Goal: Task Accomplishment & Management: Manage account settings

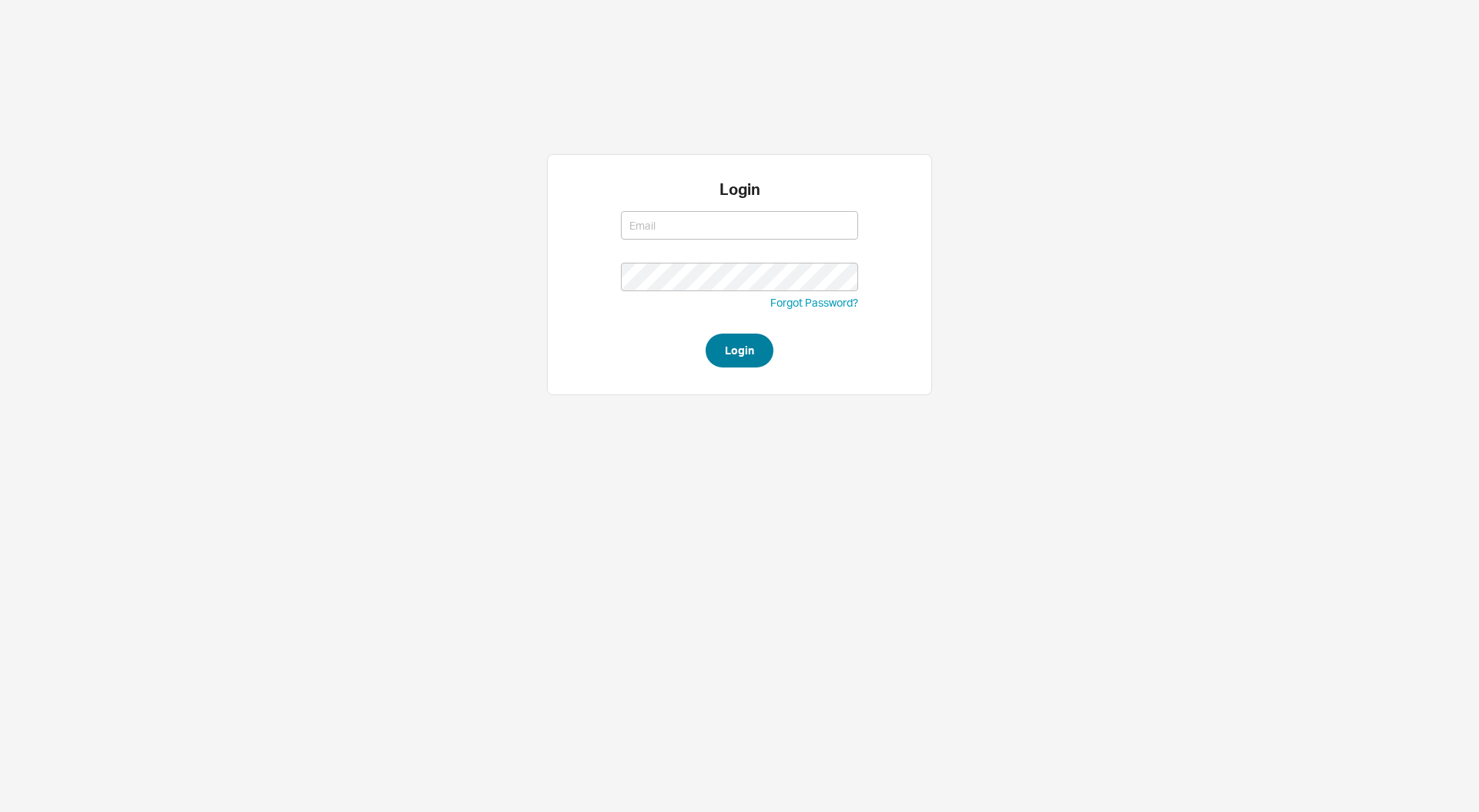
type input "steven@qualitybath.com"
click at [751, 359] on button "Login" at bounding box center [740, 350] width 68 height 34
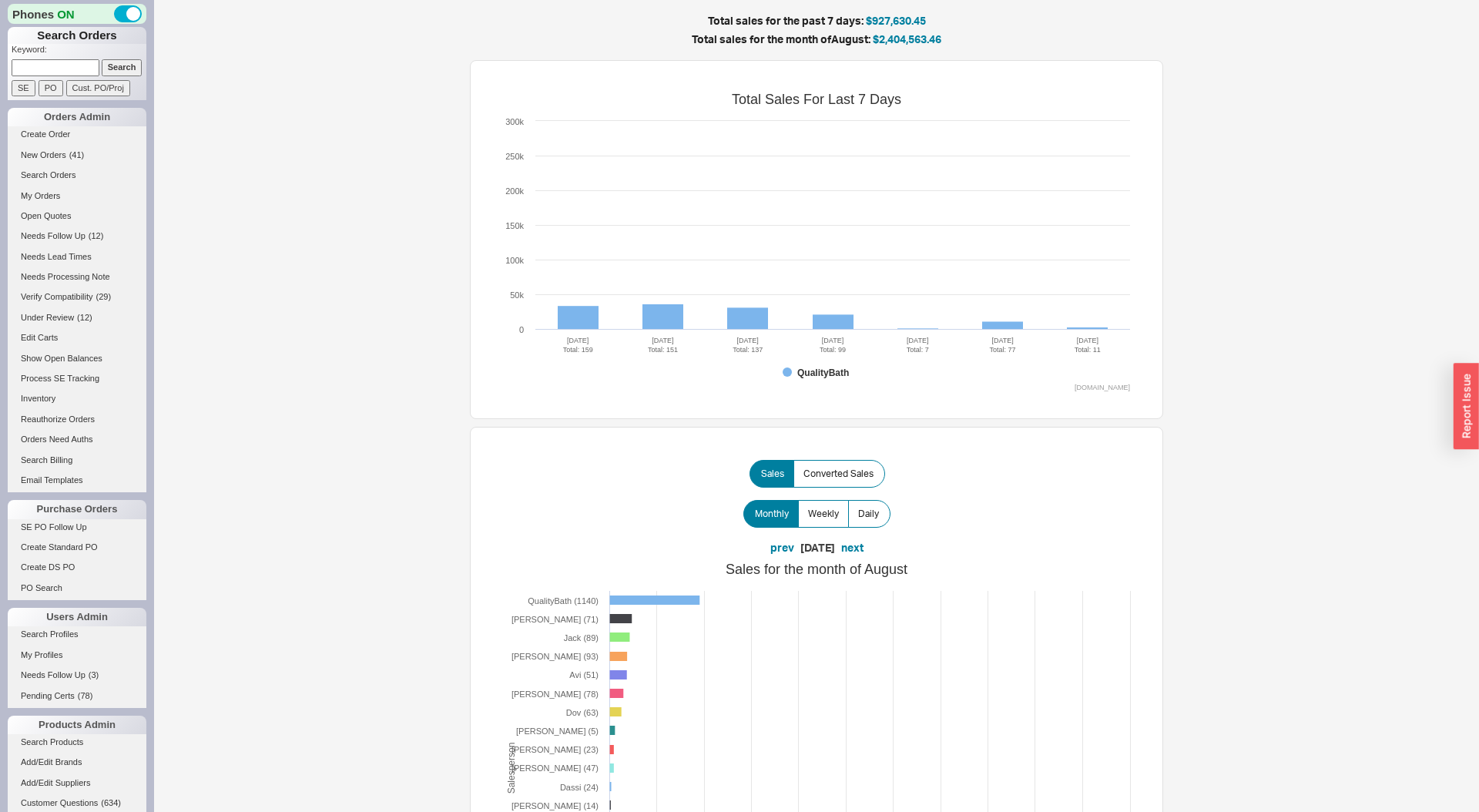
click at [34, 69] on input at bounding box center [55, 67] width 88 height 16
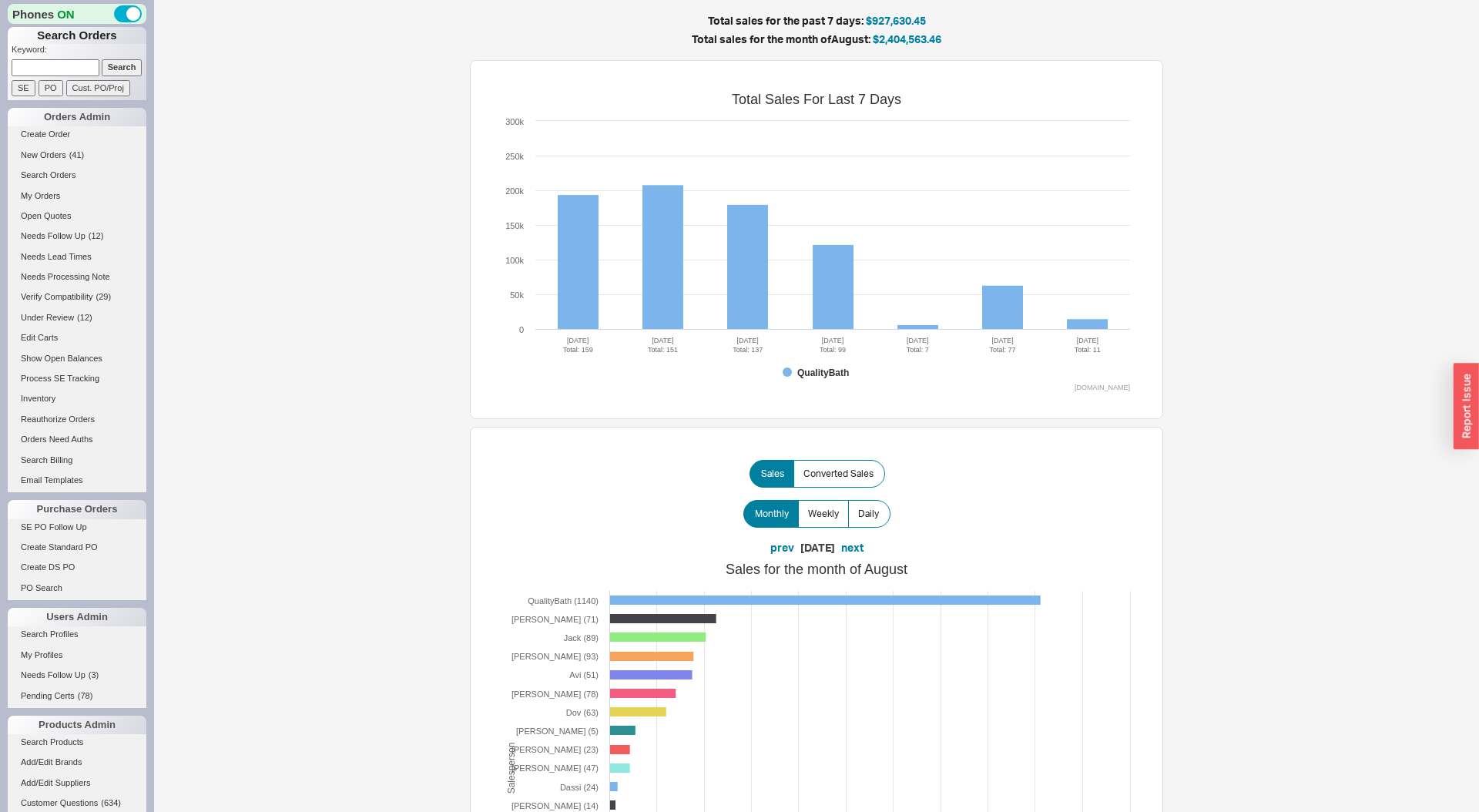
paste input "924965"
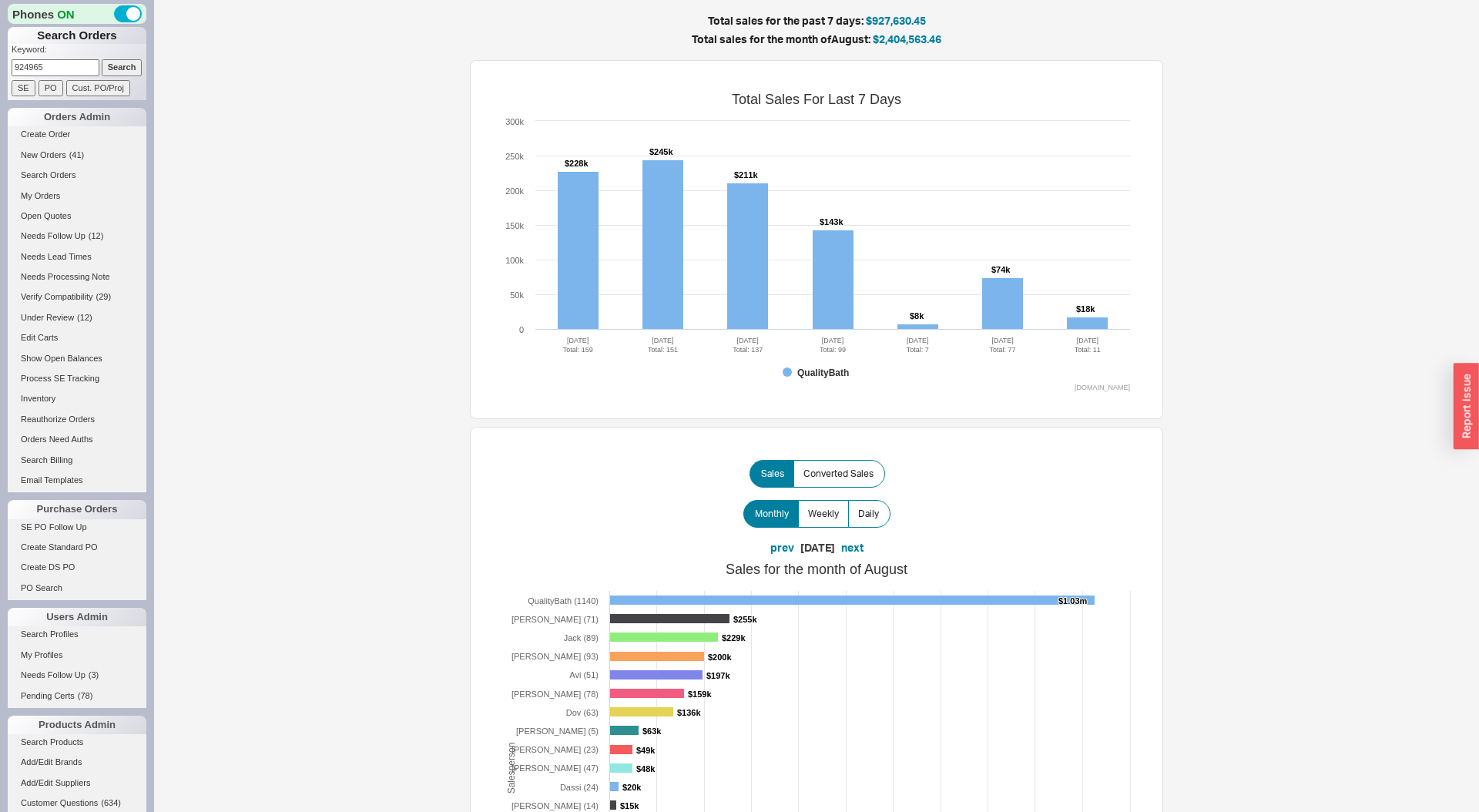
type input "924965"
click at [102, 60] on input "Search" at bounding box center [122, 67] width 41 height 16
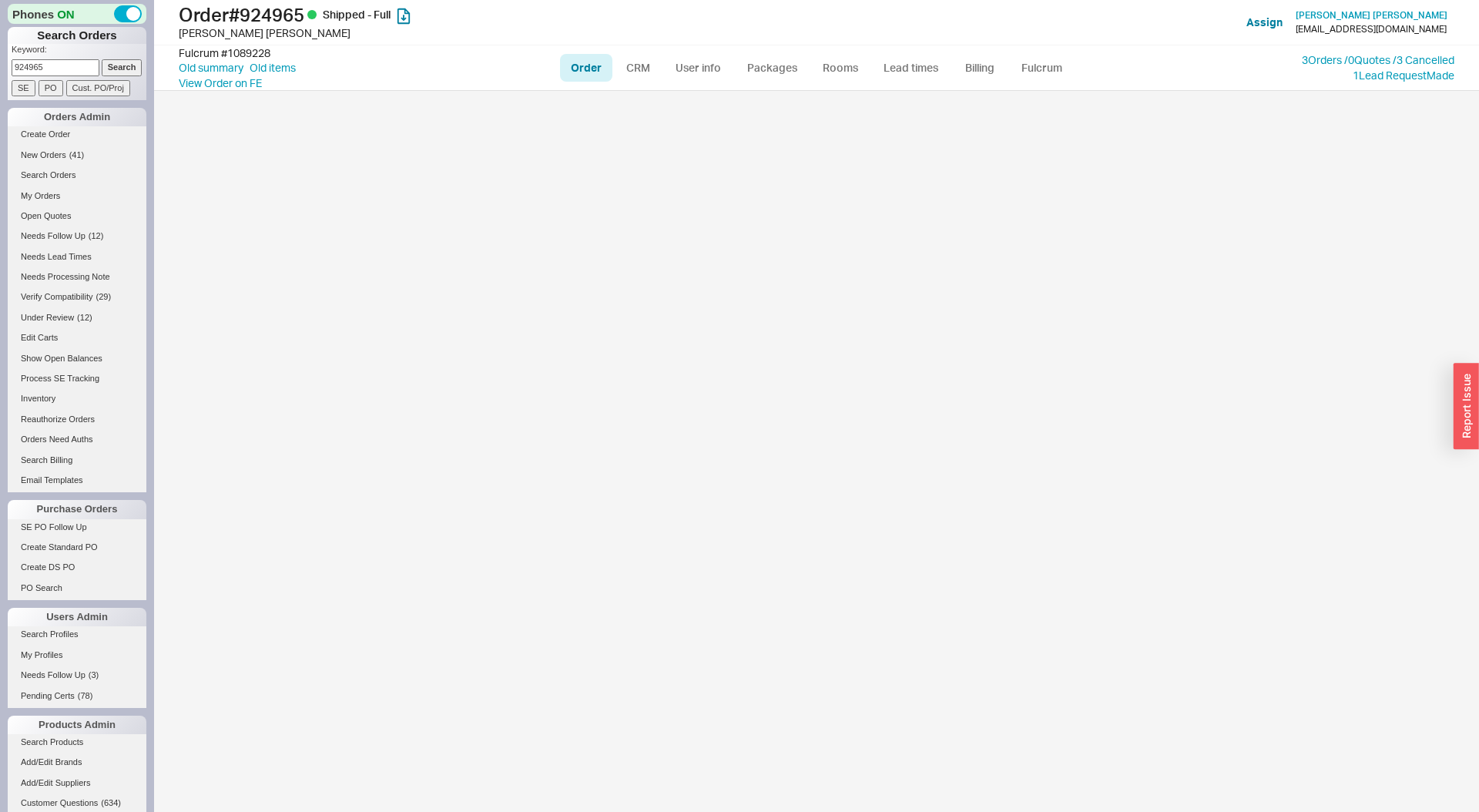
select select "LOW"
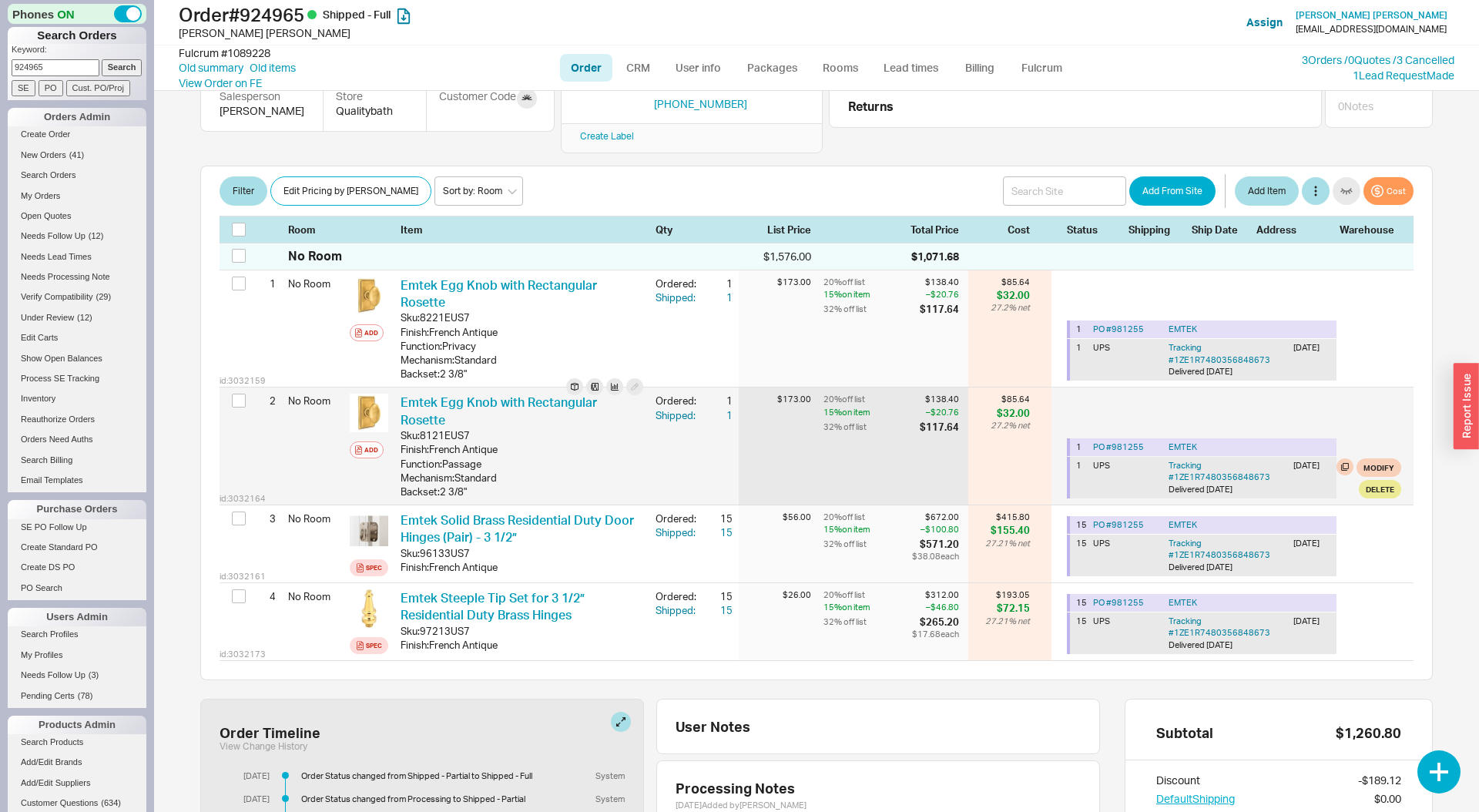
scroll to position [187, 0]
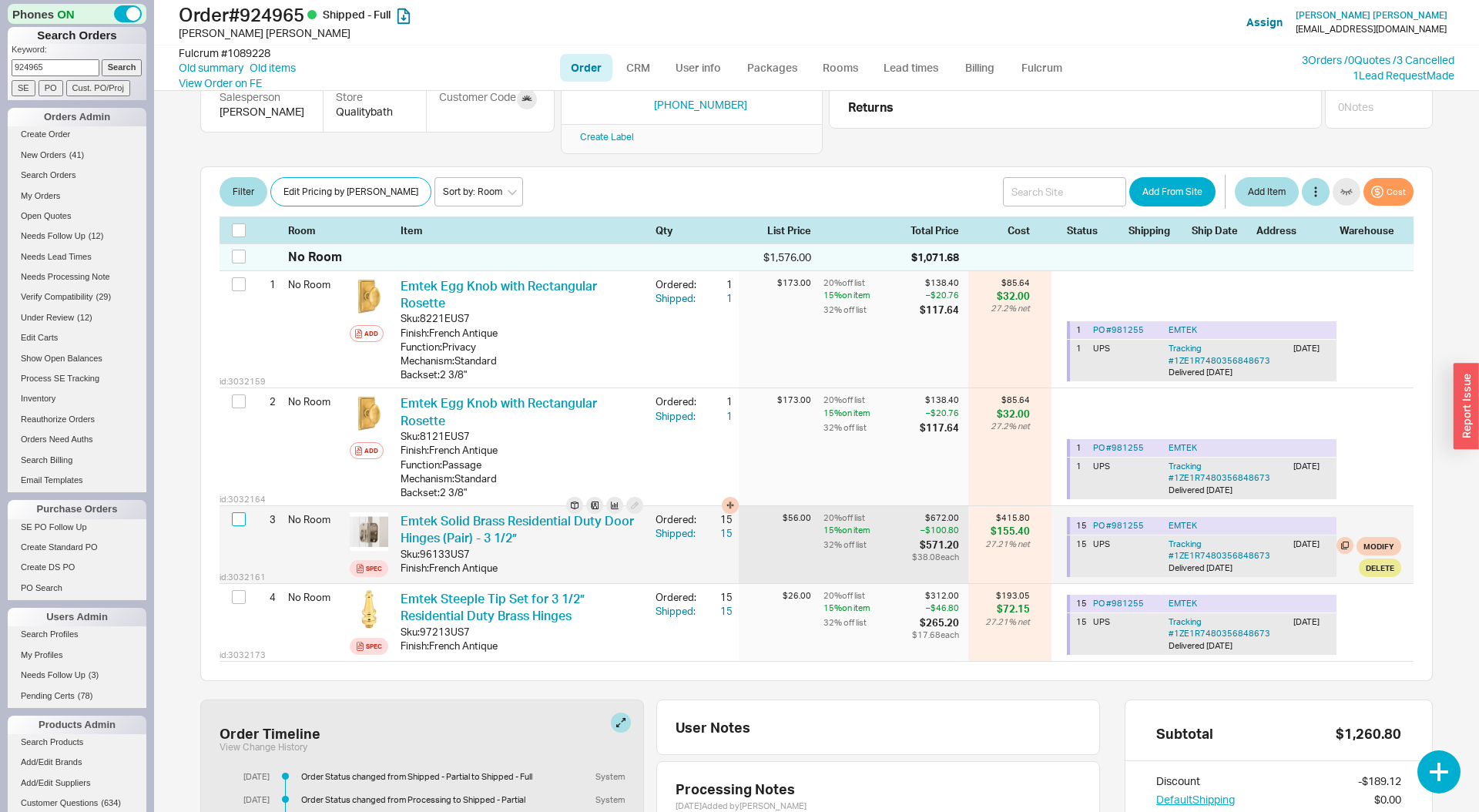
click at [245, 512] on input "checkbox" at bounding box center [238, 519] width 14 height 14
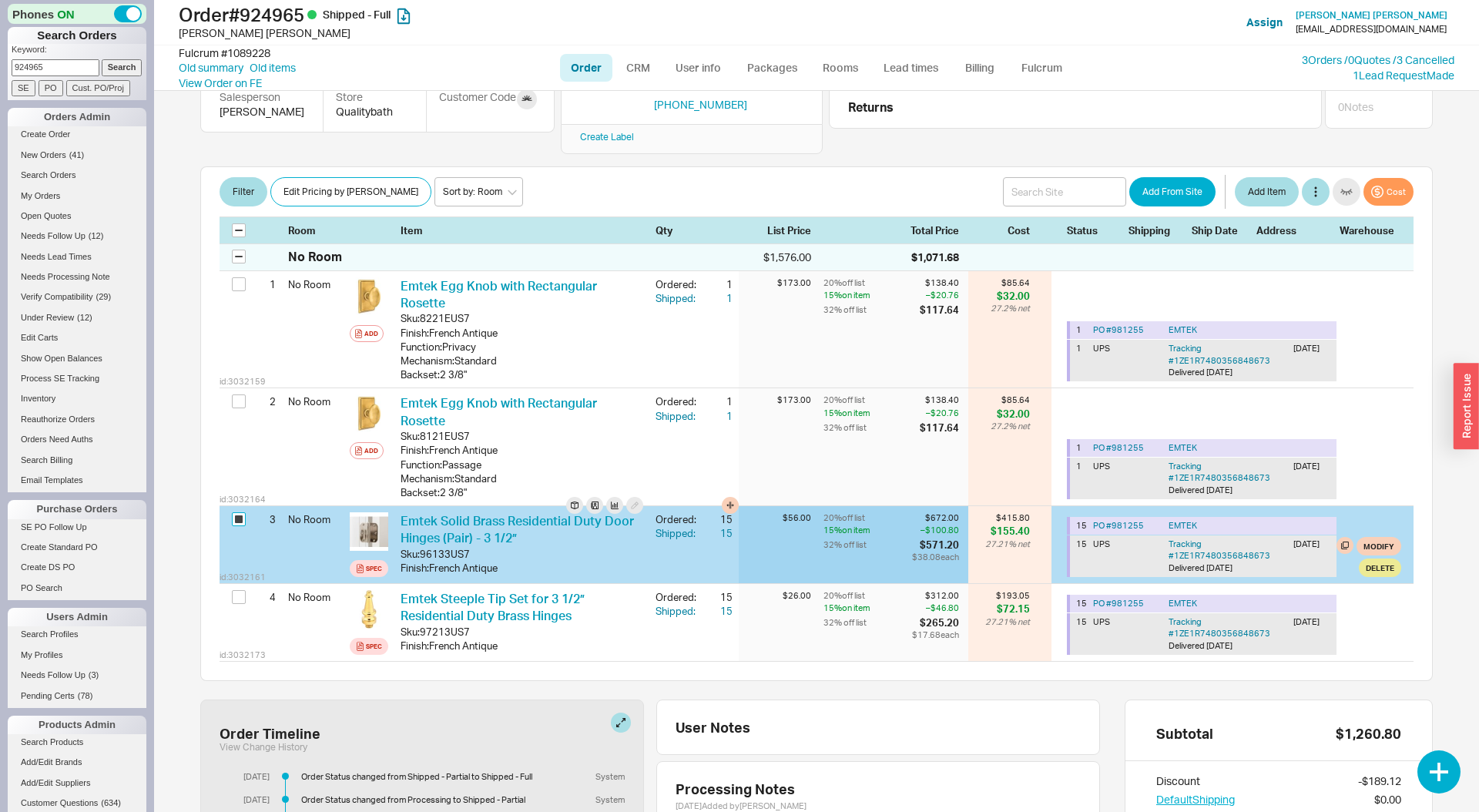
checkbox input "true"
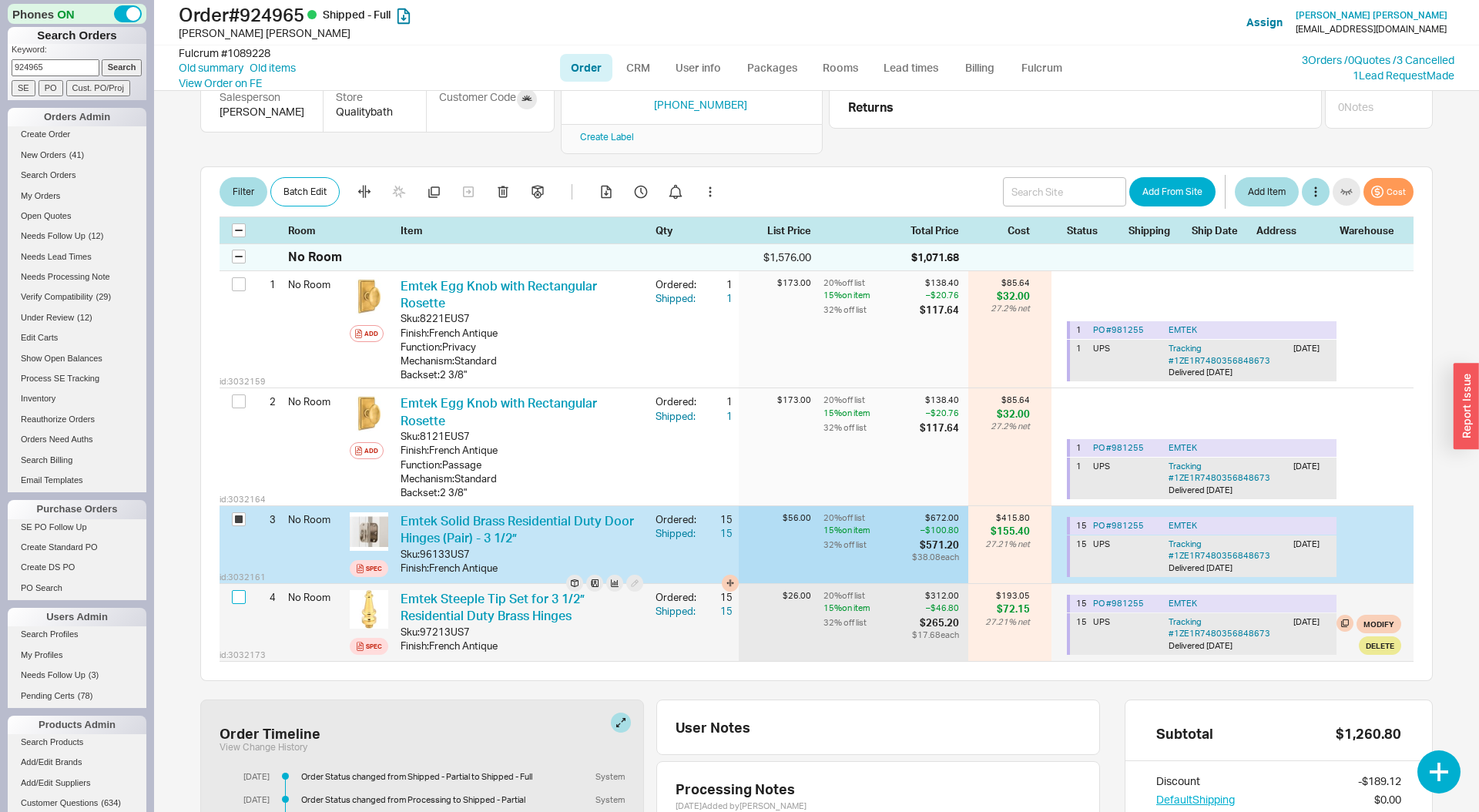
click at [240, 590] on input "checkbox" at bounding box center [238, 596] width 14 height 14
checkbox input "true"
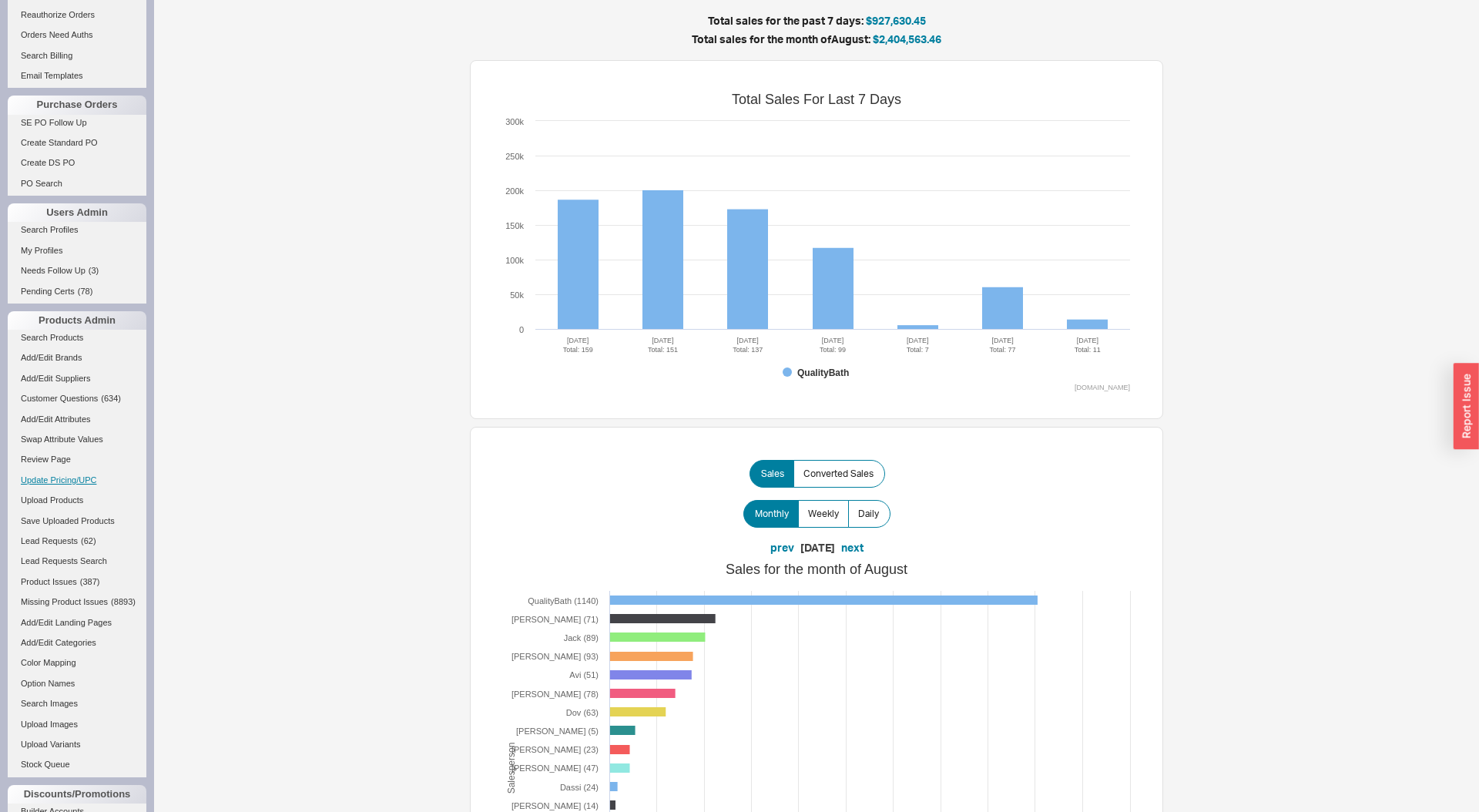
scroll to position [480, 0]
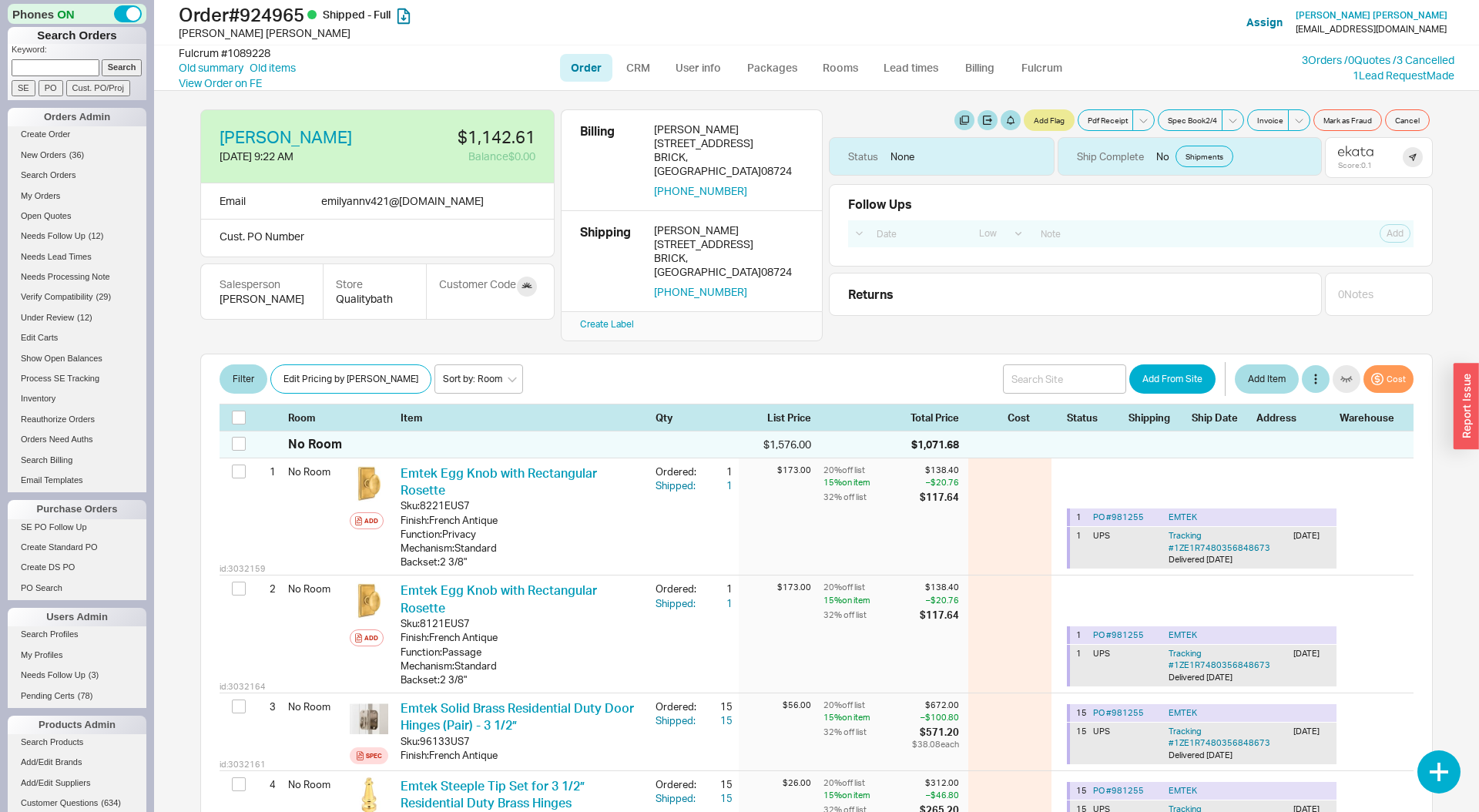
select select "LOW"
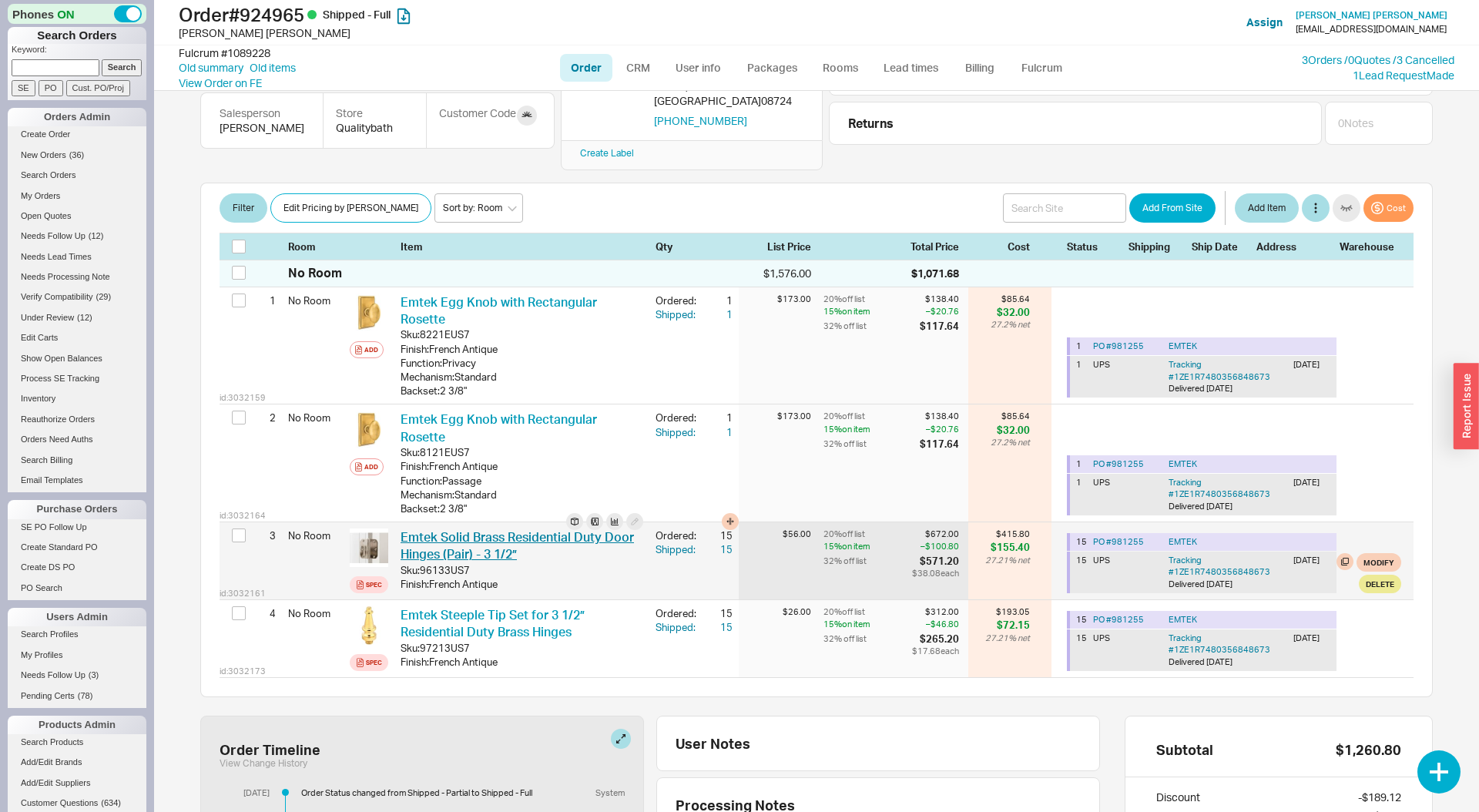
scroll to position [211, 0]
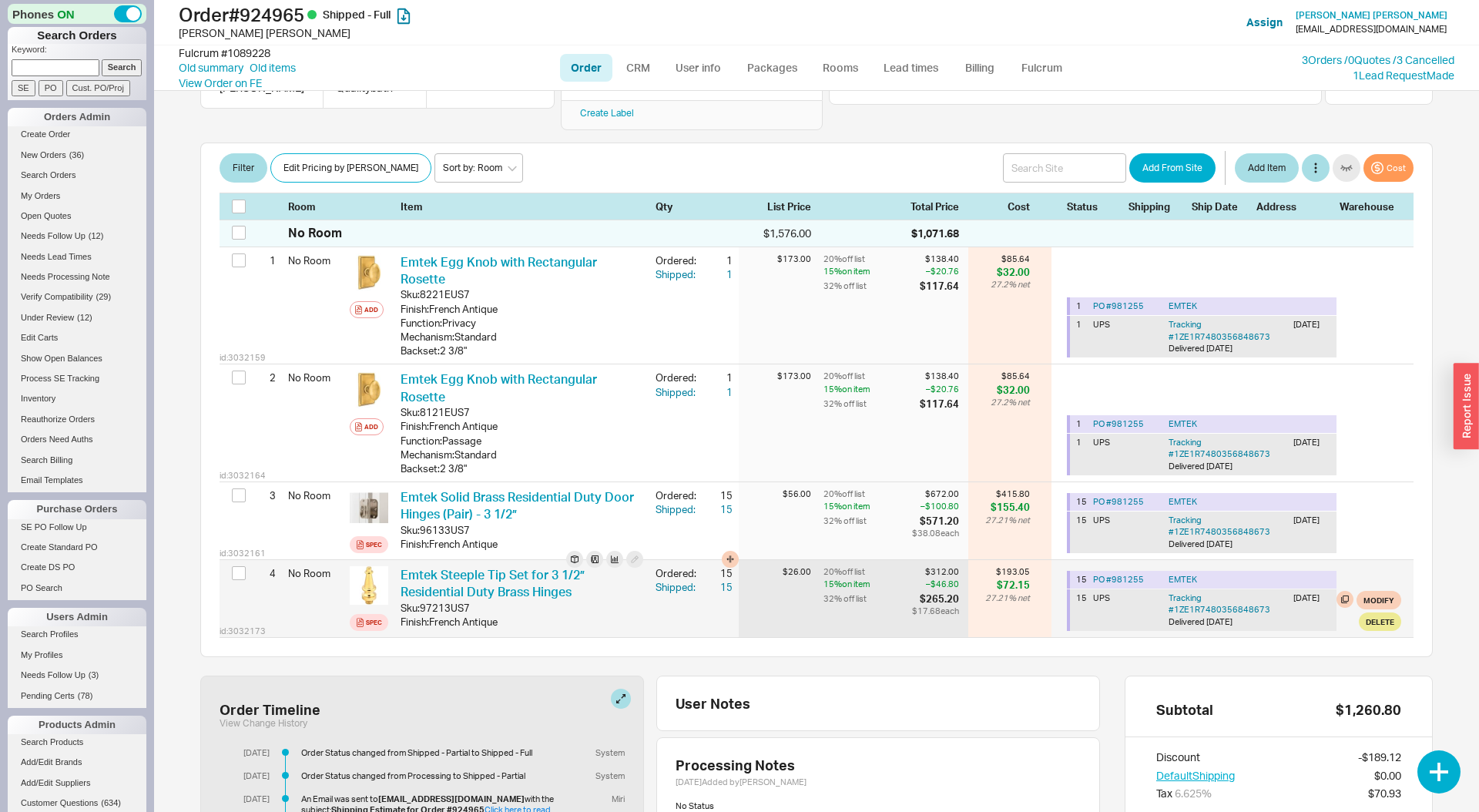
click at [232, 560] on div at bounding box center [241, 574] width 19 height 29
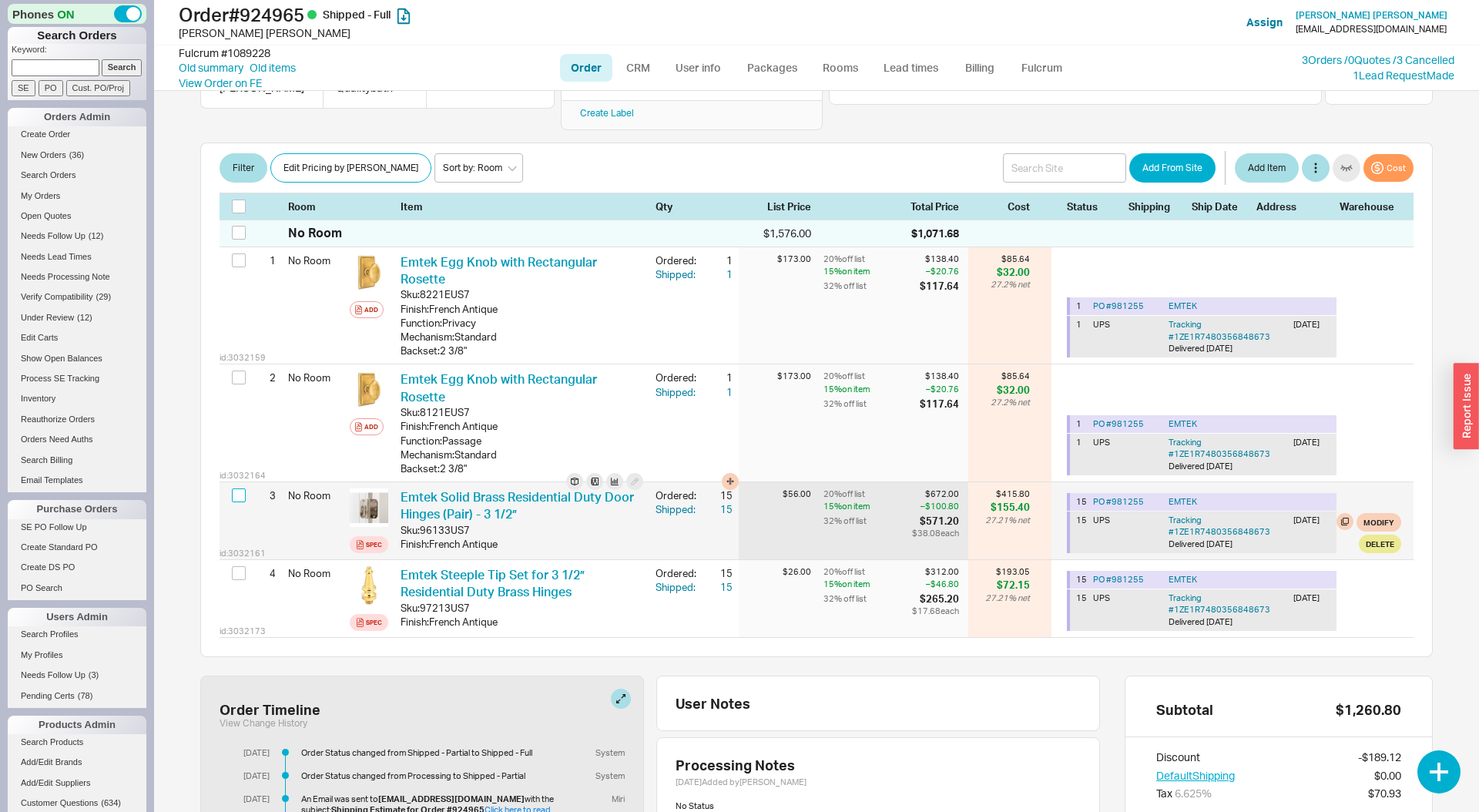
drag, startPoint x: 239, startPoint y: 438, endPoint x: 242, endPoint y: 479, distance: 41.1
click at [239, 488] on input "checkbox" at bounding box center [238, 495] width 14 height 14
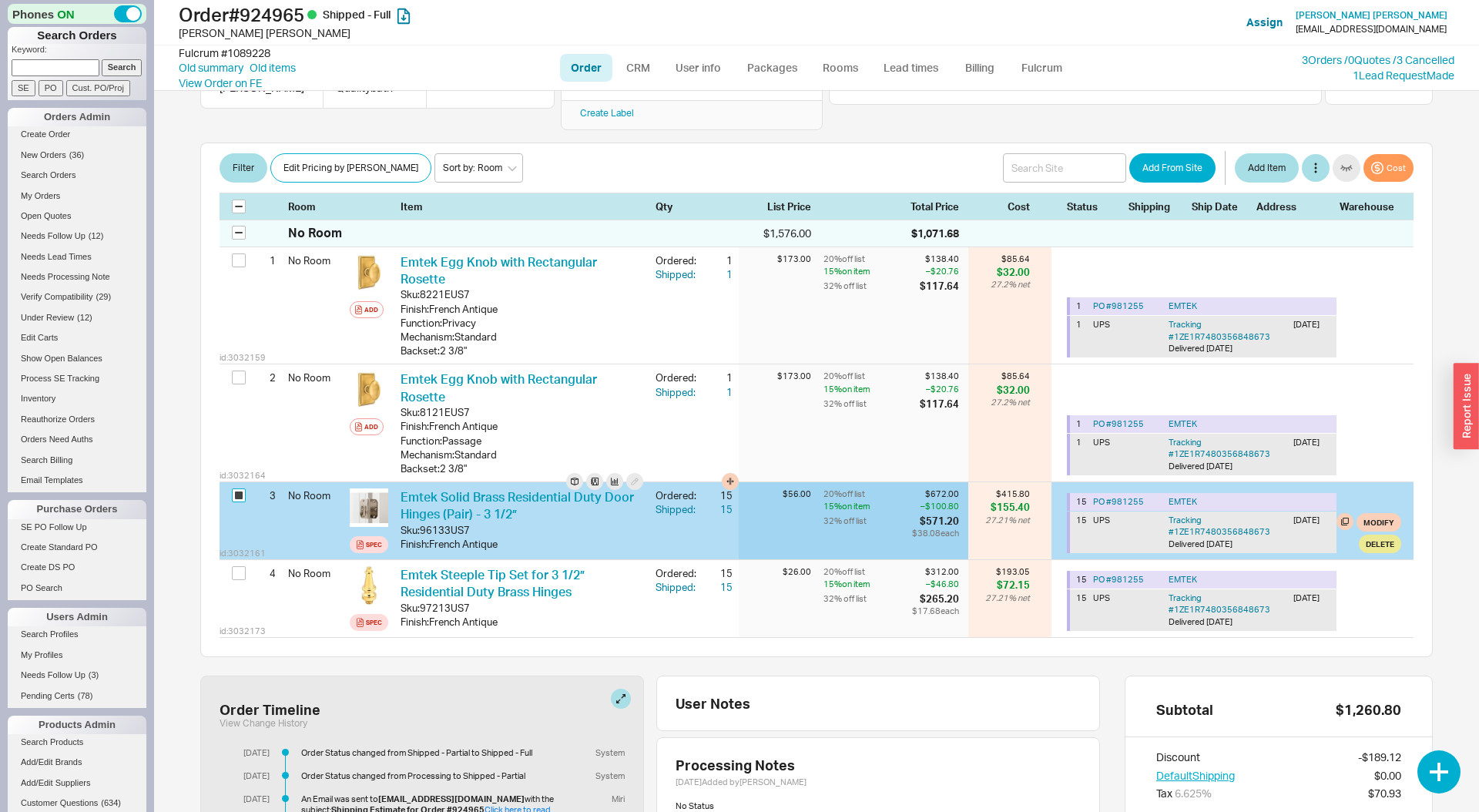
checkbox input "true"
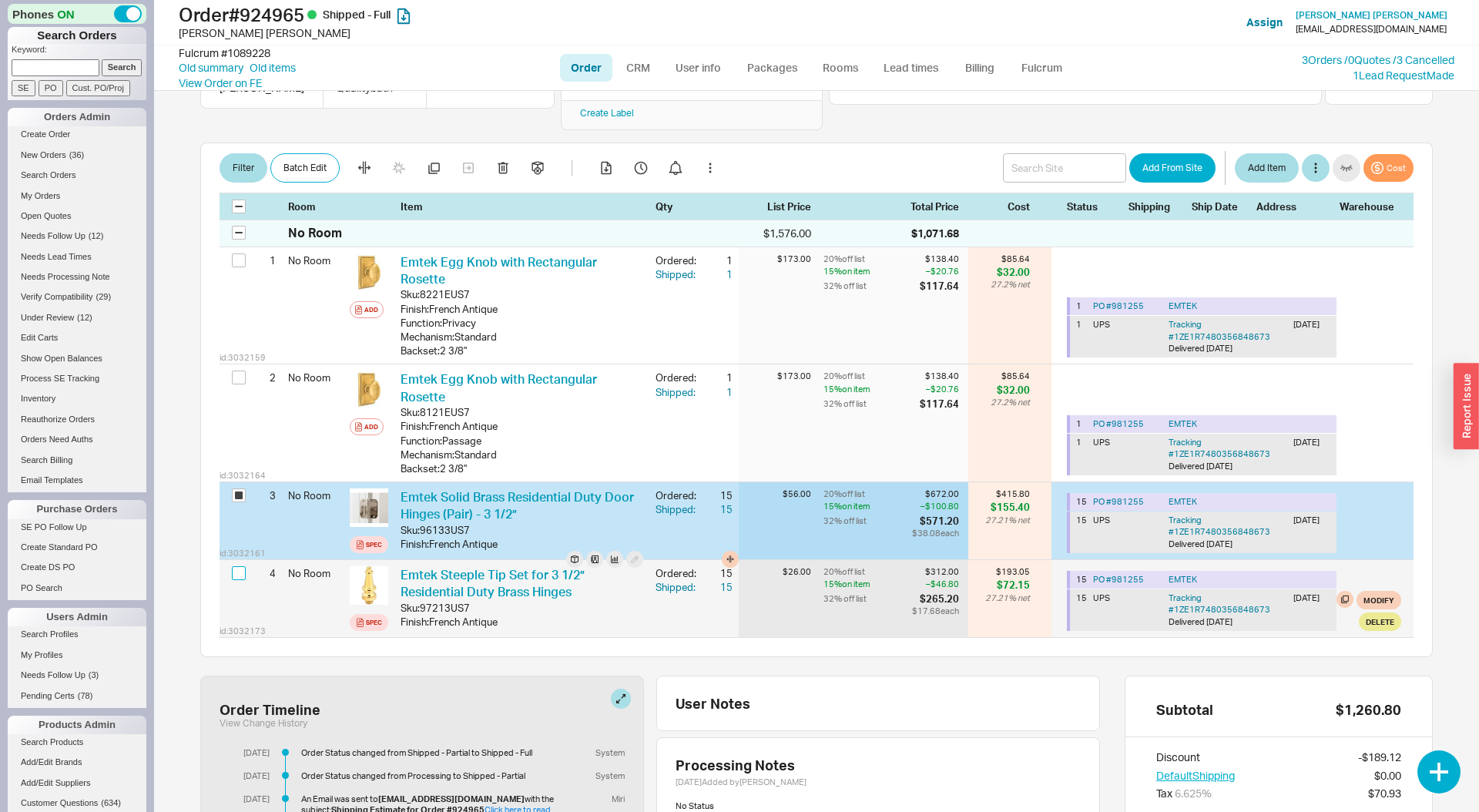
click at [239, 566] on input "checkbox" at bounding box center [238, 572] width 14 height 14
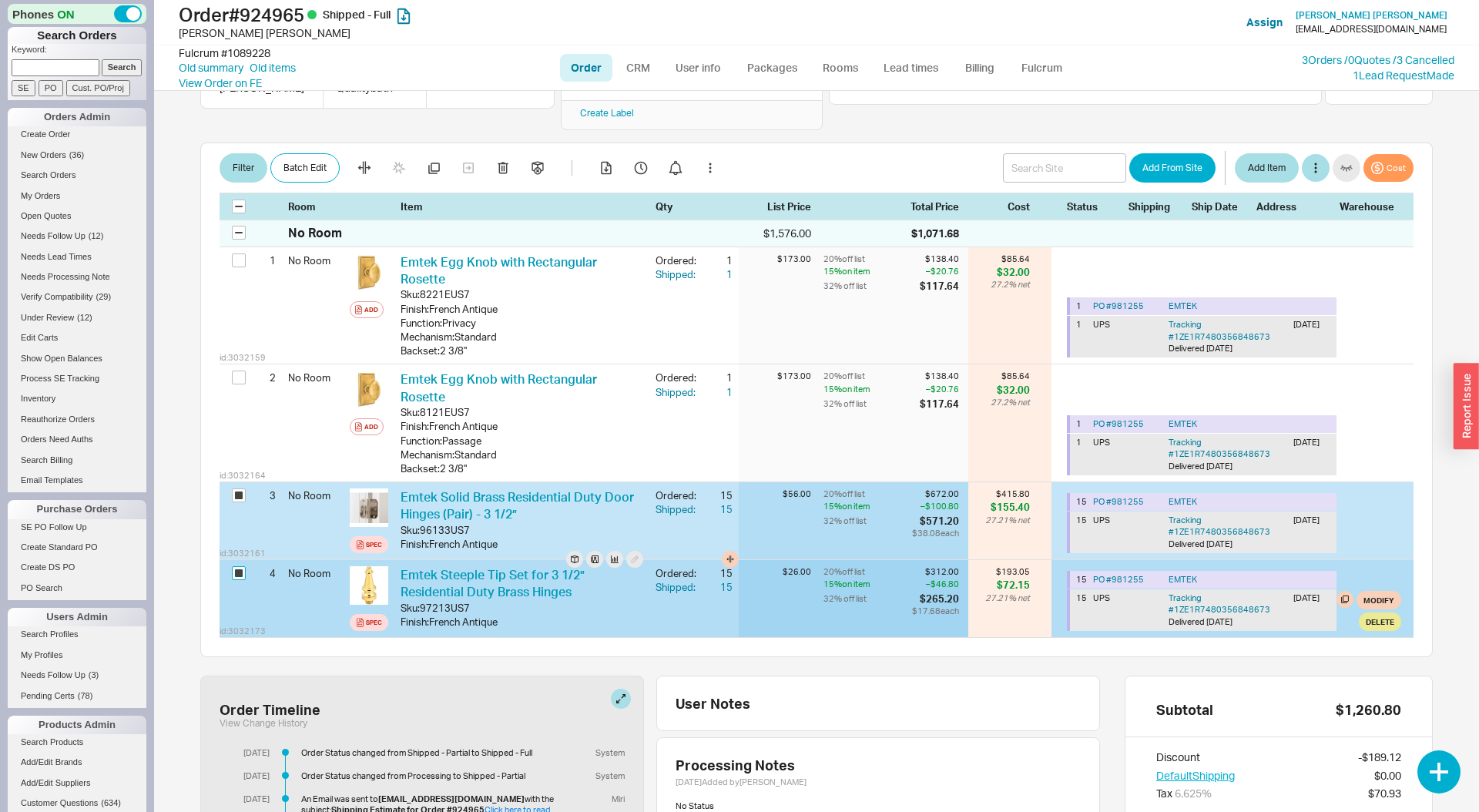
checkbox input "true"
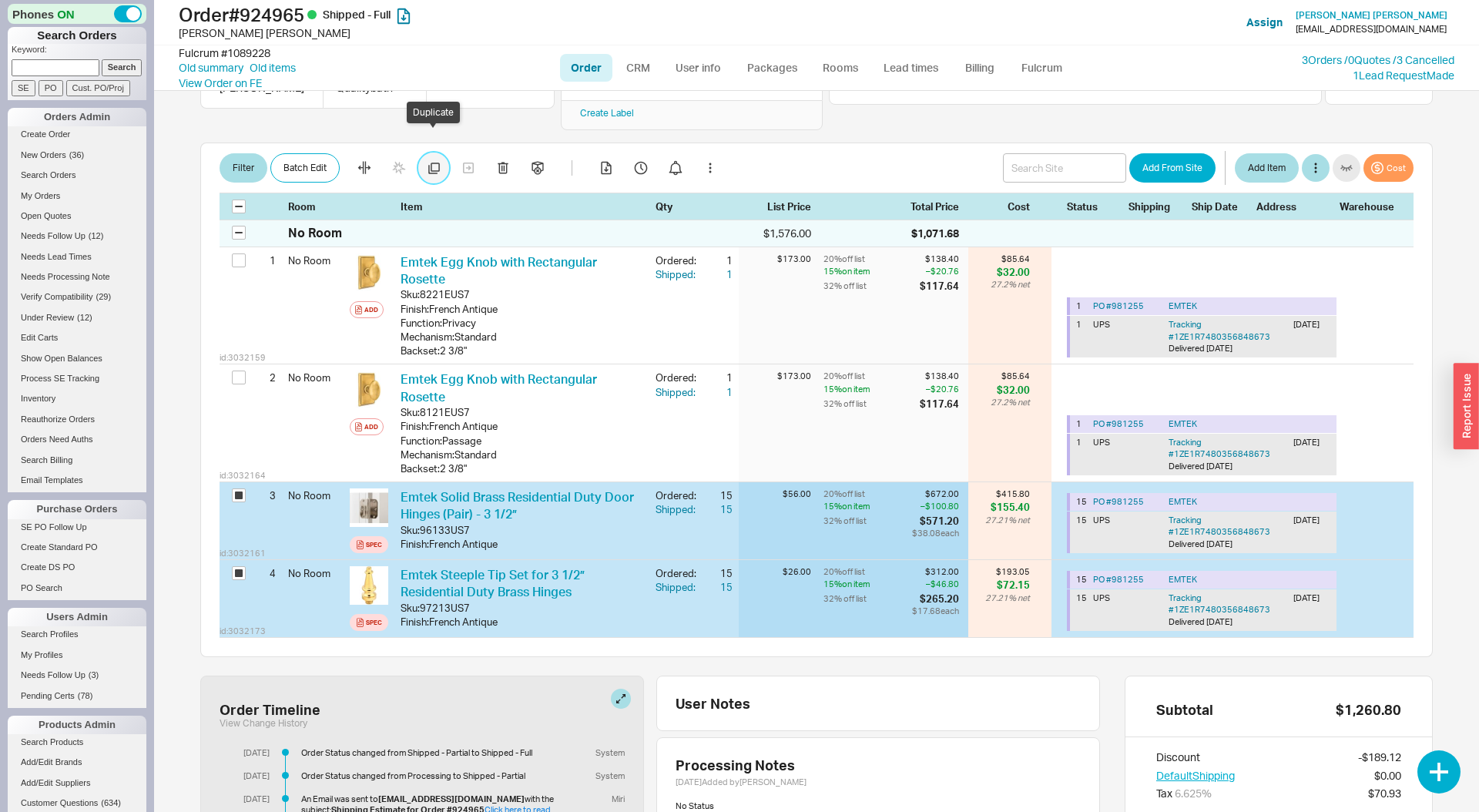
click at [434, 162] on icon "button" at bounding box center [434, 168] width 11 height 11
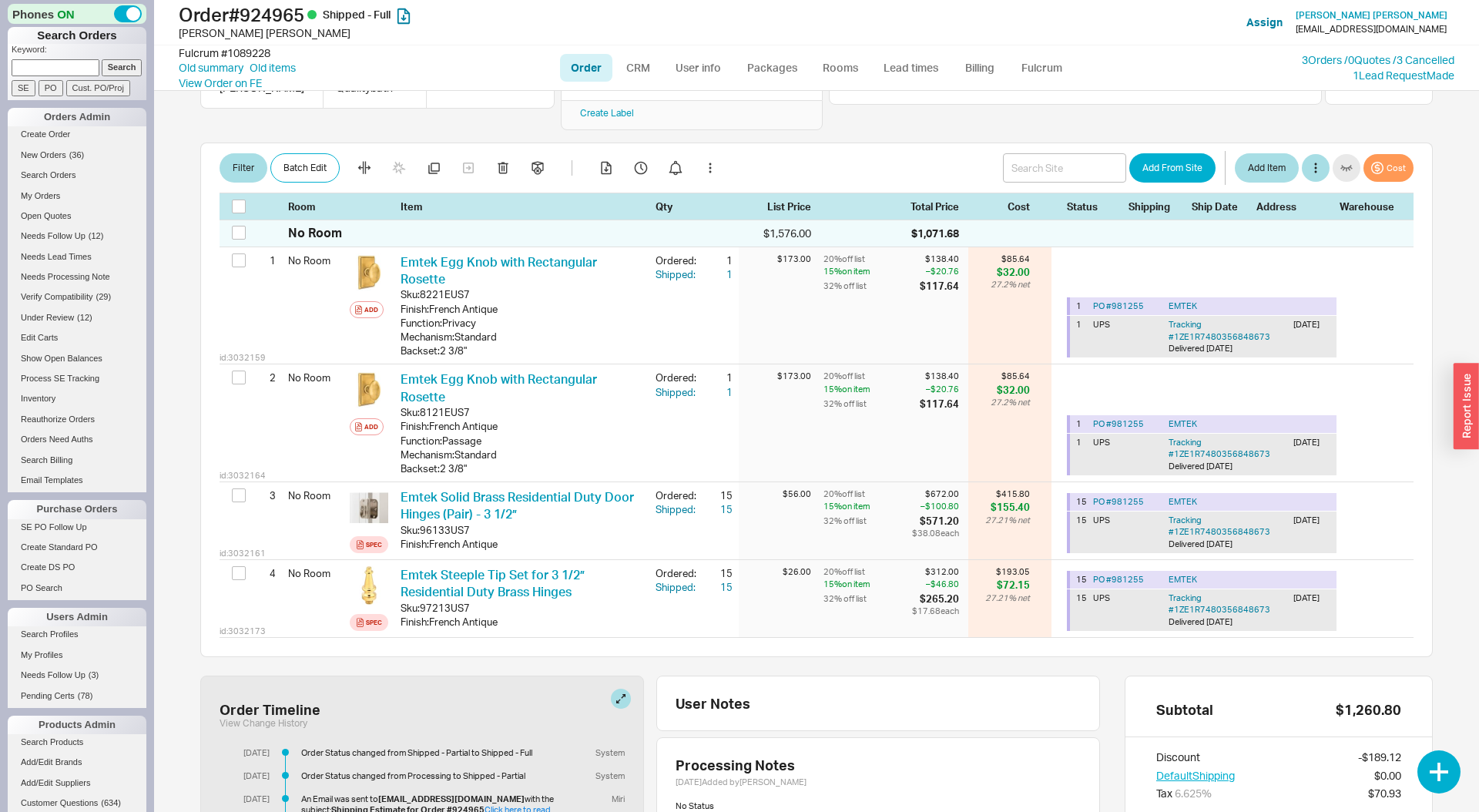
checkbox input "false"
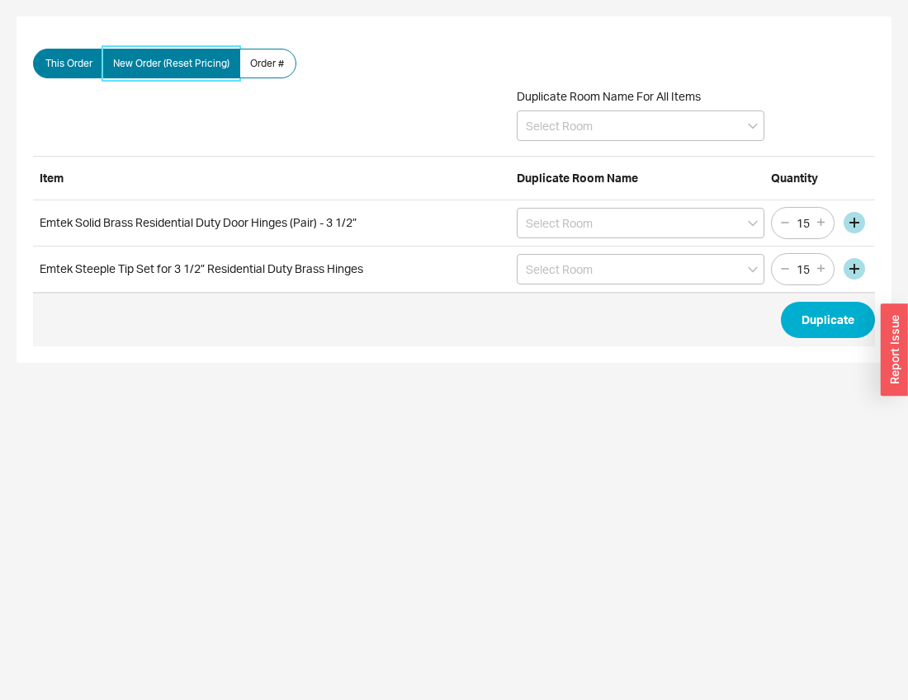
click at [196, 54] on label "New Order (Reset Pricing)" at bounding box center [171, 64] width 138 height 30
click at [0, 0] on input "New Order (Reset Pricing)" at bounding box center [0, 0] width 0 height 0
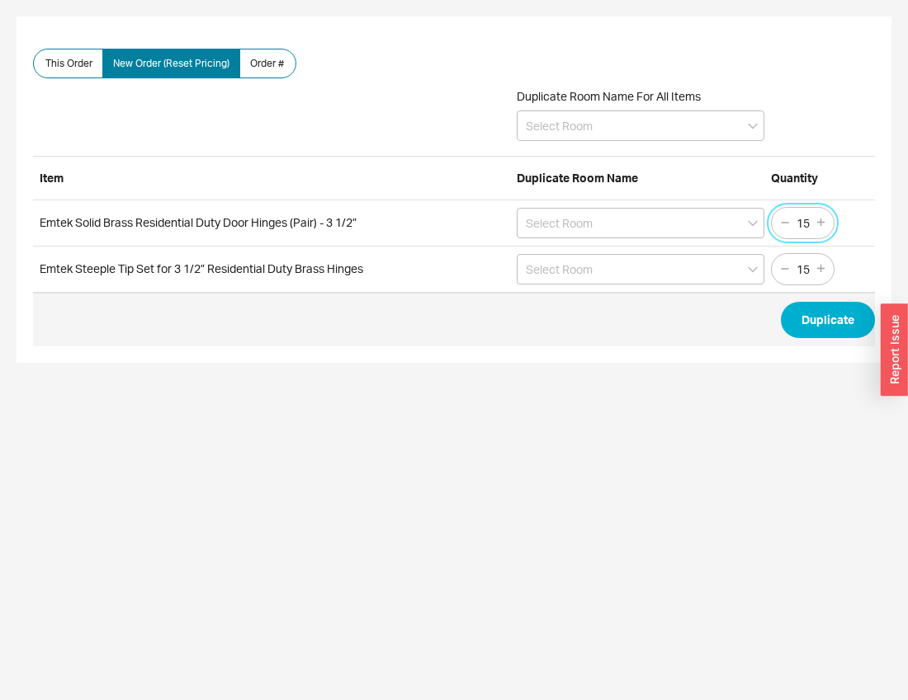
click at [800, 220] on input "15" at bounding box center [802, 223] width 23 height 21
type input "2"
click at [805, 262] on input "15" at bounding box center [802, 269] width 23 height 21
click at [806, 266] on input "25" at bounding box center [802, 269] width 23 height 21
click at [805, 266] on input "25" at bounding box center [802, 269] width 23 height 21
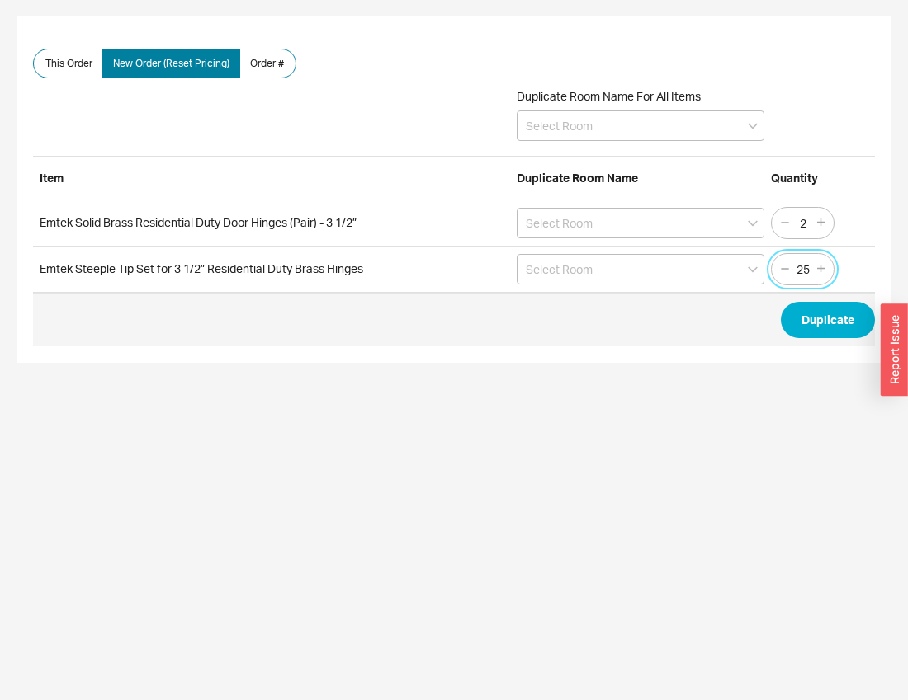
click at [805, 266] on input "25" at bounding box center [802, 269] width 23 height 21
type input "2"
click at [839, 331] on button "Duplicate" at bounding box center [828, 320] width 94 height 36
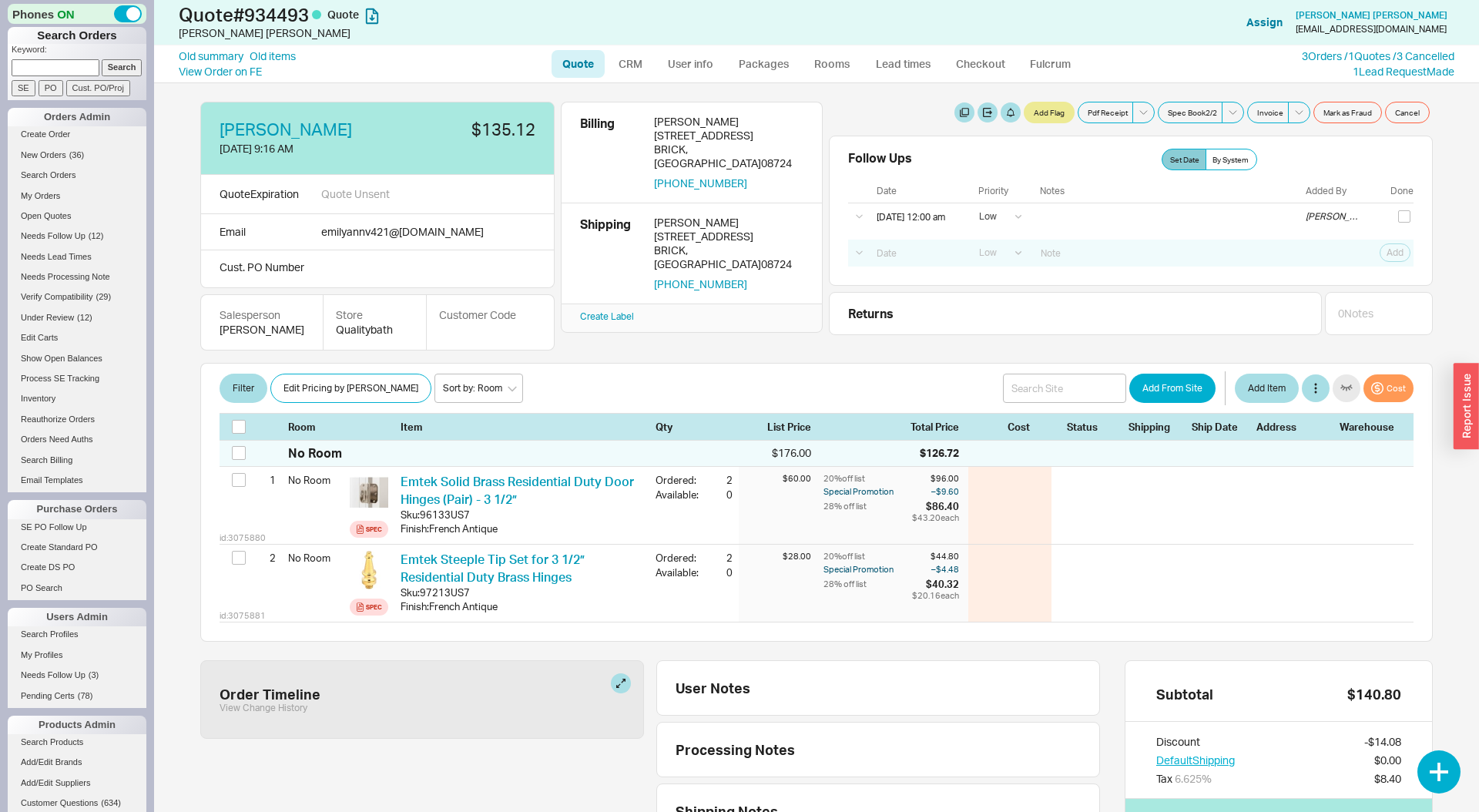
select select "LOW"
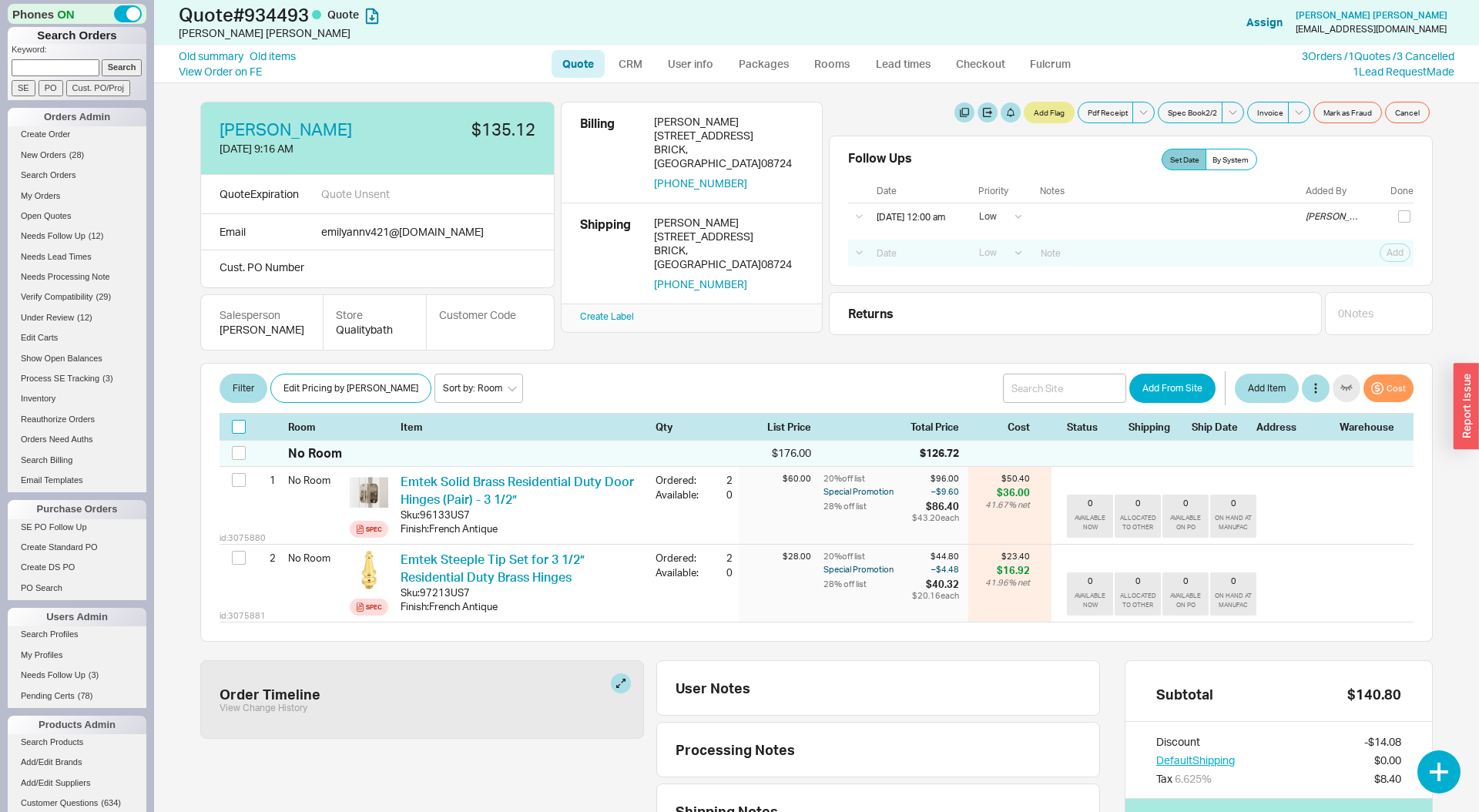
click at [245, 427] on input "checkbox" at bounding box center [238, 427] width 14 height 14
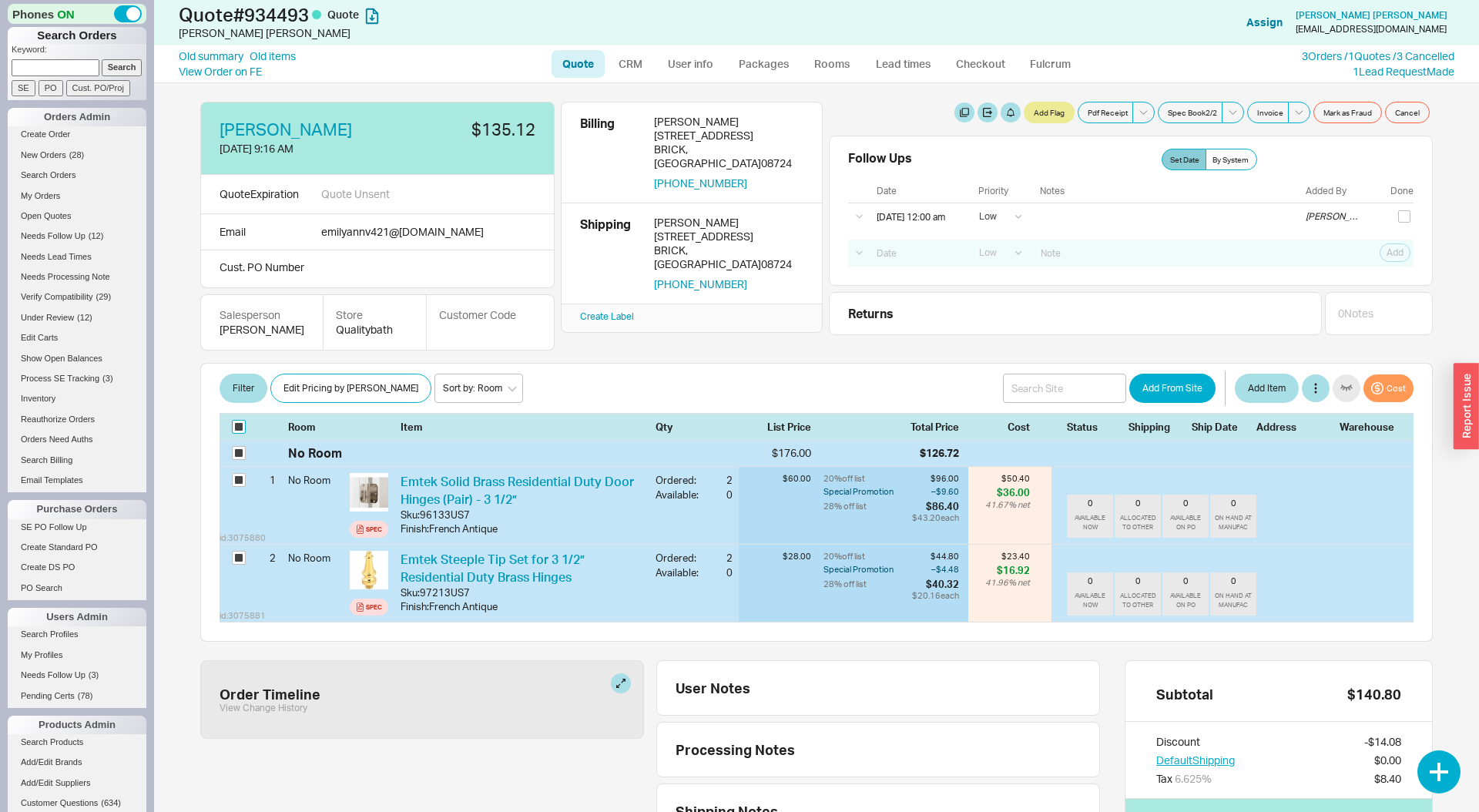
checkbox input "true"
click at [315, 394] on button "Batch Edit" at bounding box center [305, 387] width 69 height 29
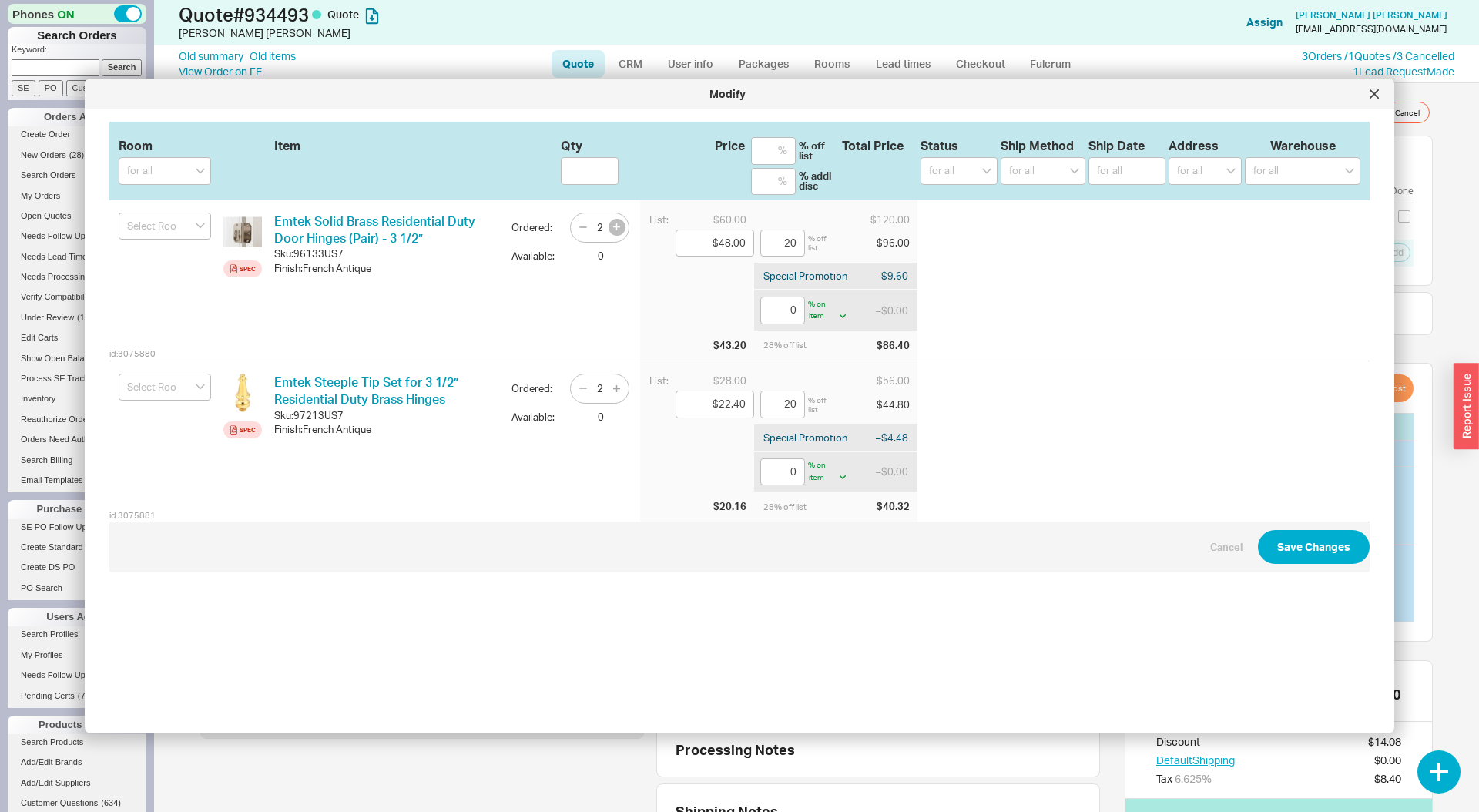
click at [614, 223] on icon "button" at bounding box center [616, 226] width 7 height 7
type input "3"
click at [619, 389] on icon "button" at bounding box center [616, 388] width 7 height 7
type input "3"
drag, startPoint x: 777, startPoint y: 474, endPoint x: 810, endPoint y: 473, distance: 33.0
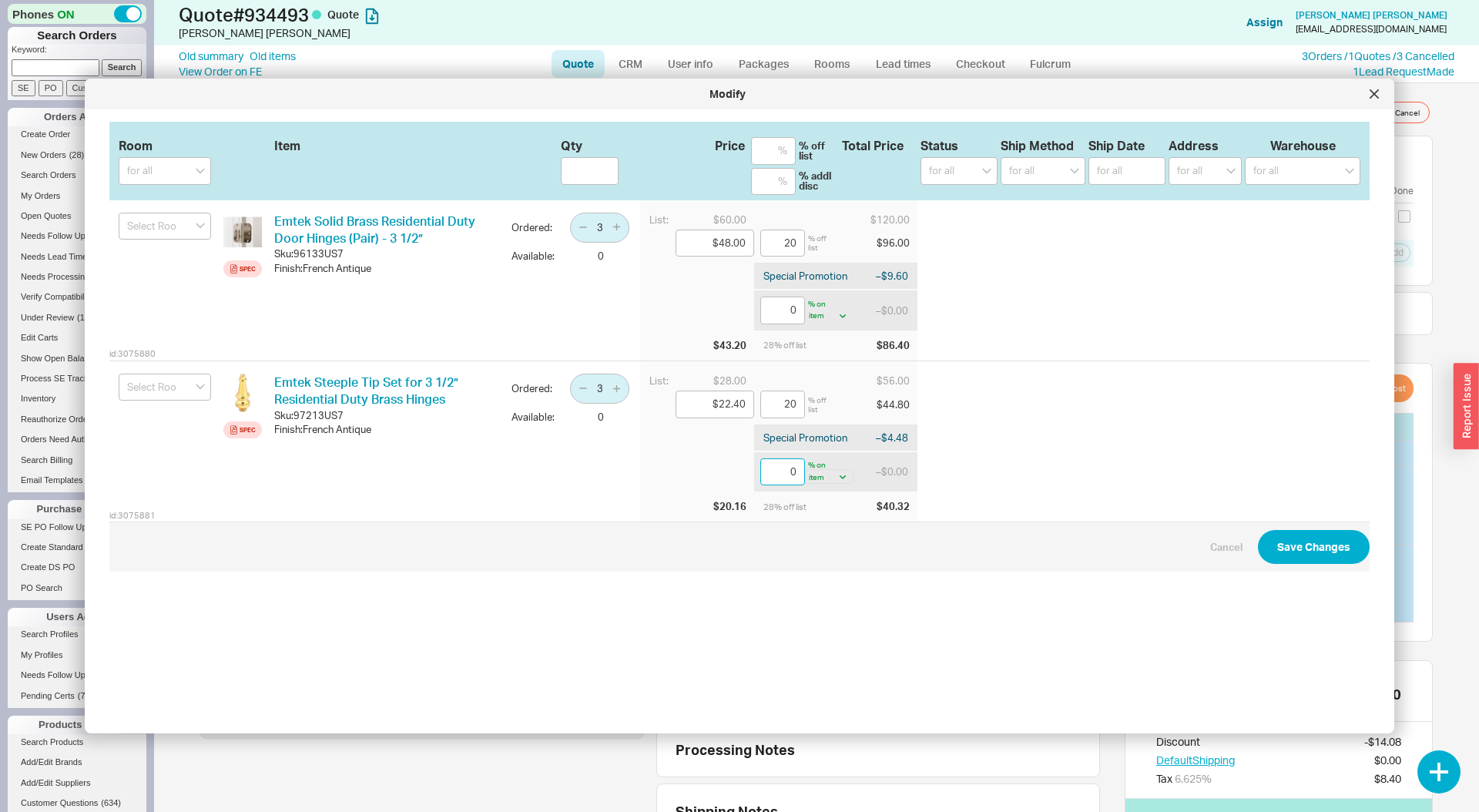
click at [810, 473] on div "0 % on item bottom gift card item" at bounding box center [807, 472] width 93 height 28
type input "15"
drag, startPoint x: 773, startPoint y: 296, endPoint x: 782, endPoint y: 309, distance: 15.8
click at [795, 305] on div "0 % on item bottom gift card item – $0.00" at bounding box center [836, 310] width 163 height 40
drag, startPoint x: 781, startPoint y: 309, endPoint x: 835, endPoint y: 313, distance: 54.1
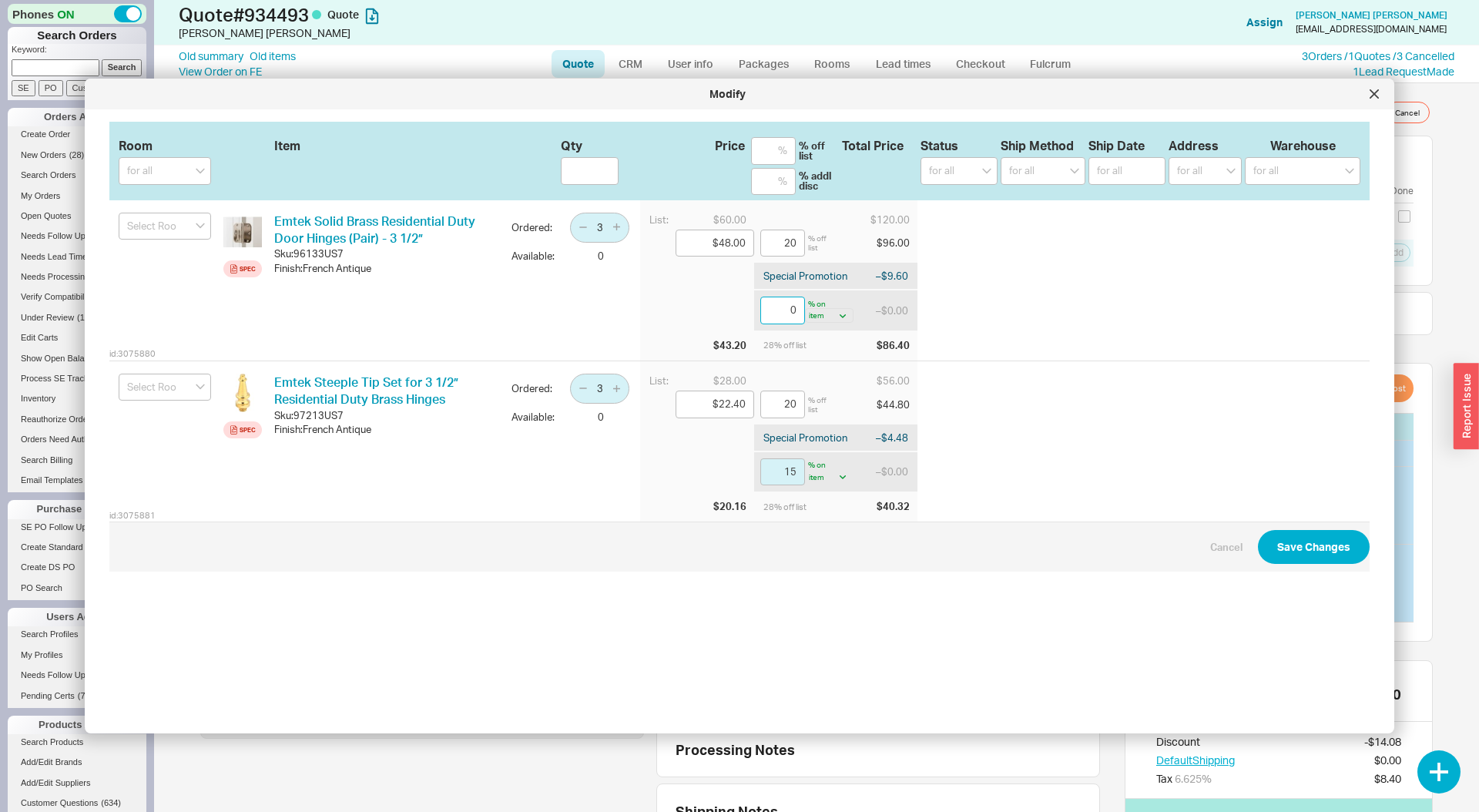
click at [835, 312] on div "0 % on item bottom gift card item" at bounding box center [807, 311] width 93 height 28
type input "15"
click at [1288, 556] on button "Save Changes" at bounding box center [1314, 547] width 112 height 34
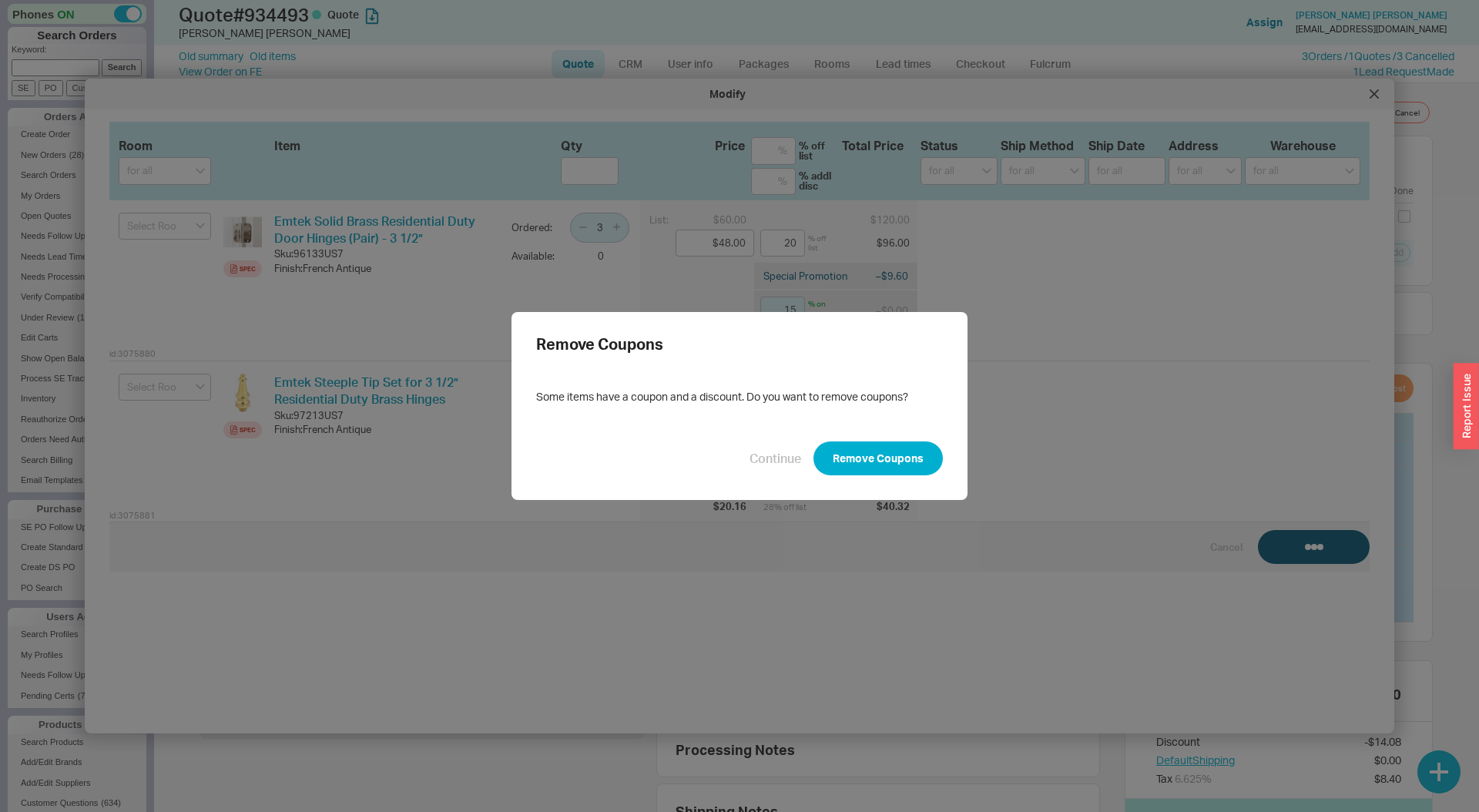
click at [908, 455] on button "Remove Coupons" at bounding box center [878, 458] width 130 height 34
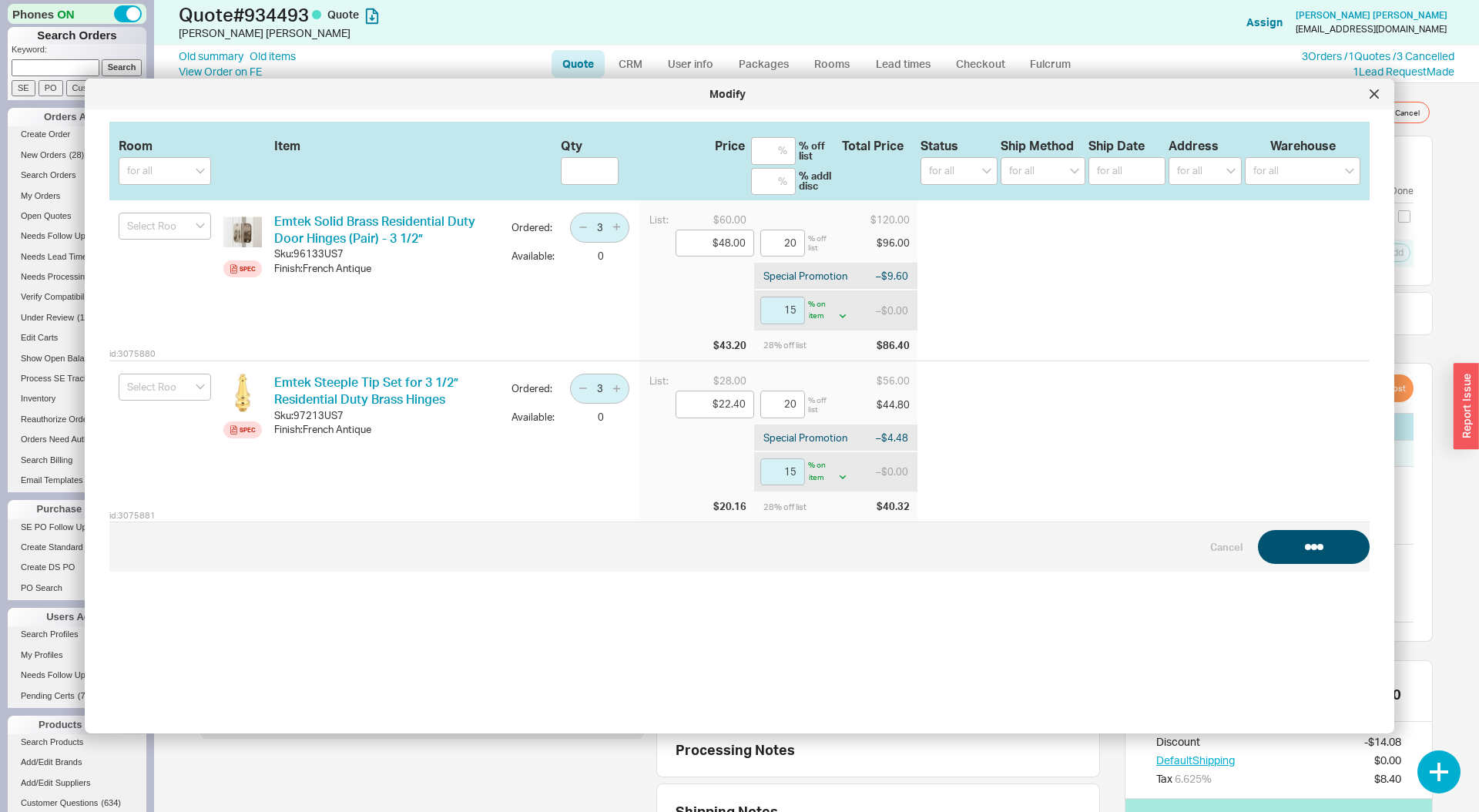
checkbox input "false"
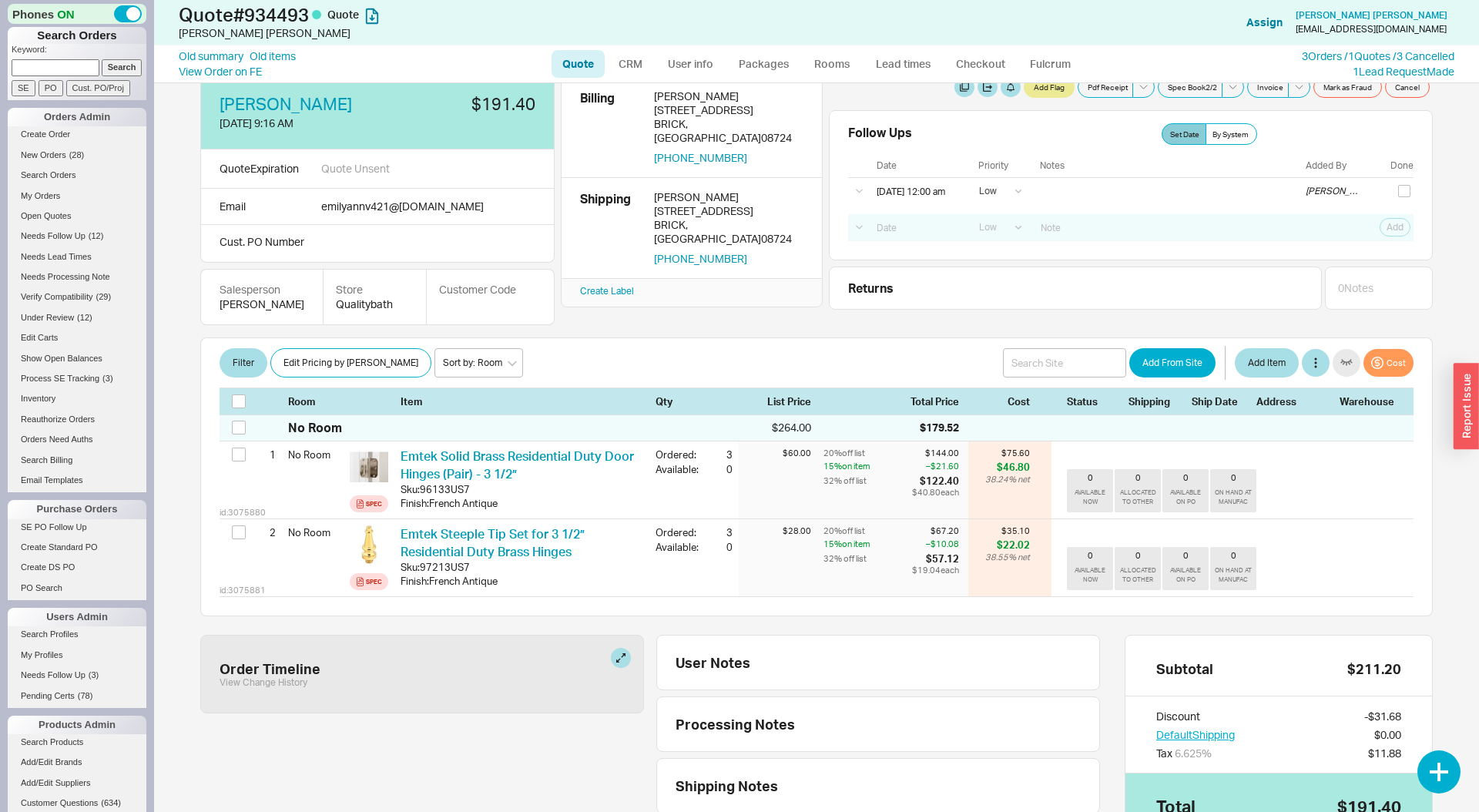
scroll to position [23, 0]
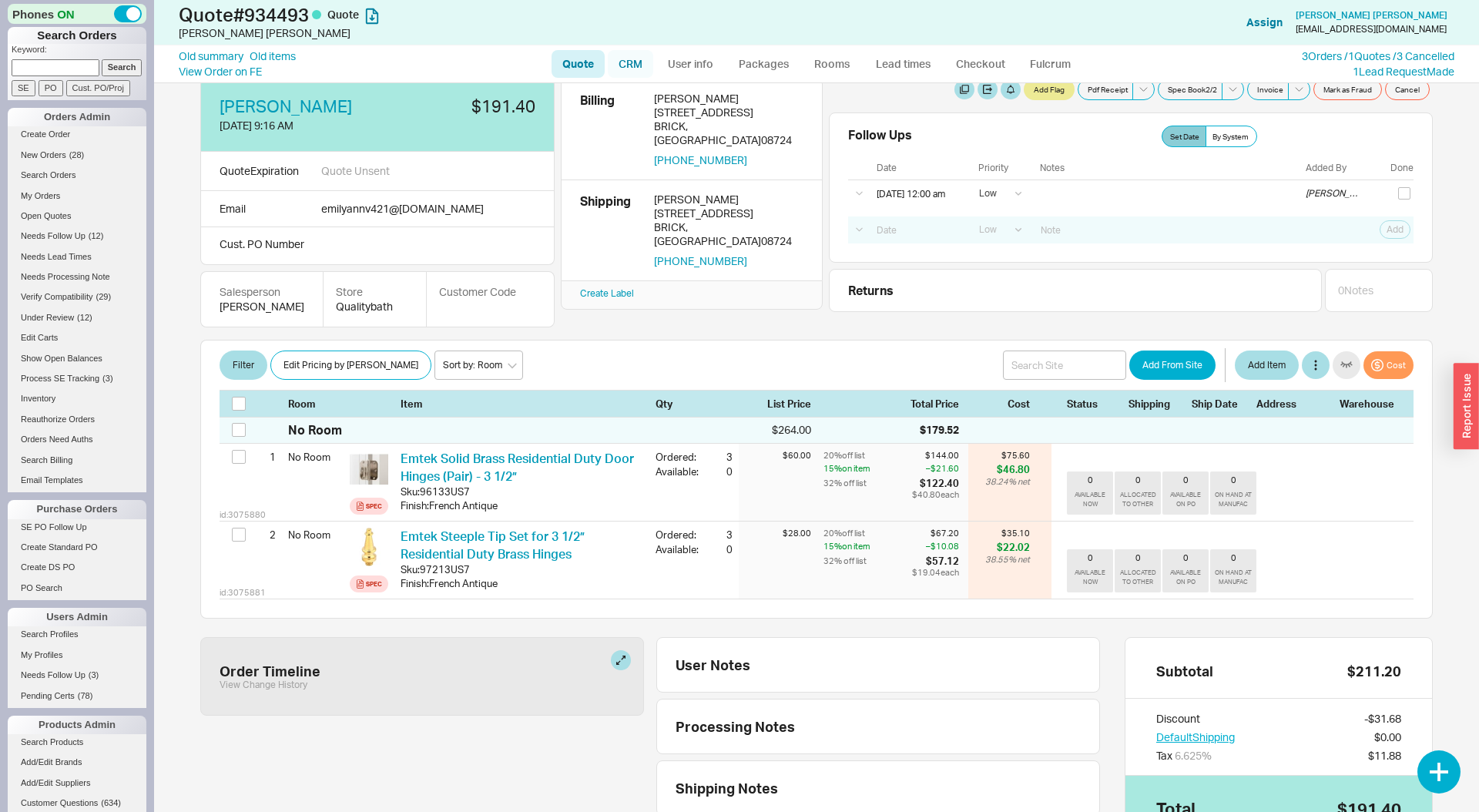
click at [623, 64] on link "CRM" at bounding box center [630, 64] width 46 height 28
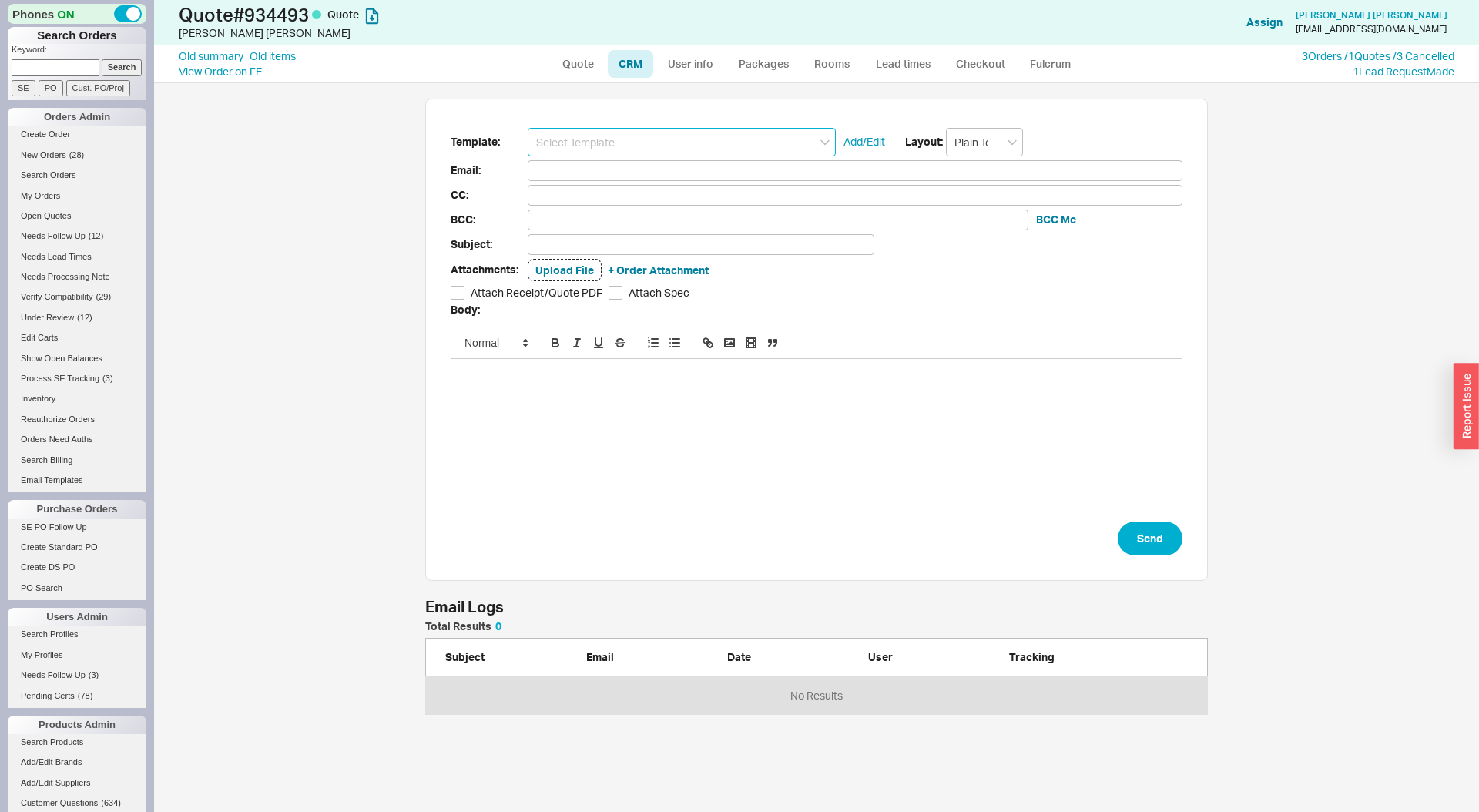
scroll to position [729, 1325]
click at [611, 148] on input at bounding box center [682, 142] width 308 height 29
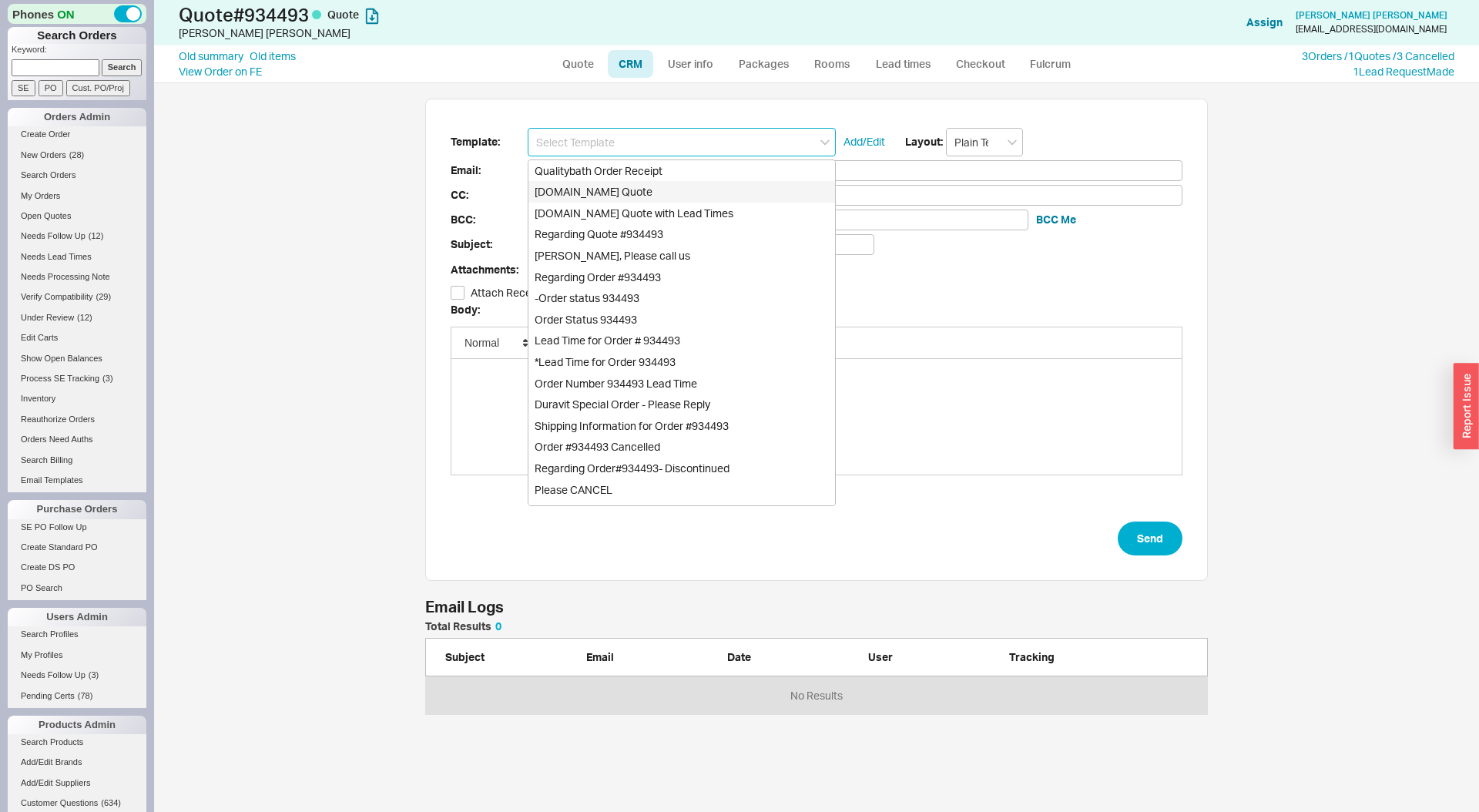
click at [610, 184] on div "Qualitybath.com Quote" at bounding box center [682, 191] width 306 height 21
type input "Qualitybath.com Quote"
type input "Receipt"
type input "emilyannv421@gmail.com"
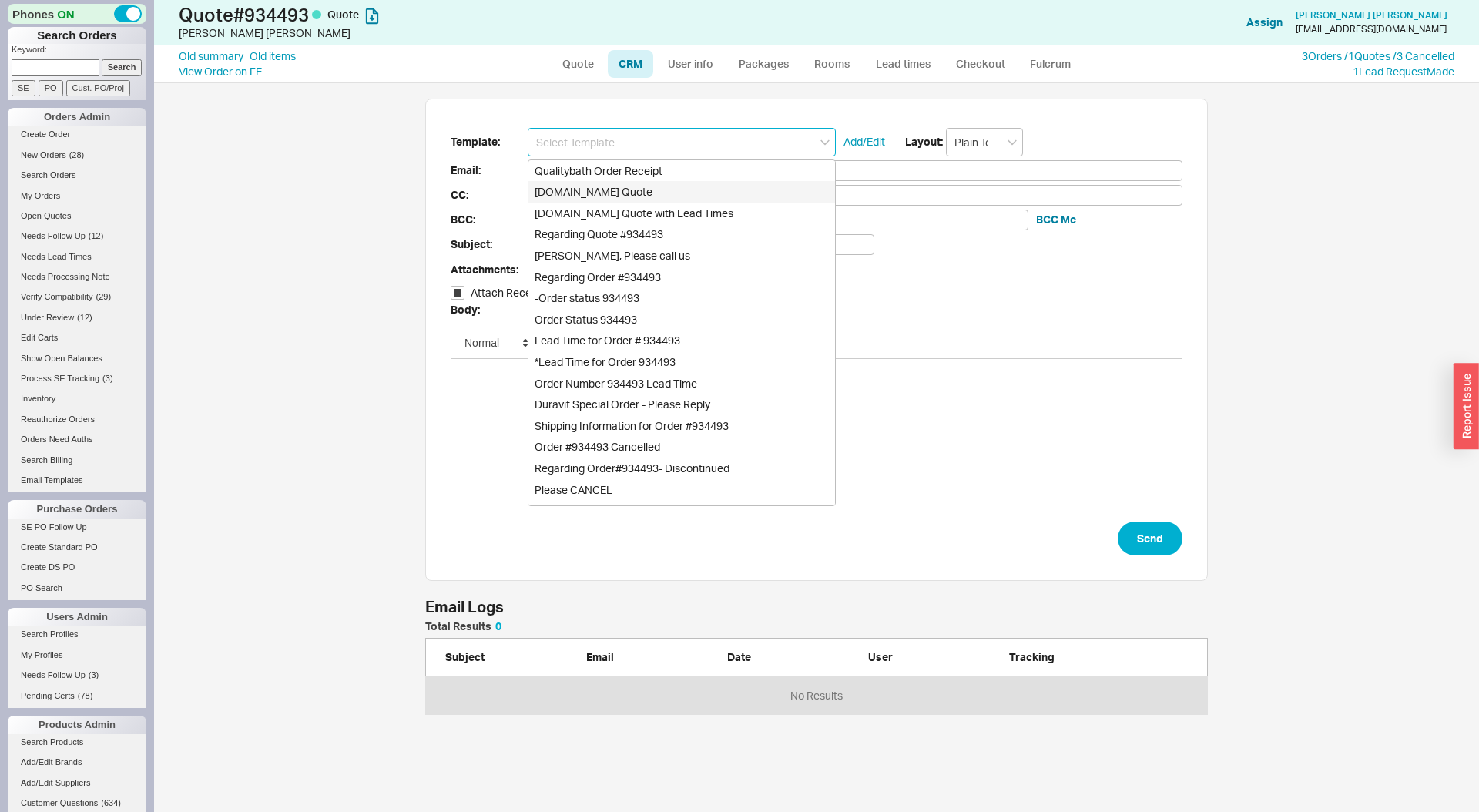
type input "Quality Bath Quote #934493"
checkbox input "true"
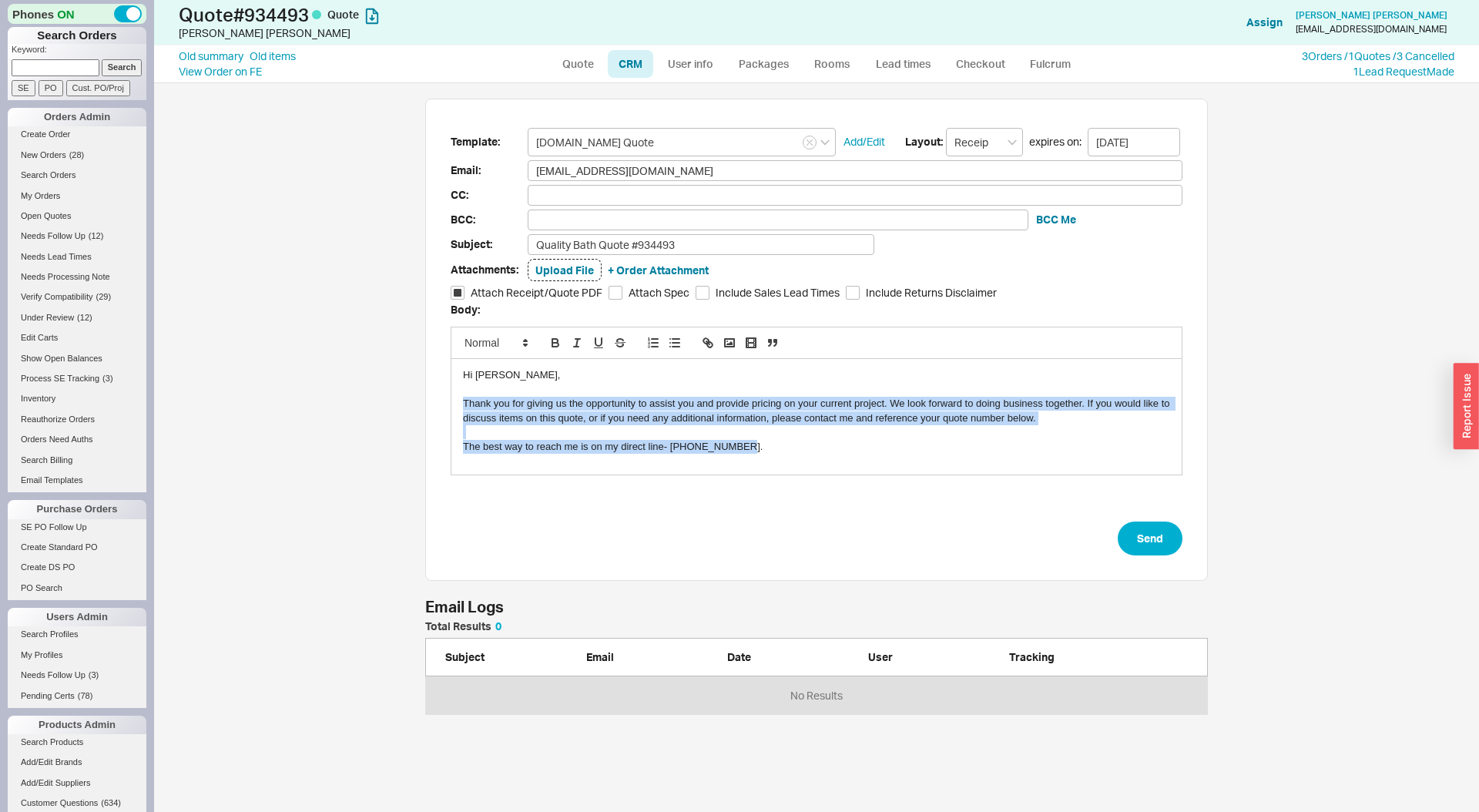
drag, startPoint x: 473, startPoint y: 403, endPoint x: 768, endPoint y: 478, distance: 304.4
click at [768, 478] on form "Template: Qualitybath.com Quote Add/Edit Layout: Receipt expires on: 09/01/2025…" at bounding box center [817, 342] width 732 height 428
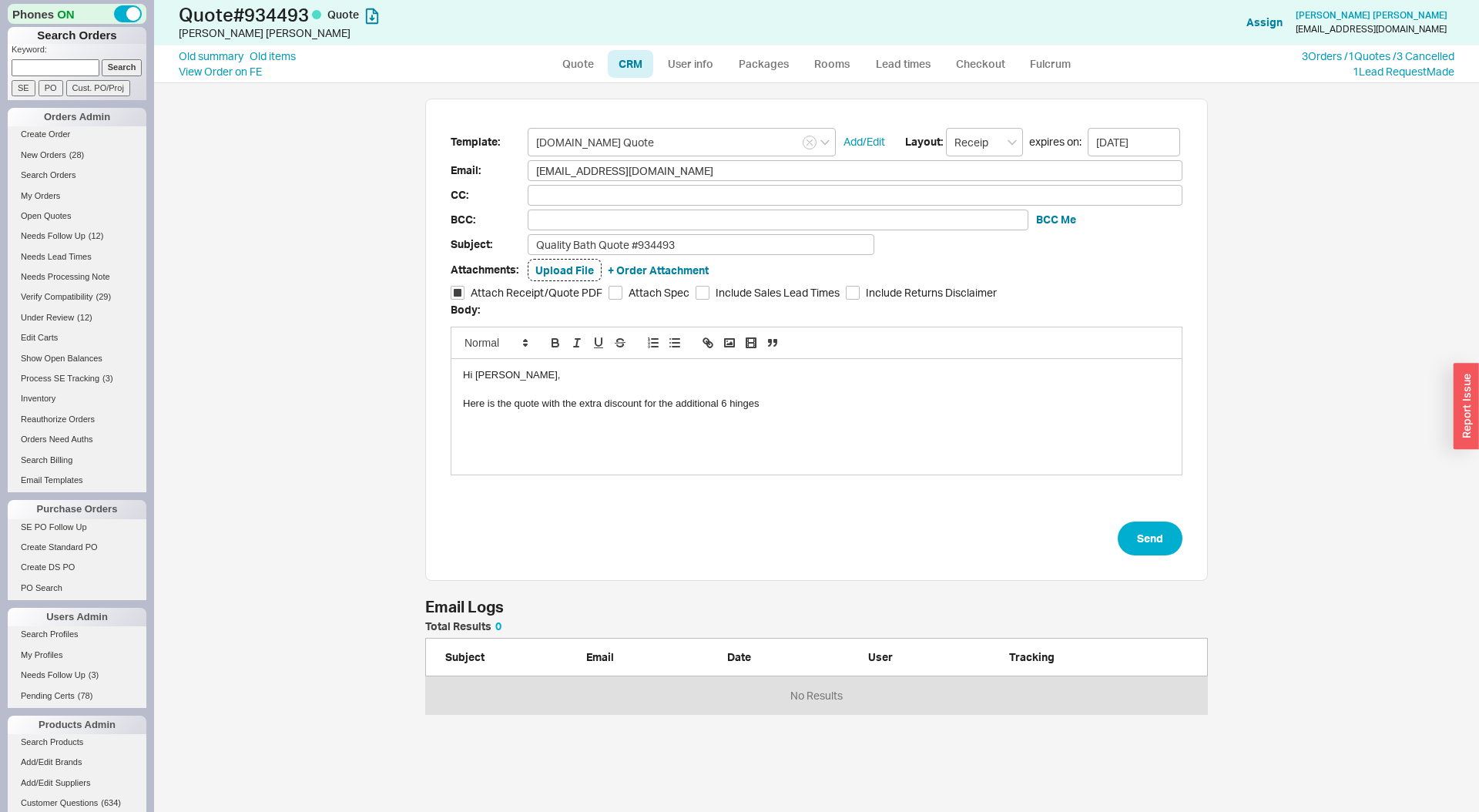
click at [1156, 520] on form "Template: Qualitybath.com Quote Add/Edit Layout: Receipt expires on: 09/01/2025…" at bounding box center [817, 342] width 732 height 428
click at [1147, 540] on button "Send" at bounding box center [1149, 539] width 64 height 34
select select "LOW"
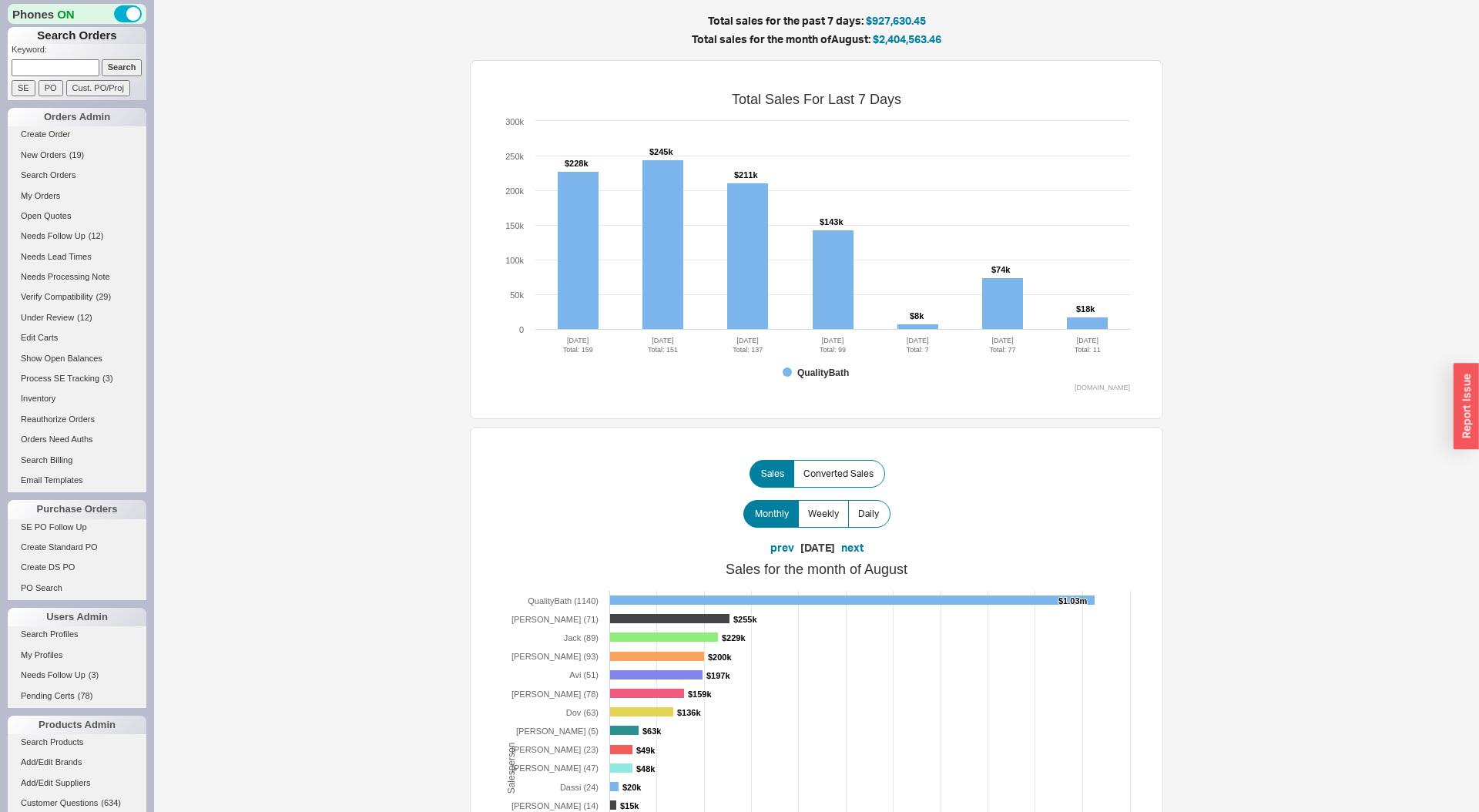
scroll to position [587, 0]
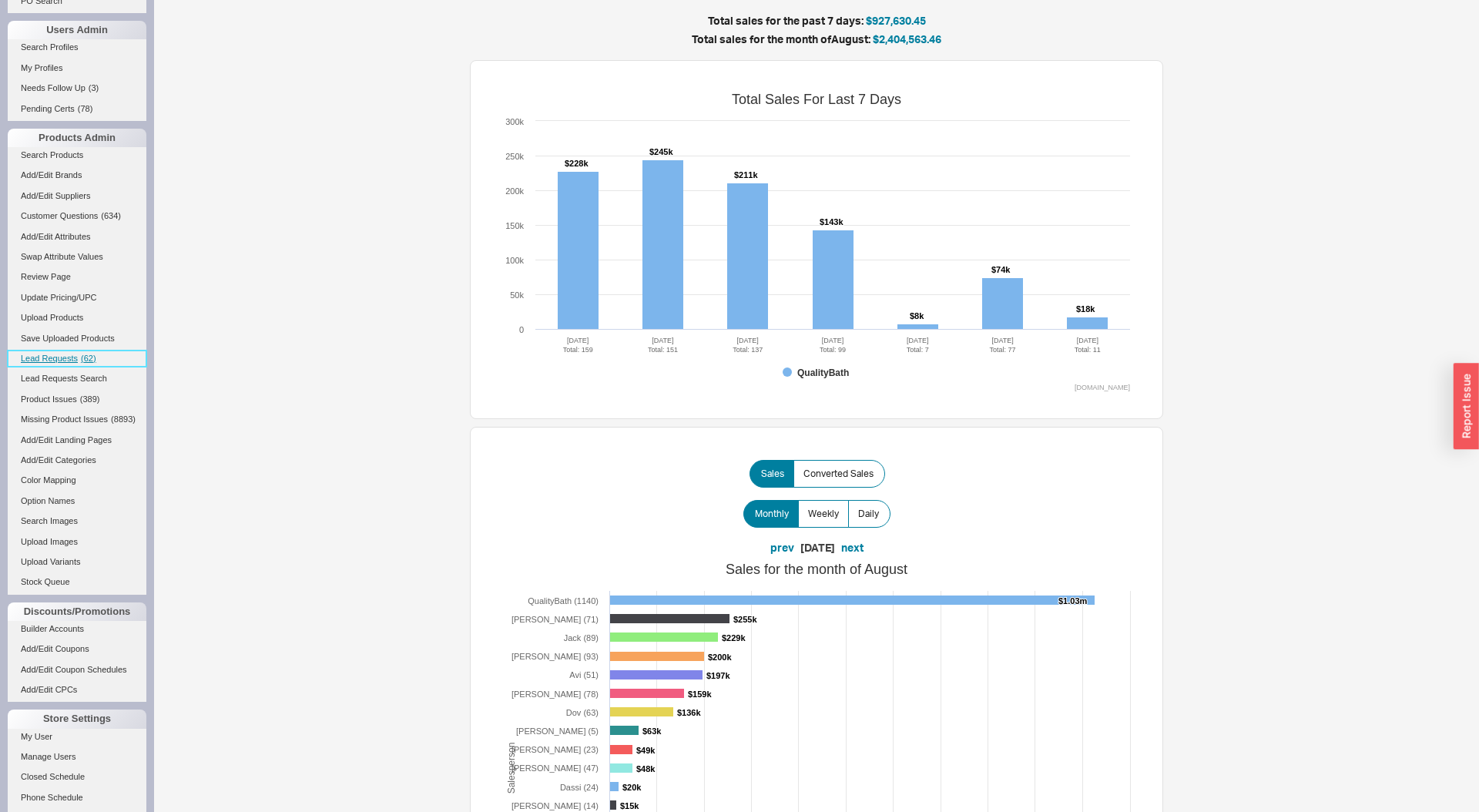
click at [88, 354] on span "( 62 )" at bounding box center [89, 358] width 16 height 9
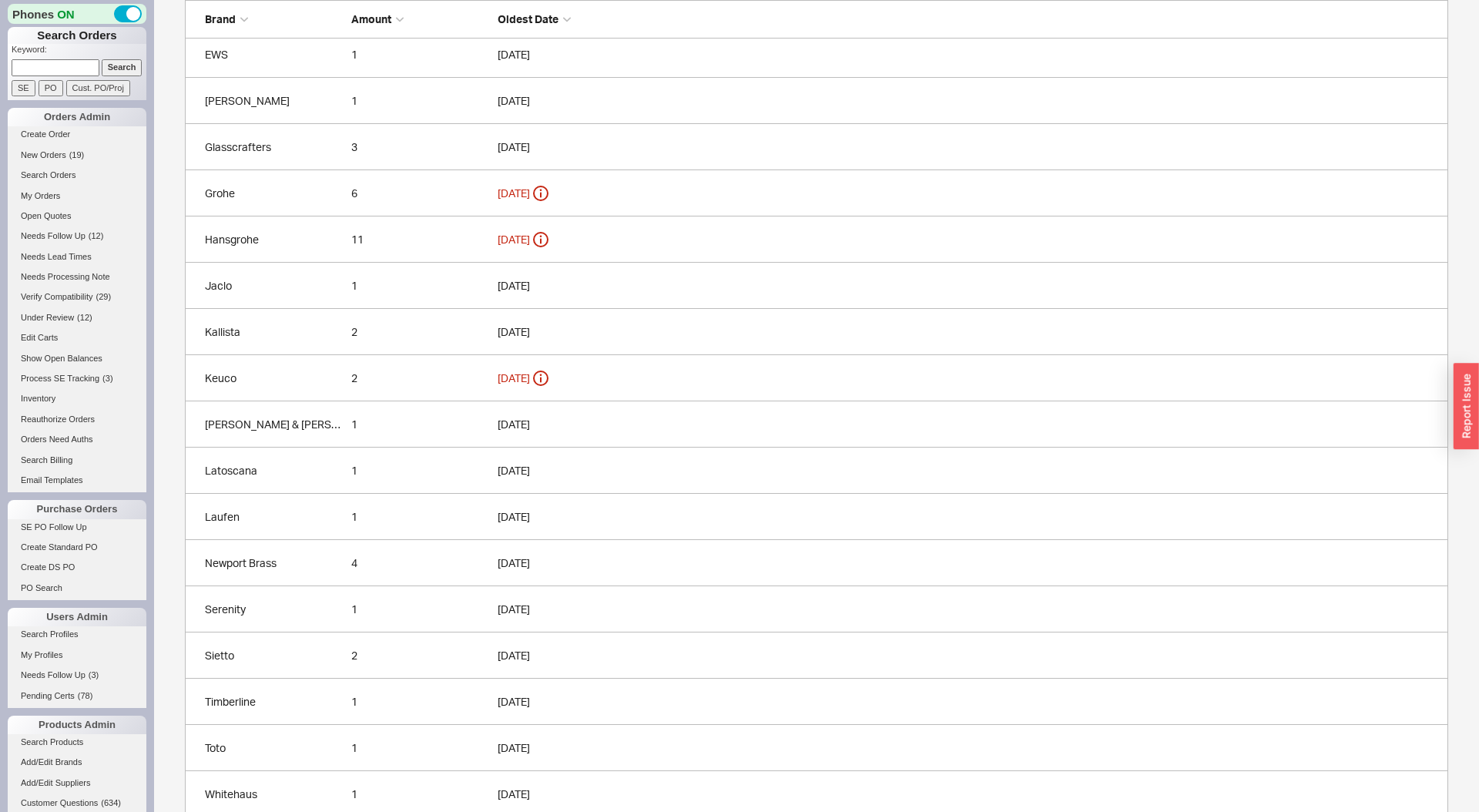
scroll to position [658, 0]
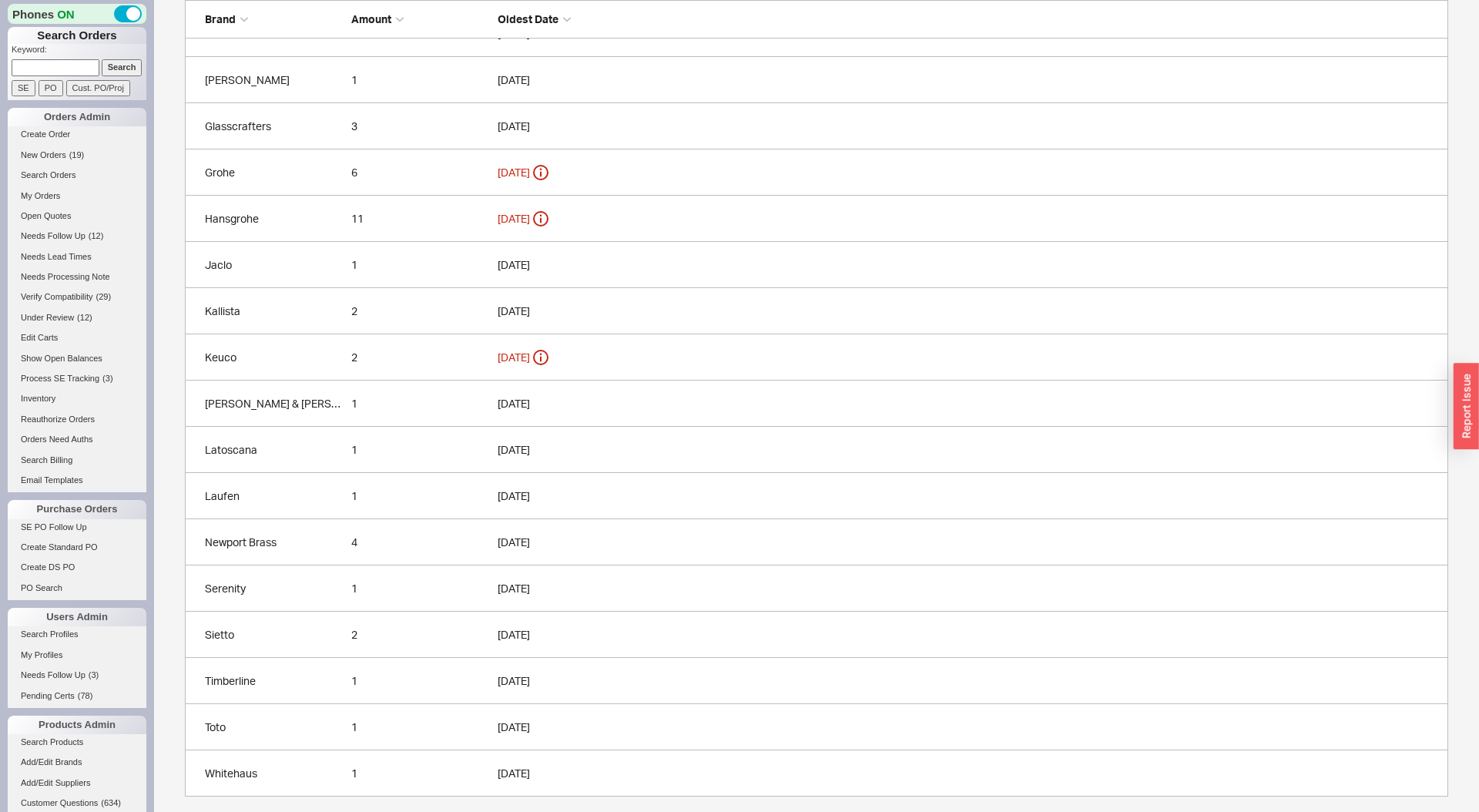
click at [436, 632] on div "2" at bounding box center [420, 635] width 139 height 16
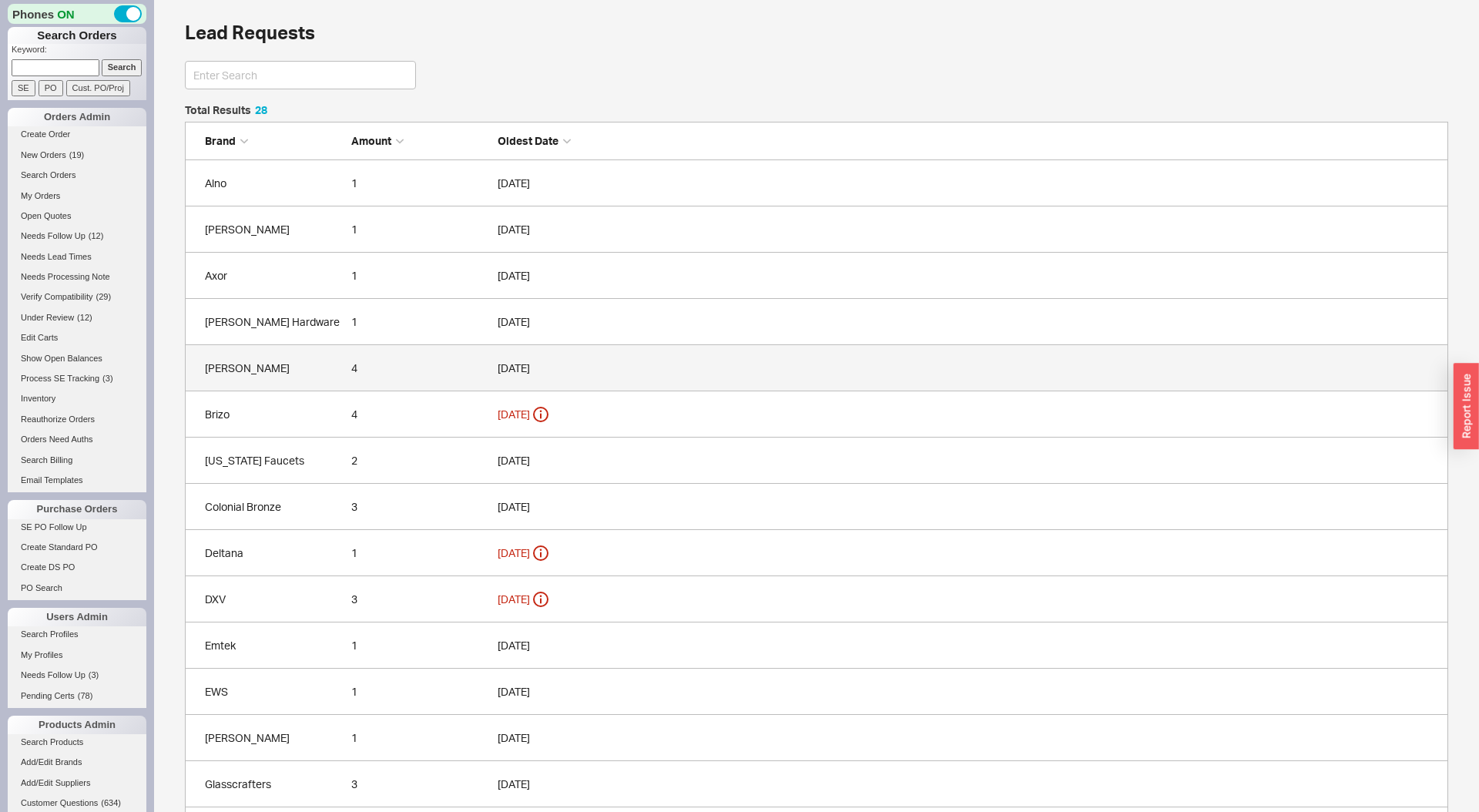
scroll to position [1350, 1263]
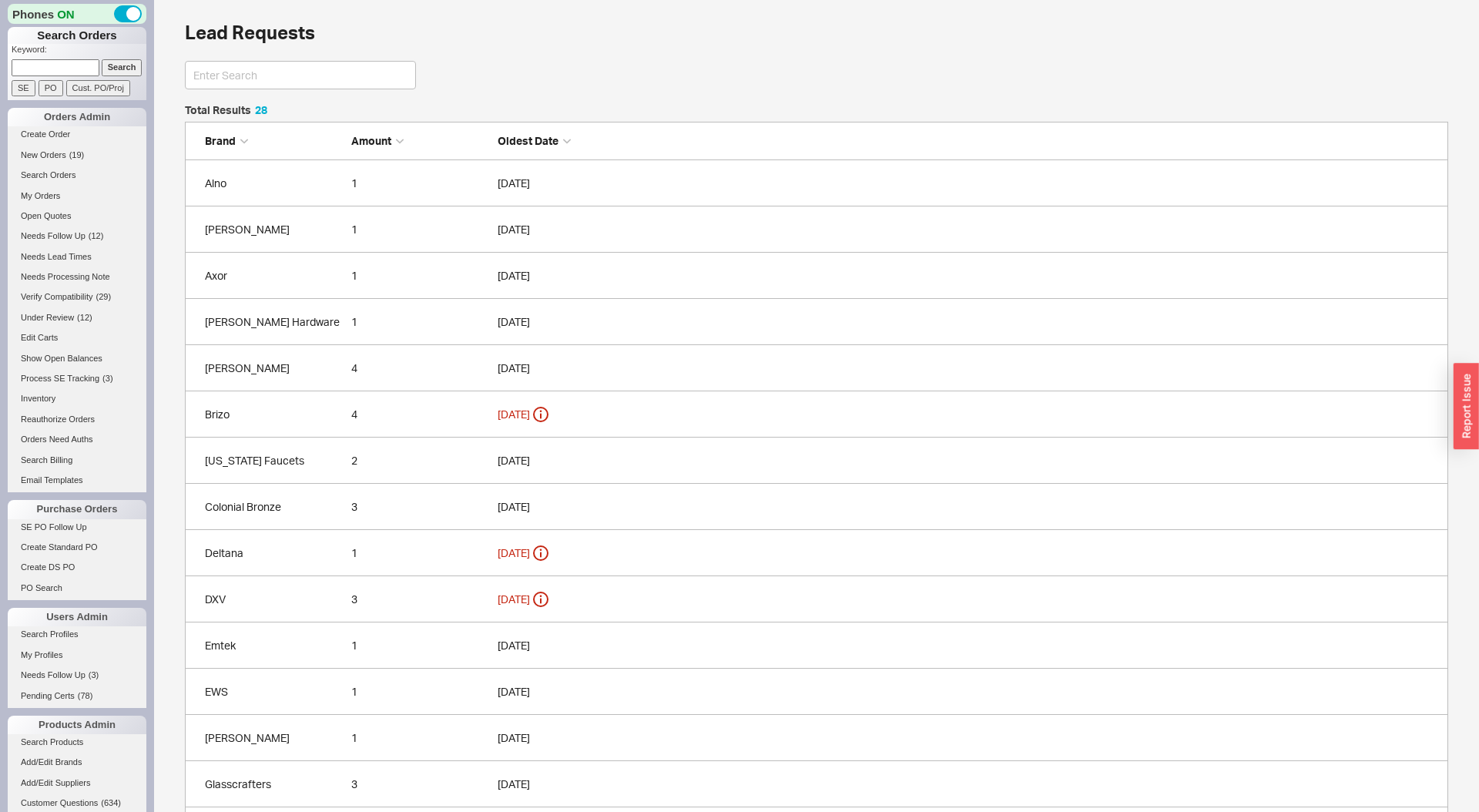
click at [310, 637] on div "Emtek" at bounding box center [274, 645] width 139 height 16
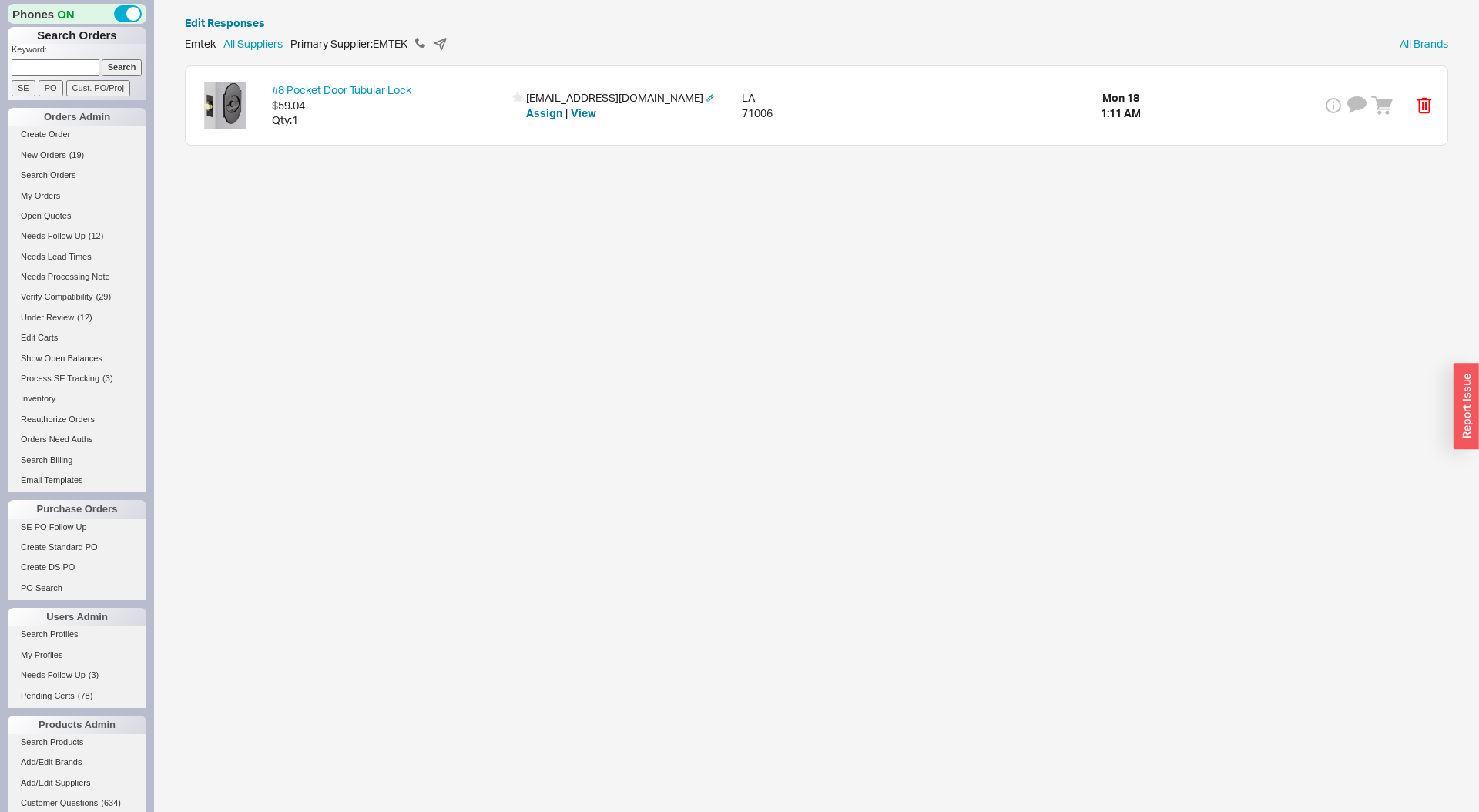
click at [979, 108] on div "#8 Pocket Door Tubular Lock $59.04 Qty: 1 ladybughugsllw@yahoo.com Assign | Vie…" at bounding box center [816, 105] width 1261 height 78
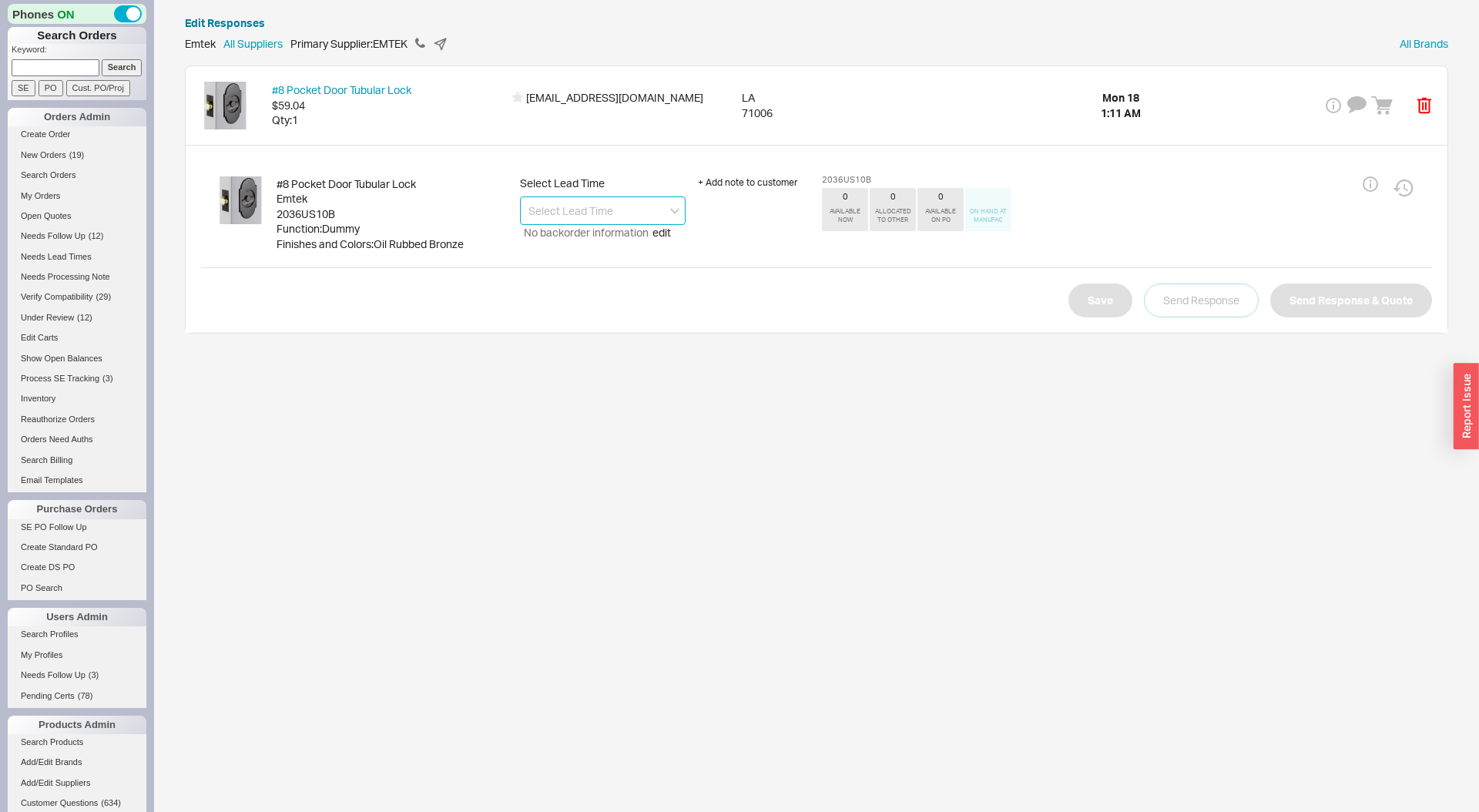
click at [603, 208] on input at bounding box center [602, 210] width 165 height 29
click at [655, 233] on div "4 - 6 Business Days" at bounding box center [603, 243] width 164 height 28
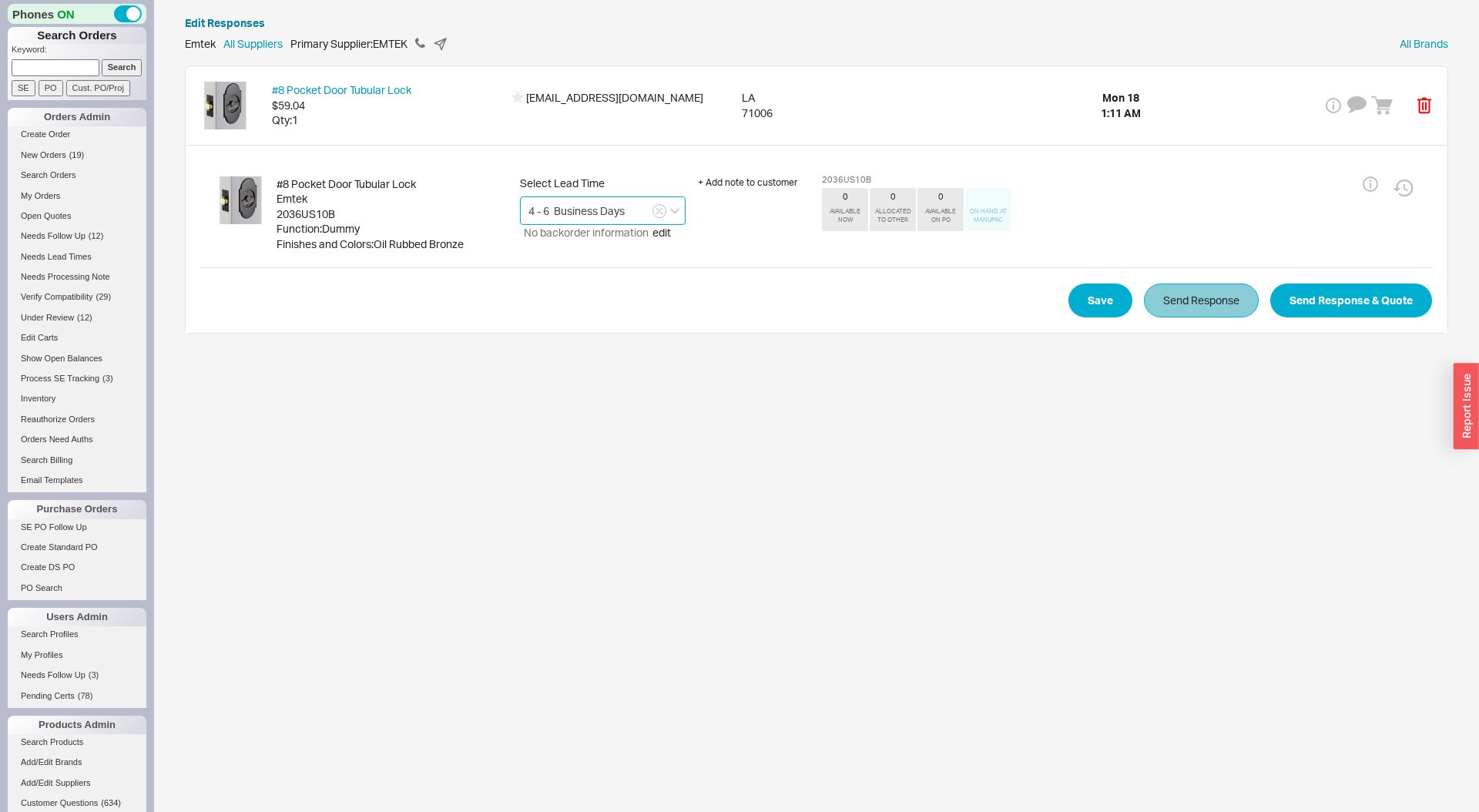
type input "4 - 6 Business Days"
click at [1202, 302] on button "Send Response" at bounding box center [1201, 301] width 115 height 34
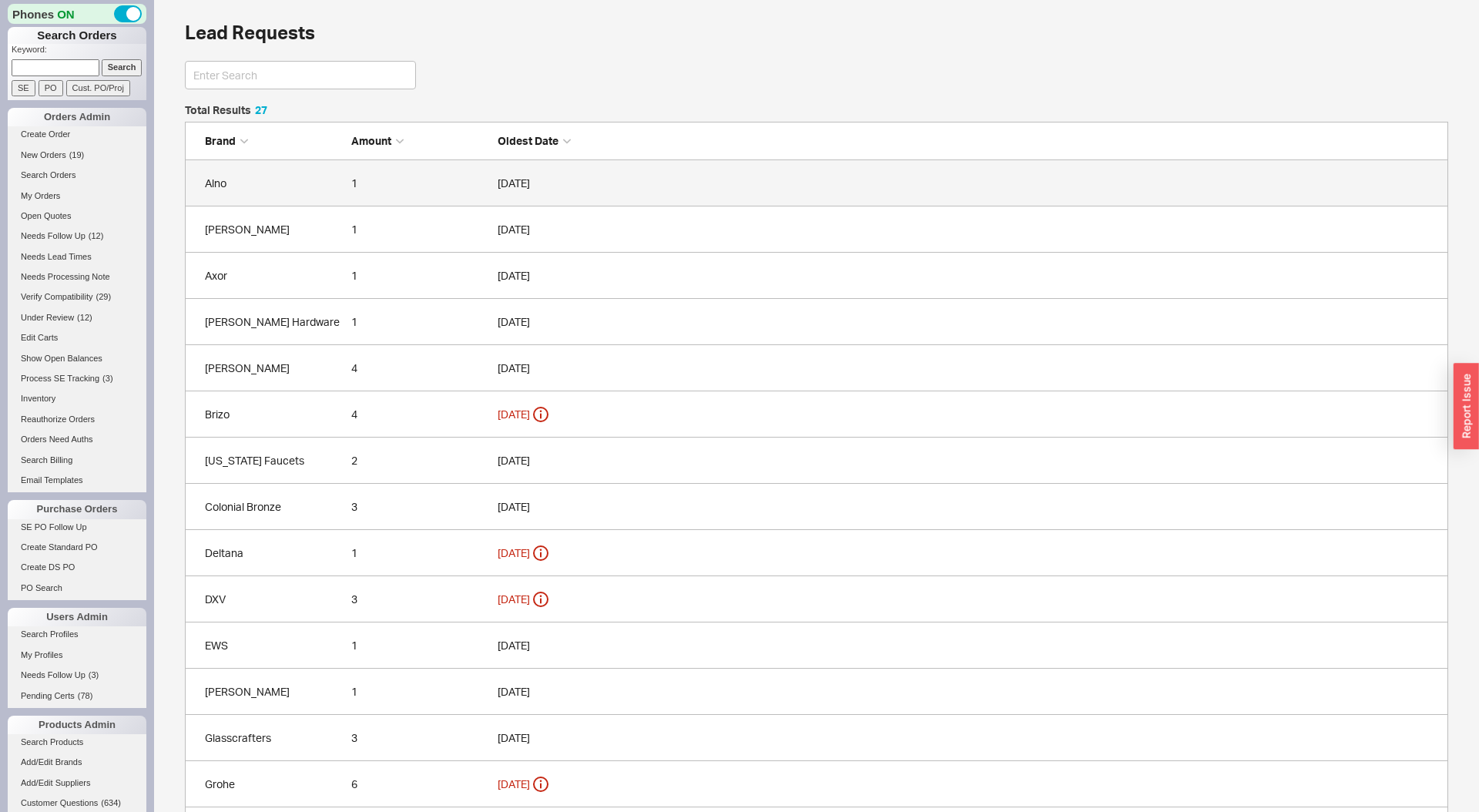
scroll to position [1303, 1263]
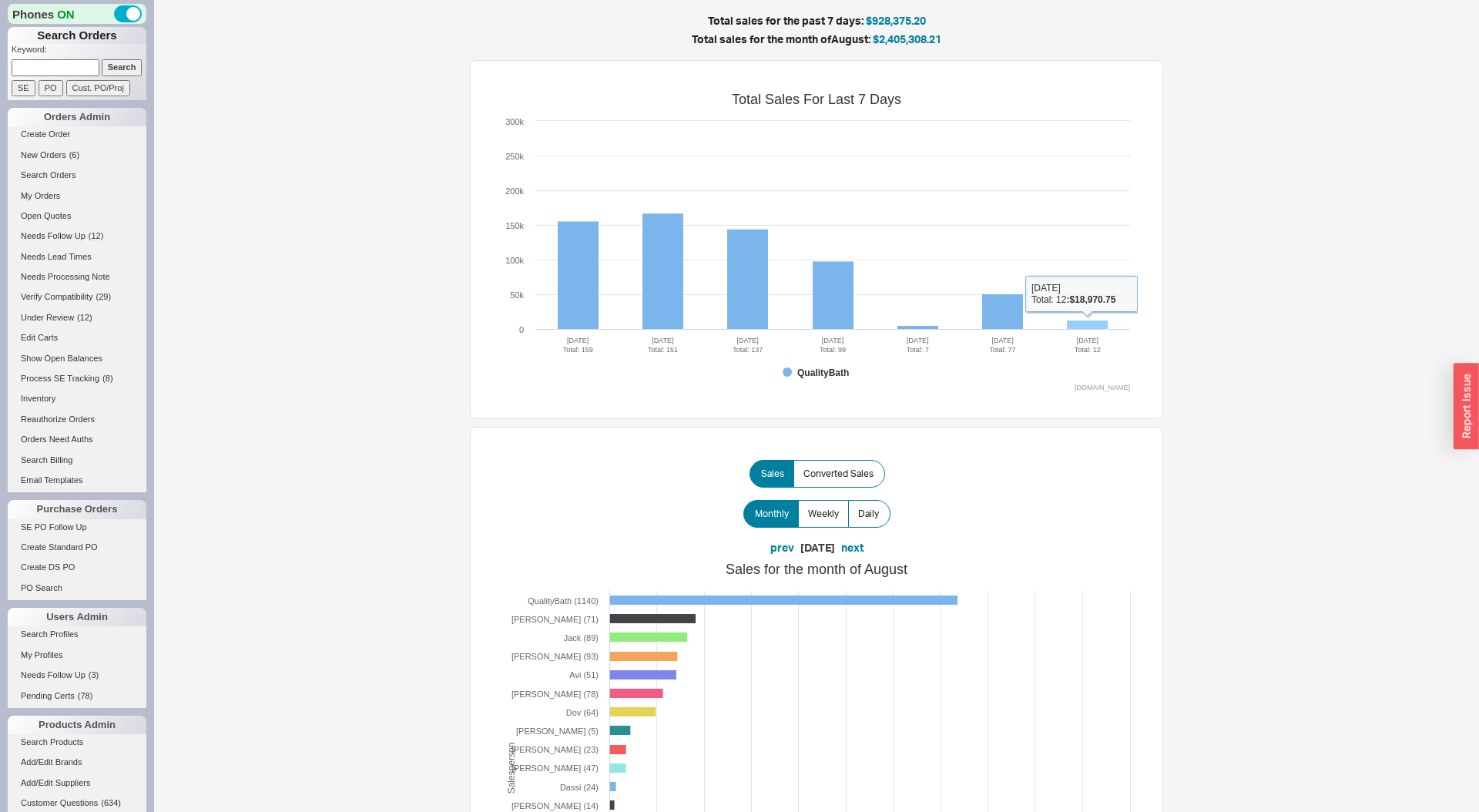
click at [1095, 324] on rect at bounding box center [1088, 325] width 41 height 9
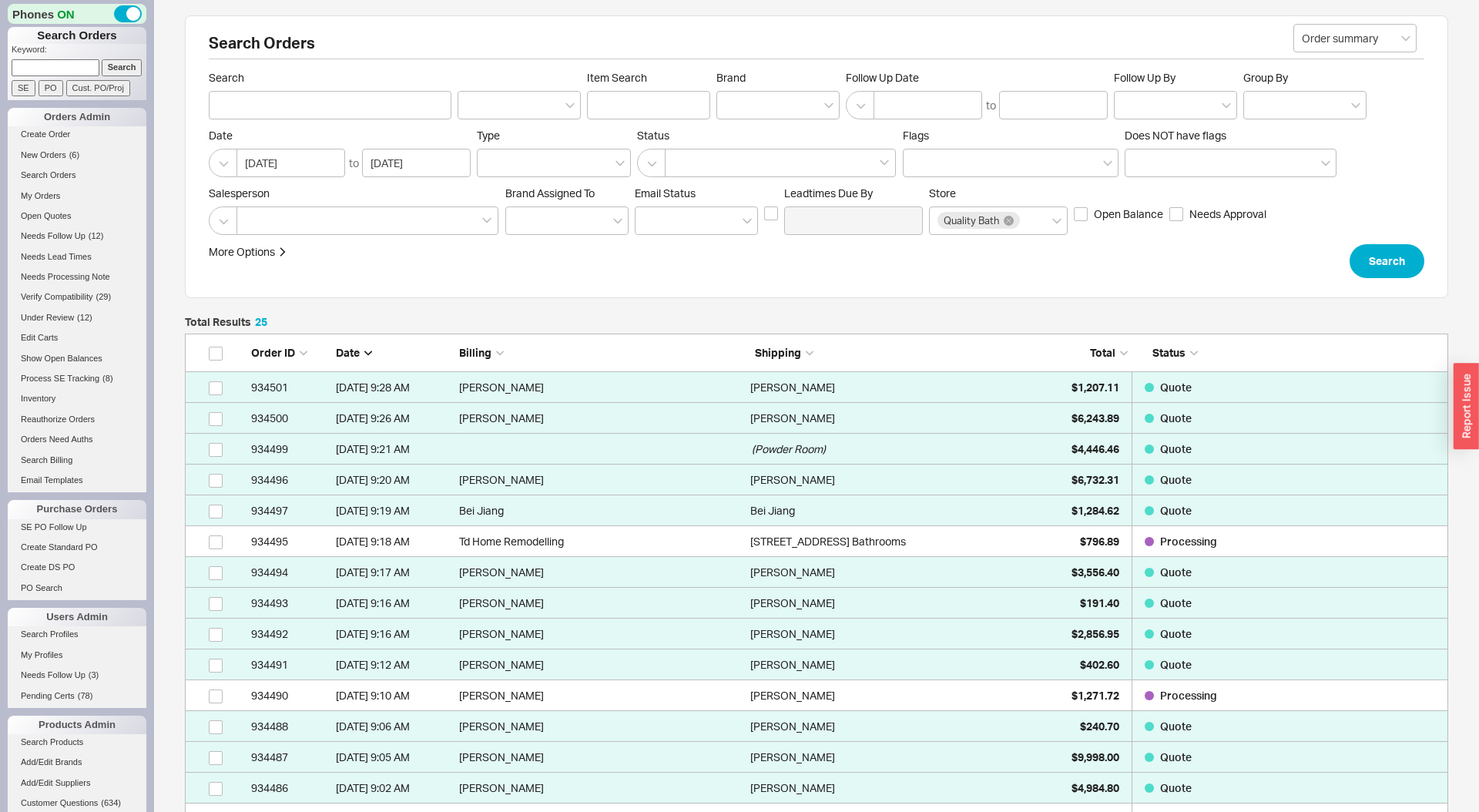
scroll to position [839, 1263]
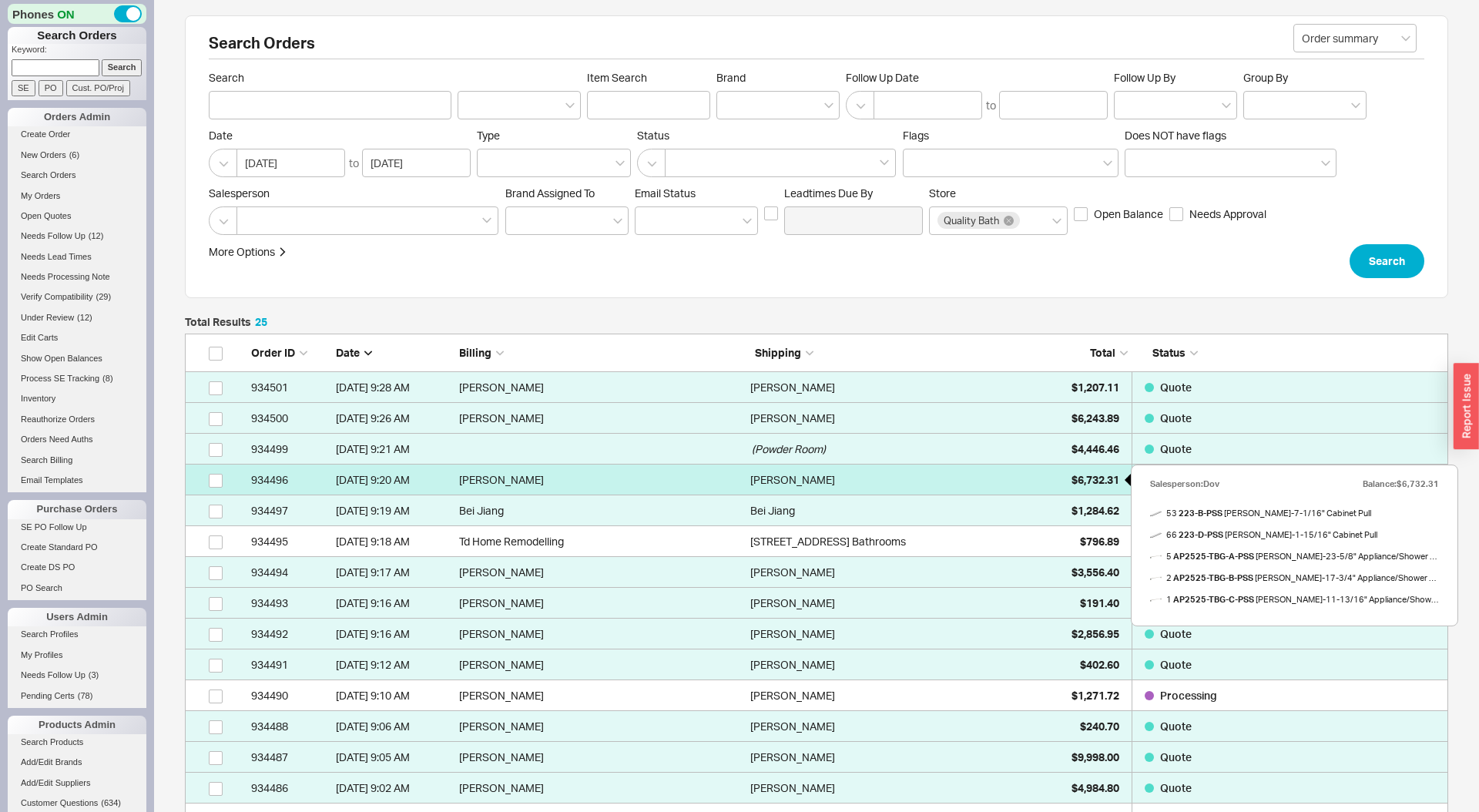
click at [1077, 489] on div "$6,732.31" at bounding box center [1080, 480] width 77 height 31
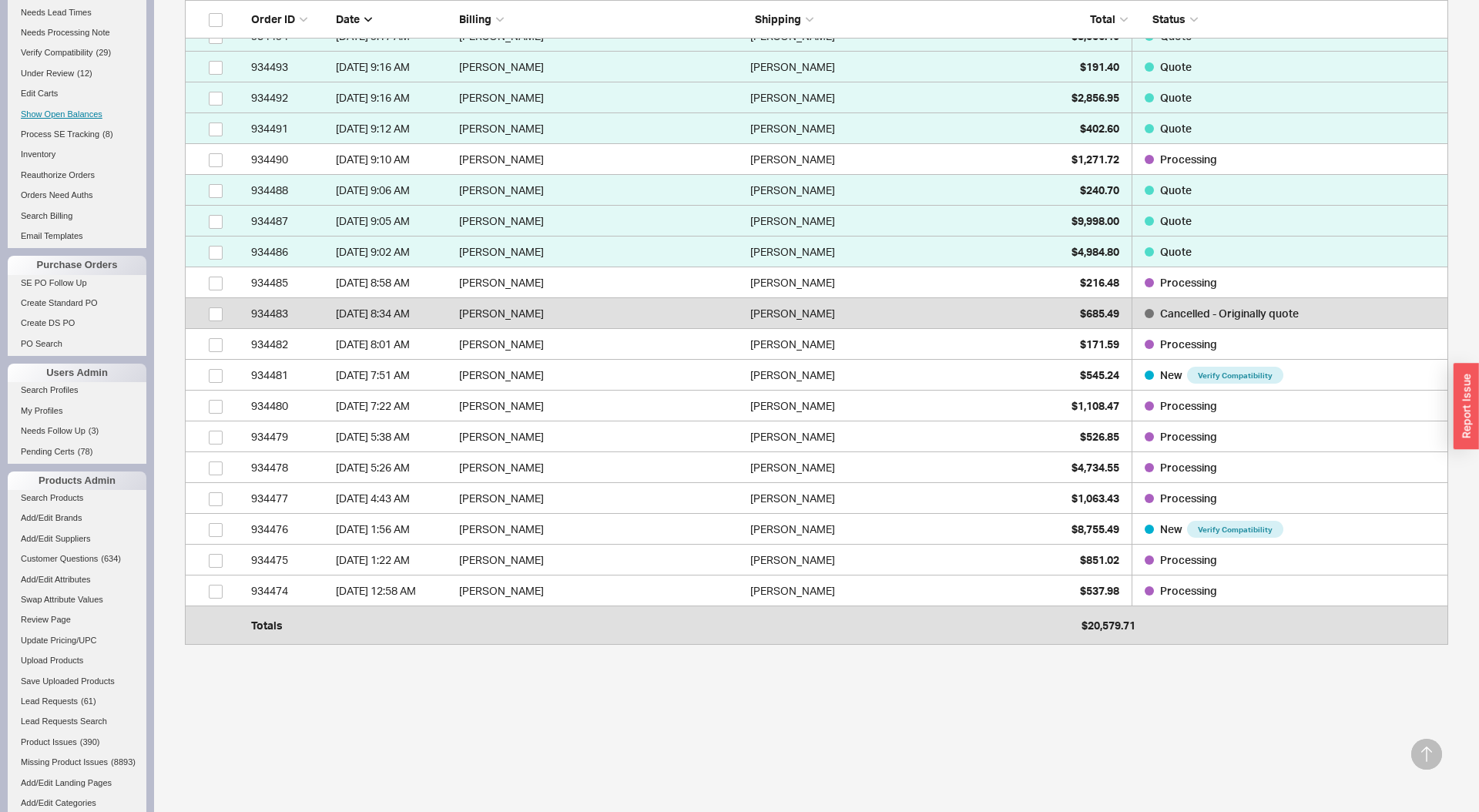
scroll to position [334, 0]
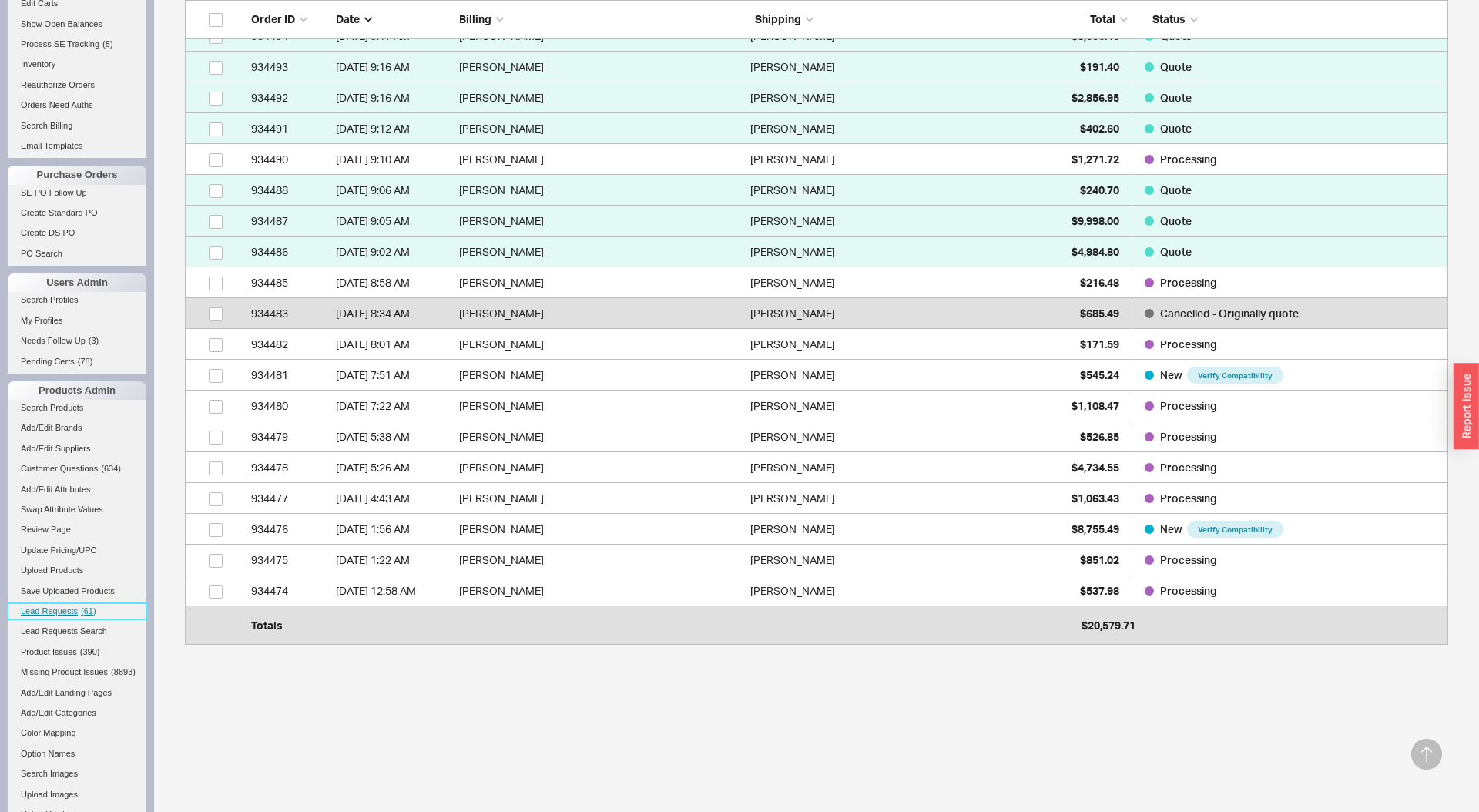
click at [85, 609] on span "( 61 )" at bounding box center [89, 610] width 16 height 9
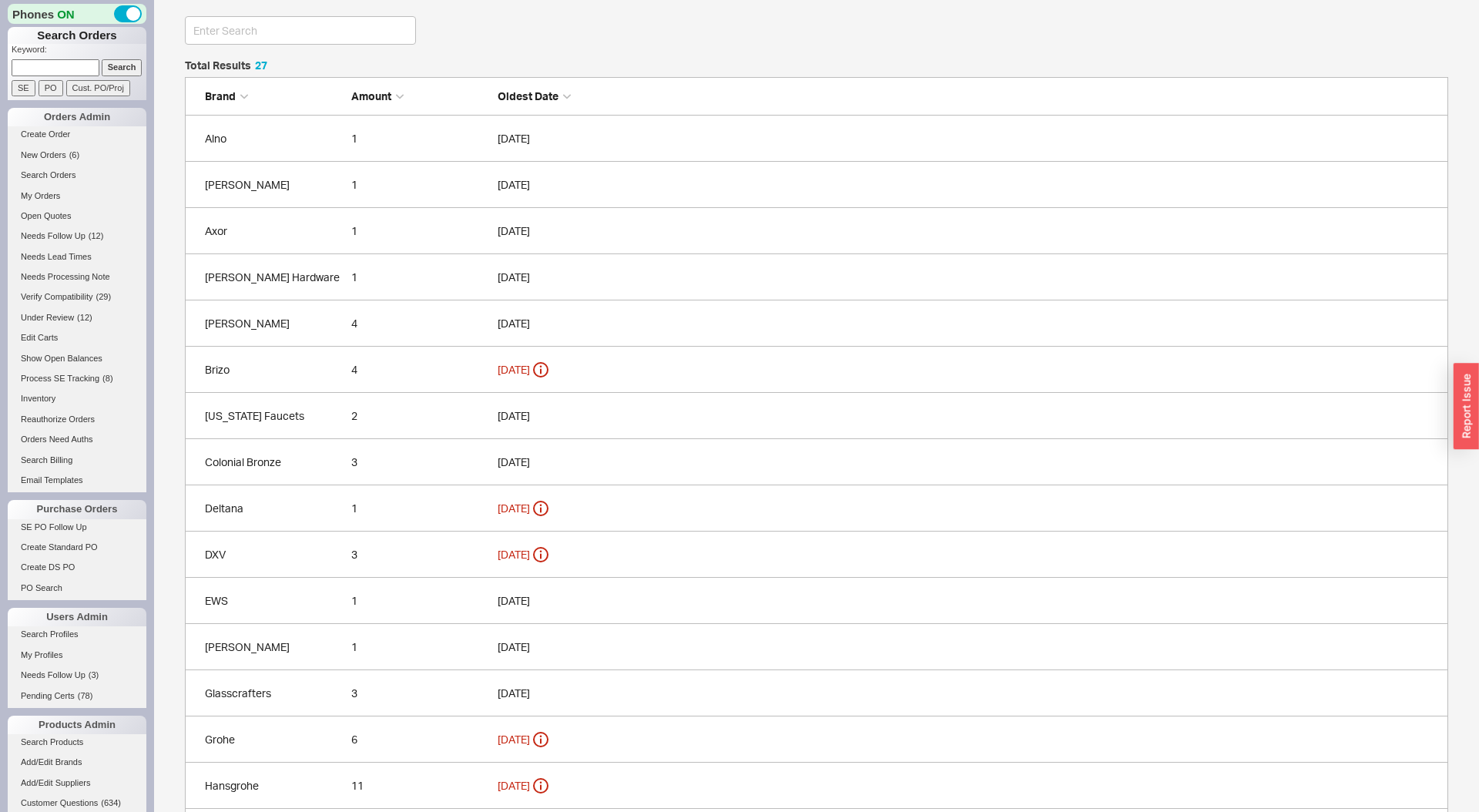
scroll to position [48, 0]
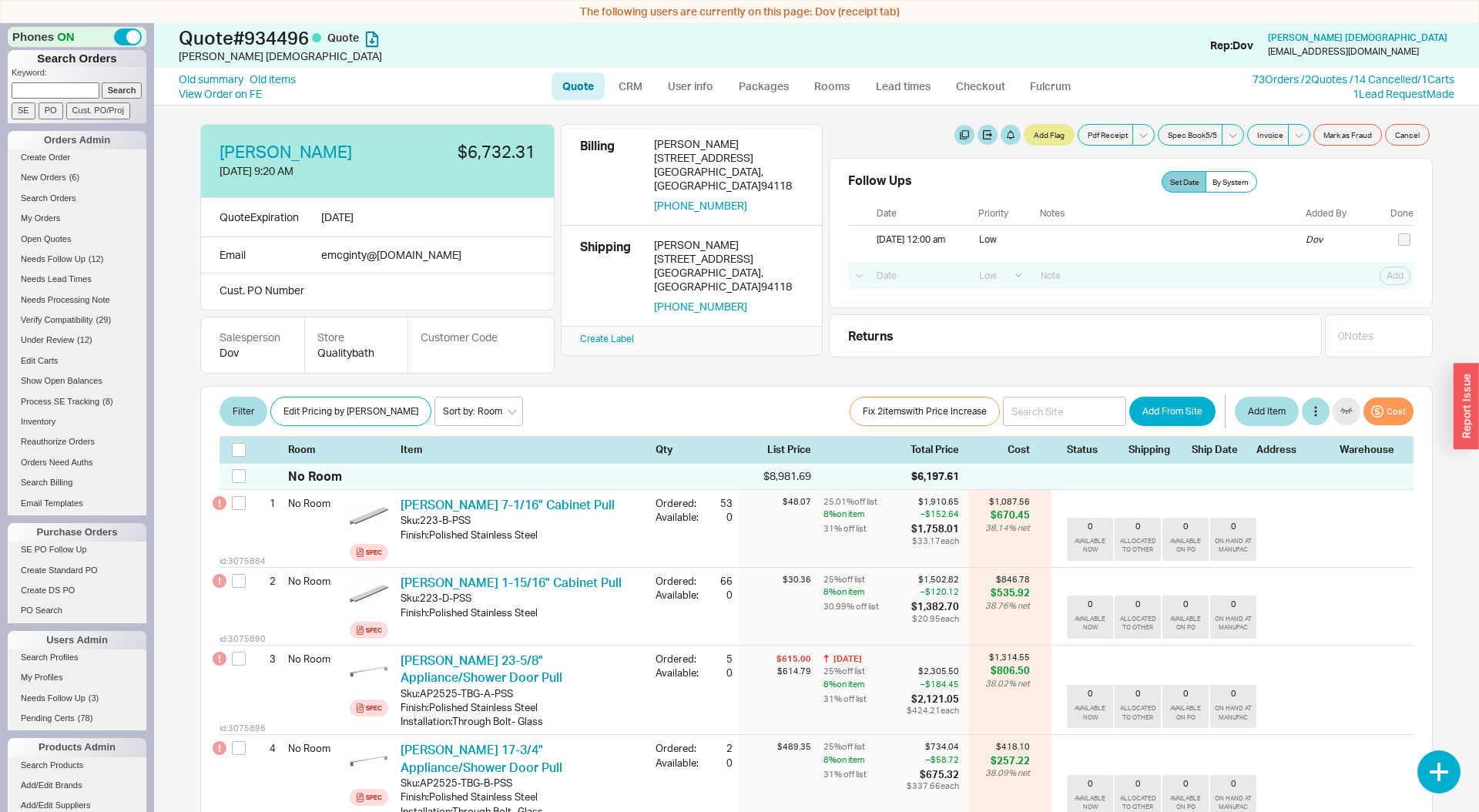
select select "LOW"
click at [1311, 81] on link "73 Orders / 2 Quotes / 14 Cancelled" at bounding box center [1335, 79] width 165 height 13
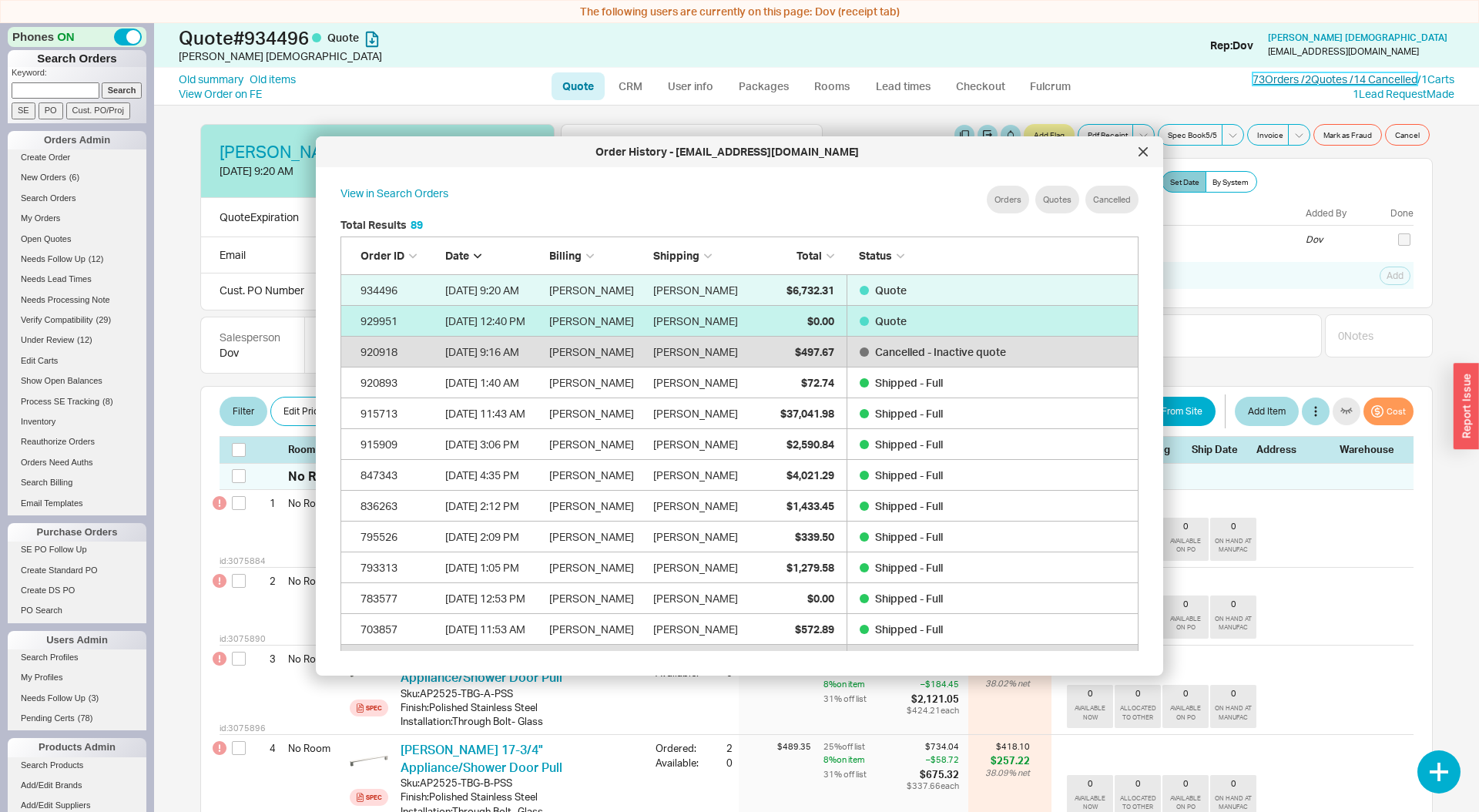
scroll to position [2811, 798]
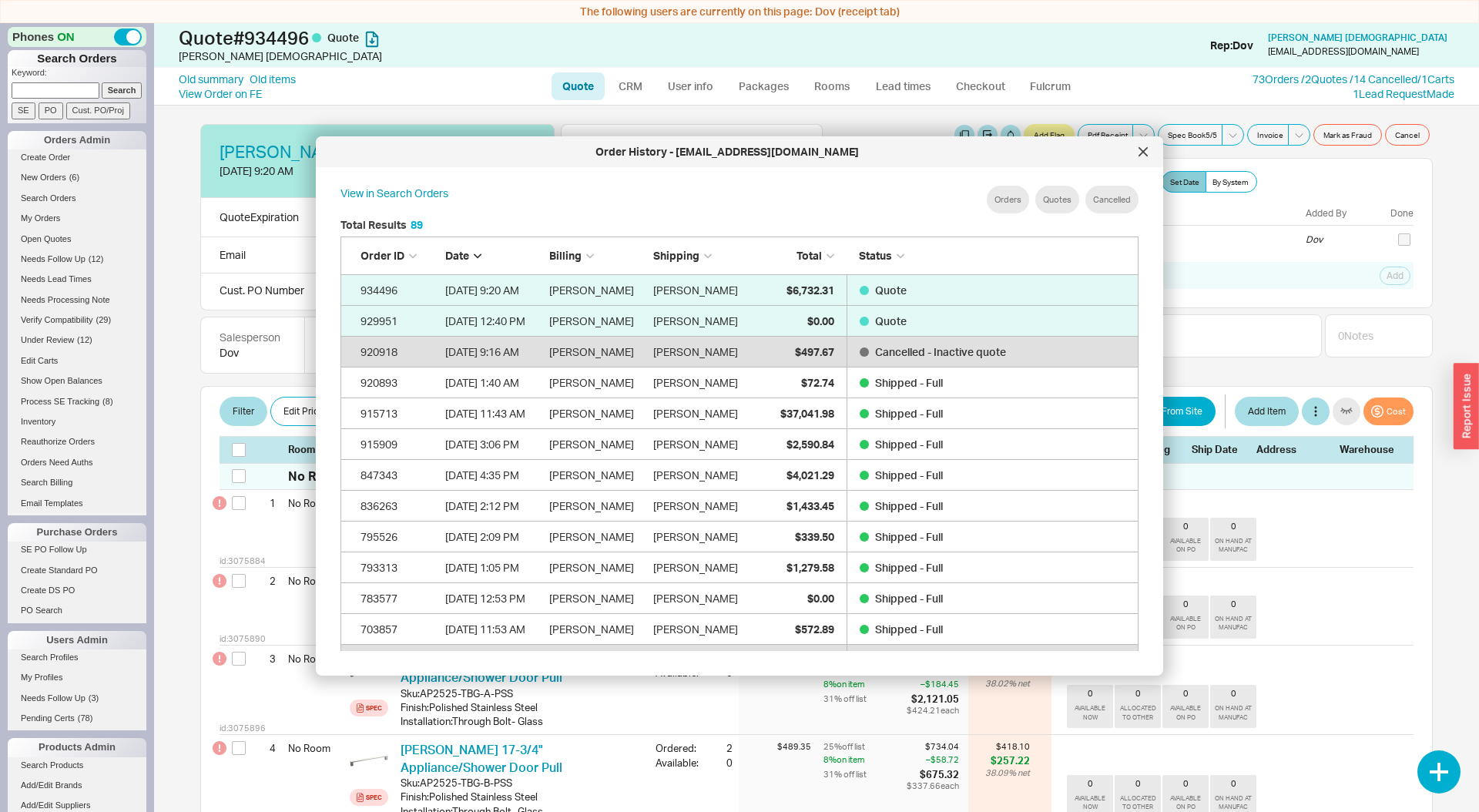
click at [1147, 154] on icon at bounding box center [1143, 151] width 7 height 7
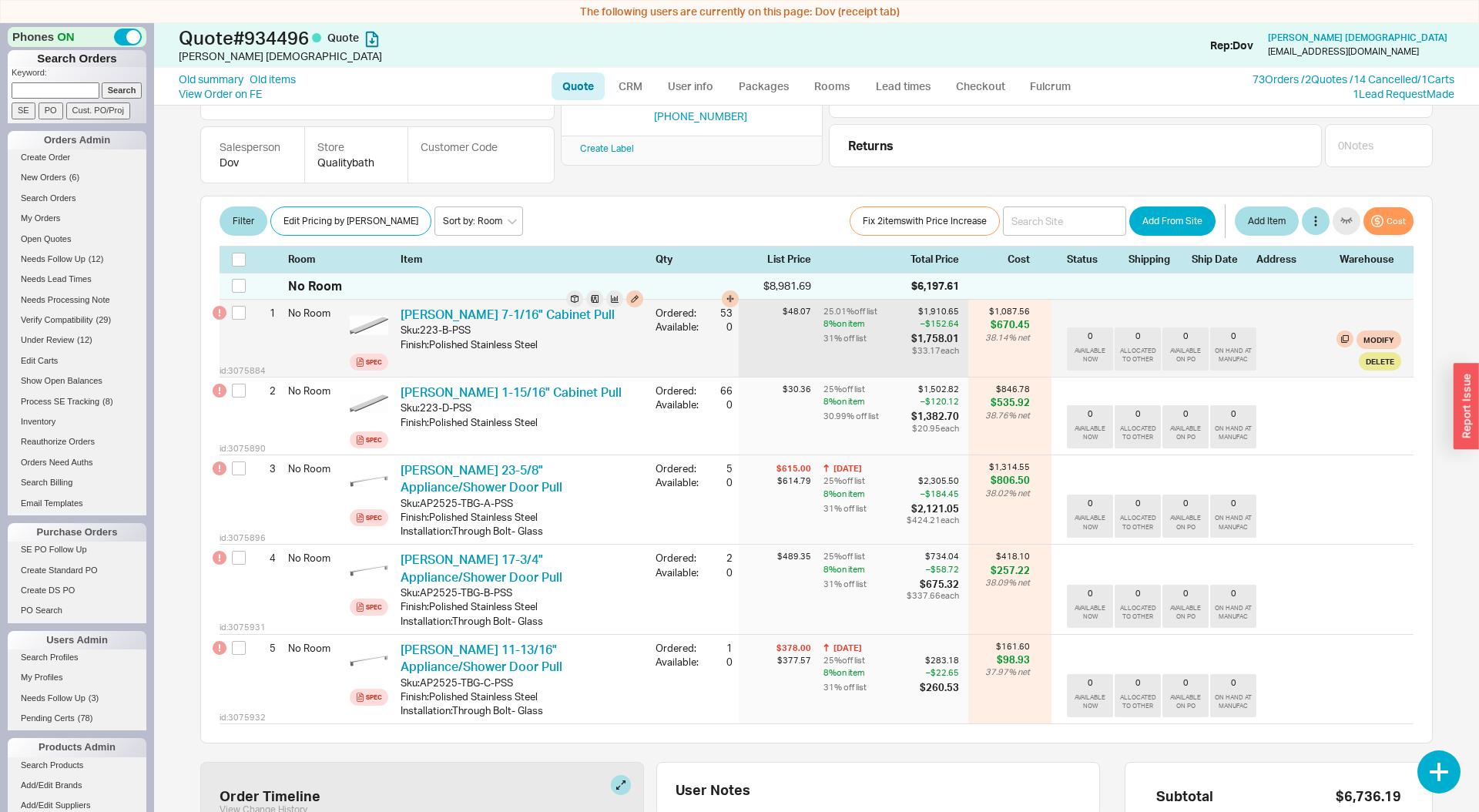
scroll to position [246, 0]
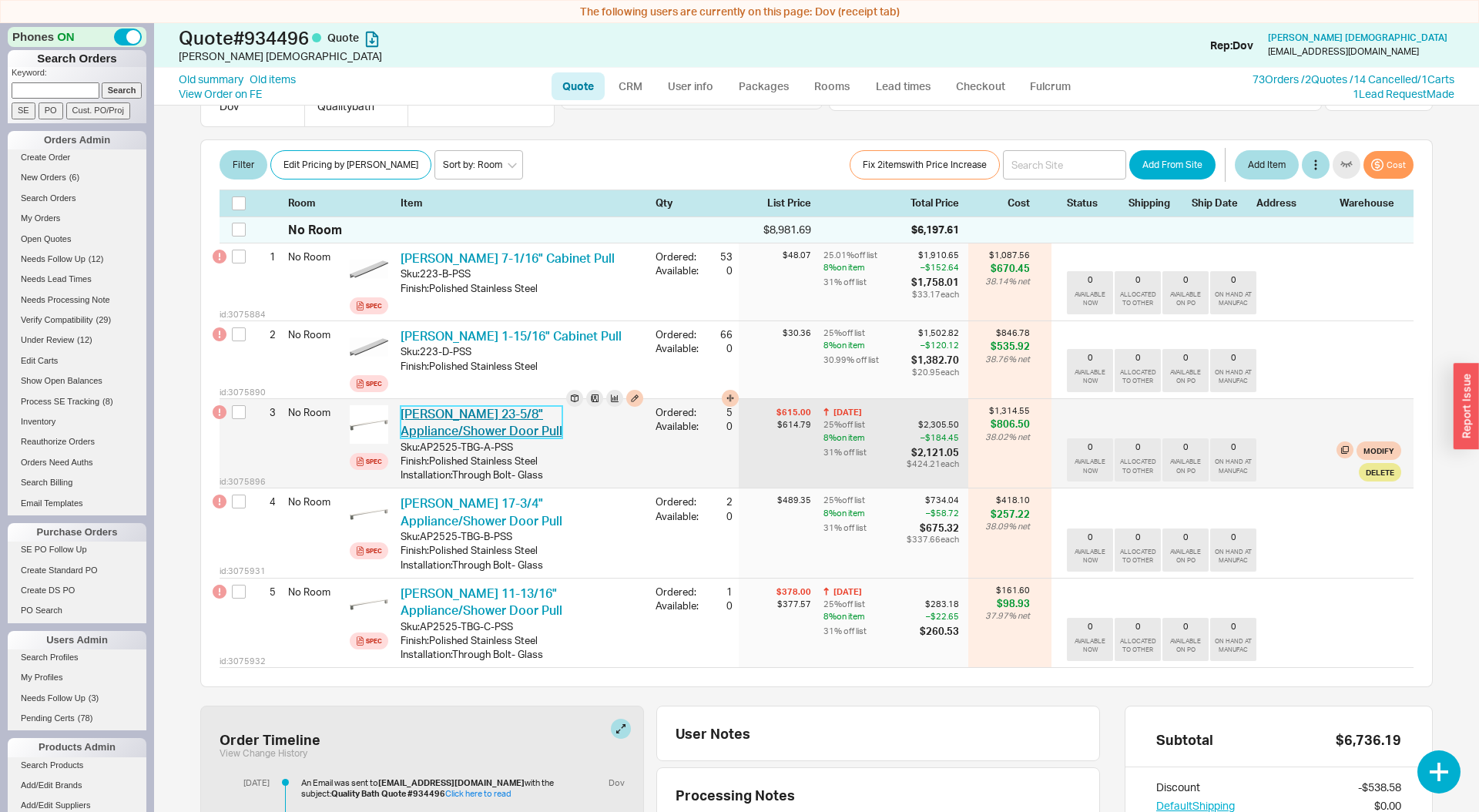
click at [483, 412] on link "[PERSON_NAME] 23-5/8" Appliance/Shower Door Pull" at bounding box center [481, 422] width 162 height 33
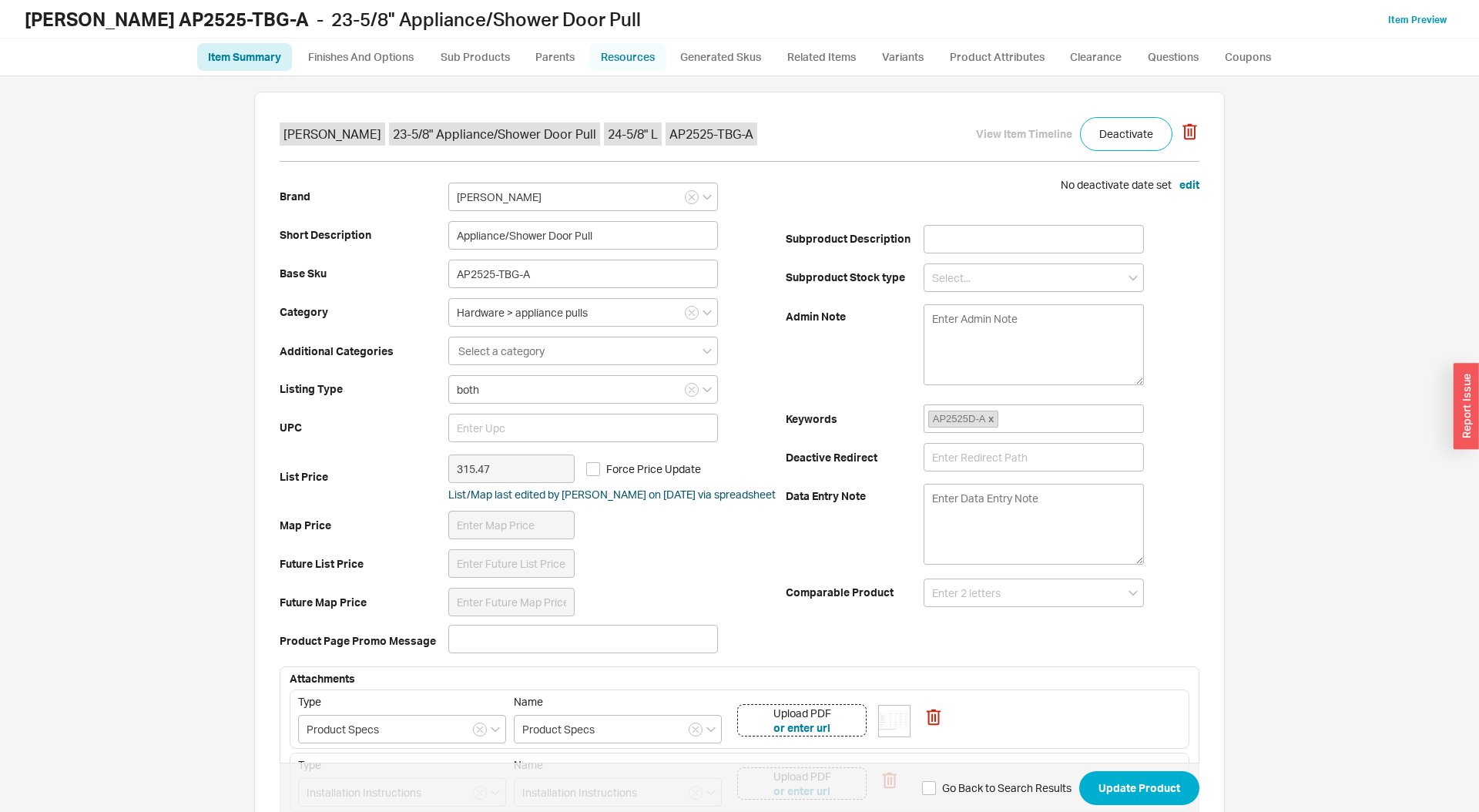
click at [638, 58] on link "Resources" at bounding box center [627, 57] width 77 height 28
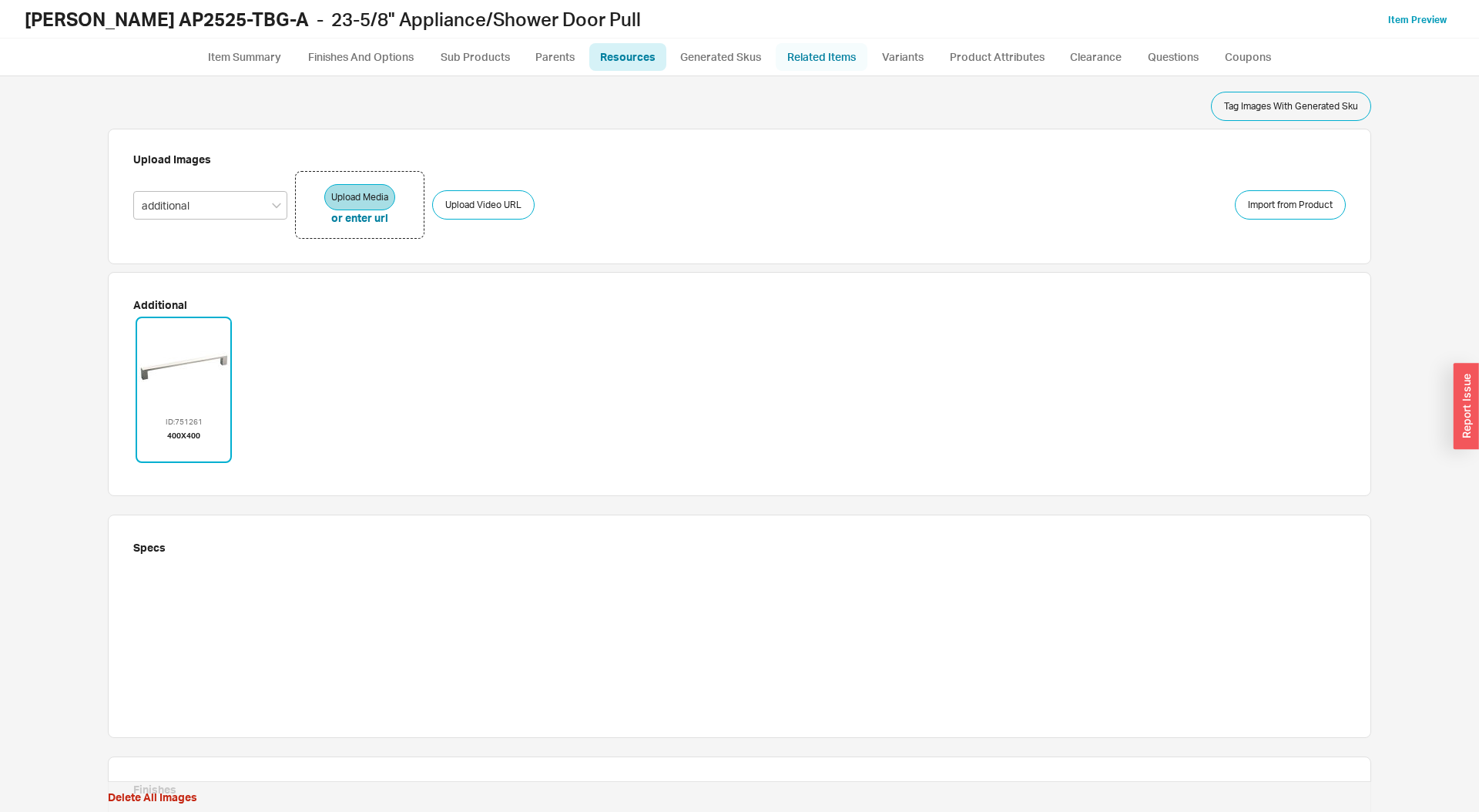
click at [861, 66] on link "Related Items" at bounding box center [822, 57] width 92 height 28
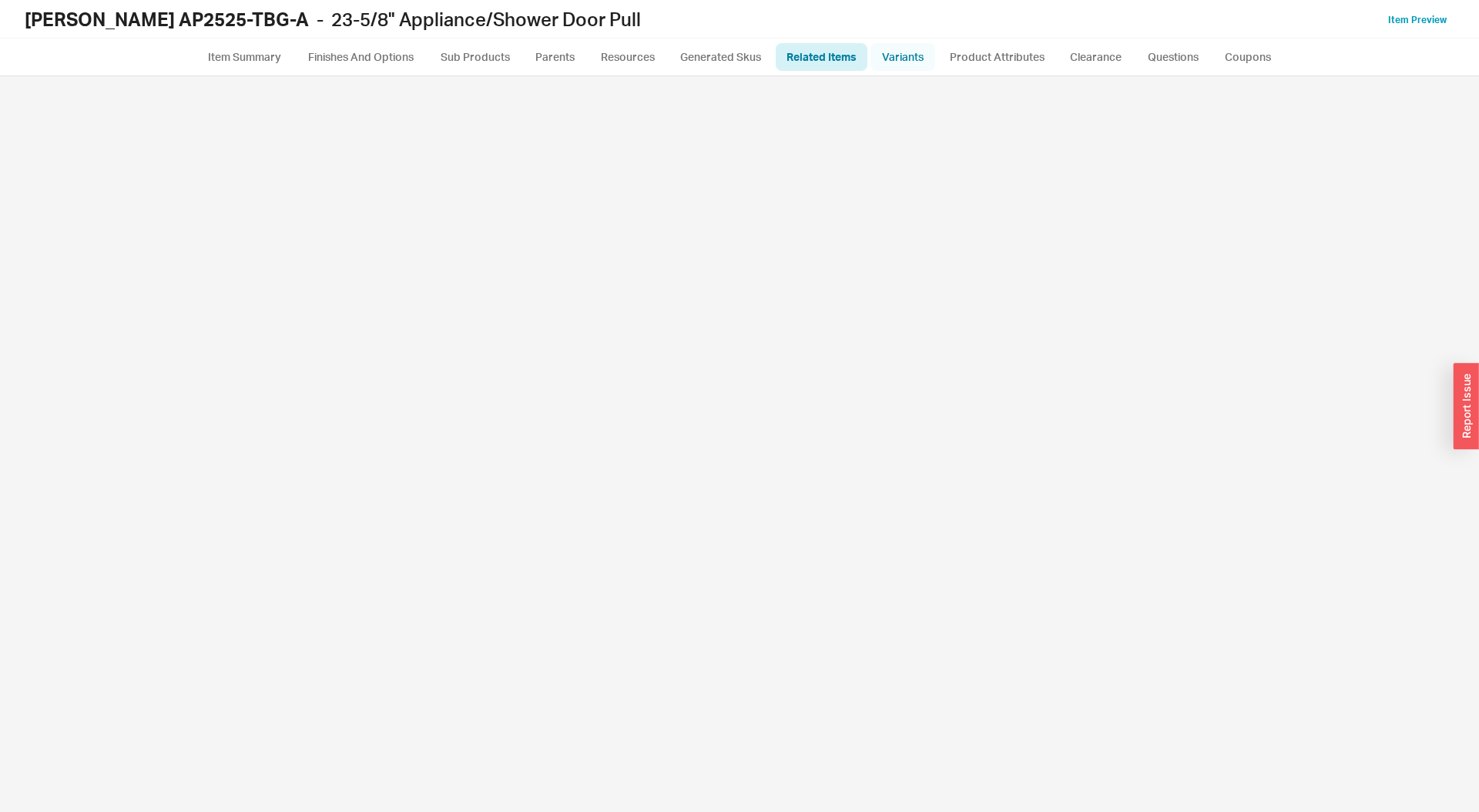
click at [882, 65] on link "Variants" at bounding box center [902, 57] width 64 height 28
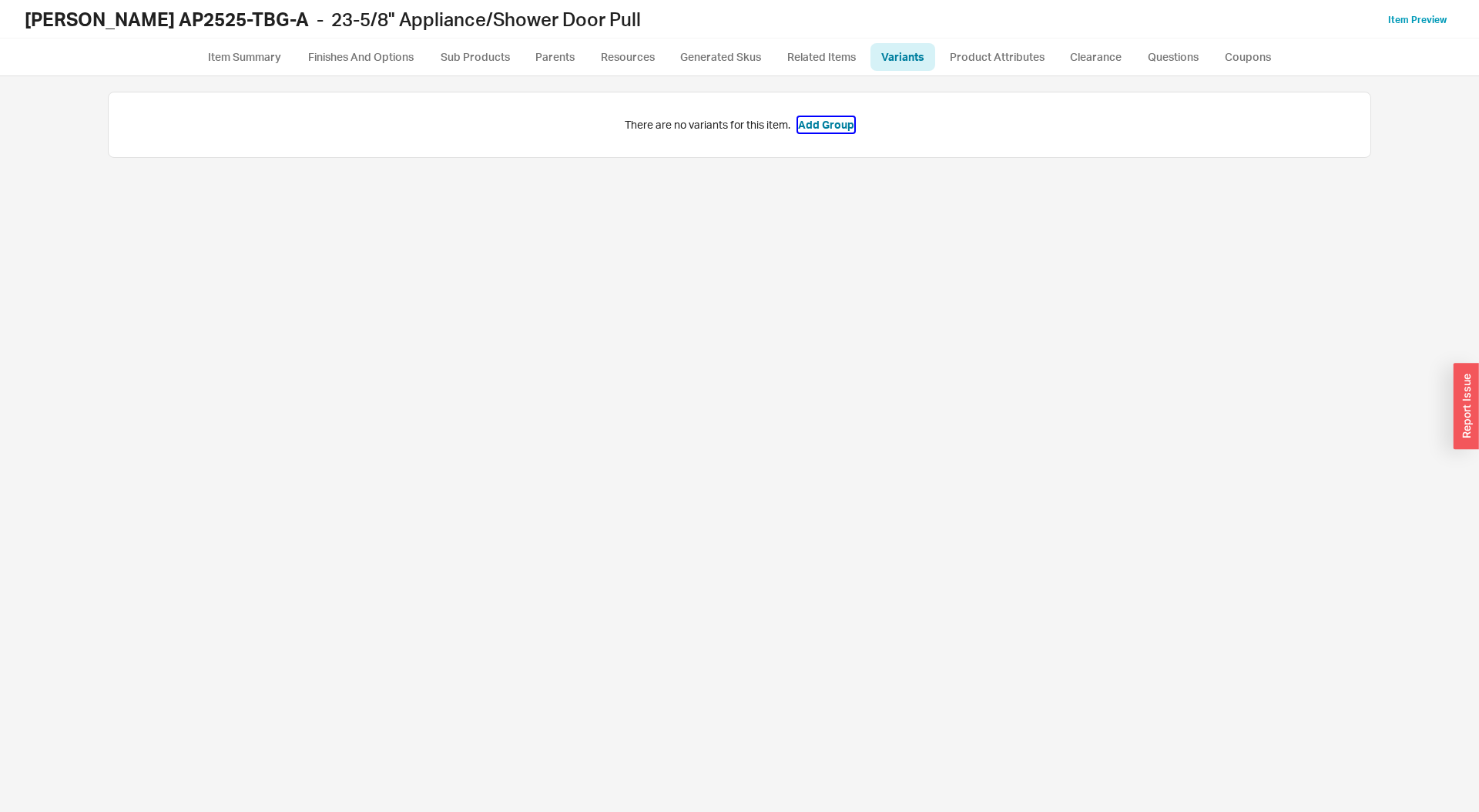
click at [837, 125] on button "Add Group" at bounding box center [826, 124] width 56 height 16
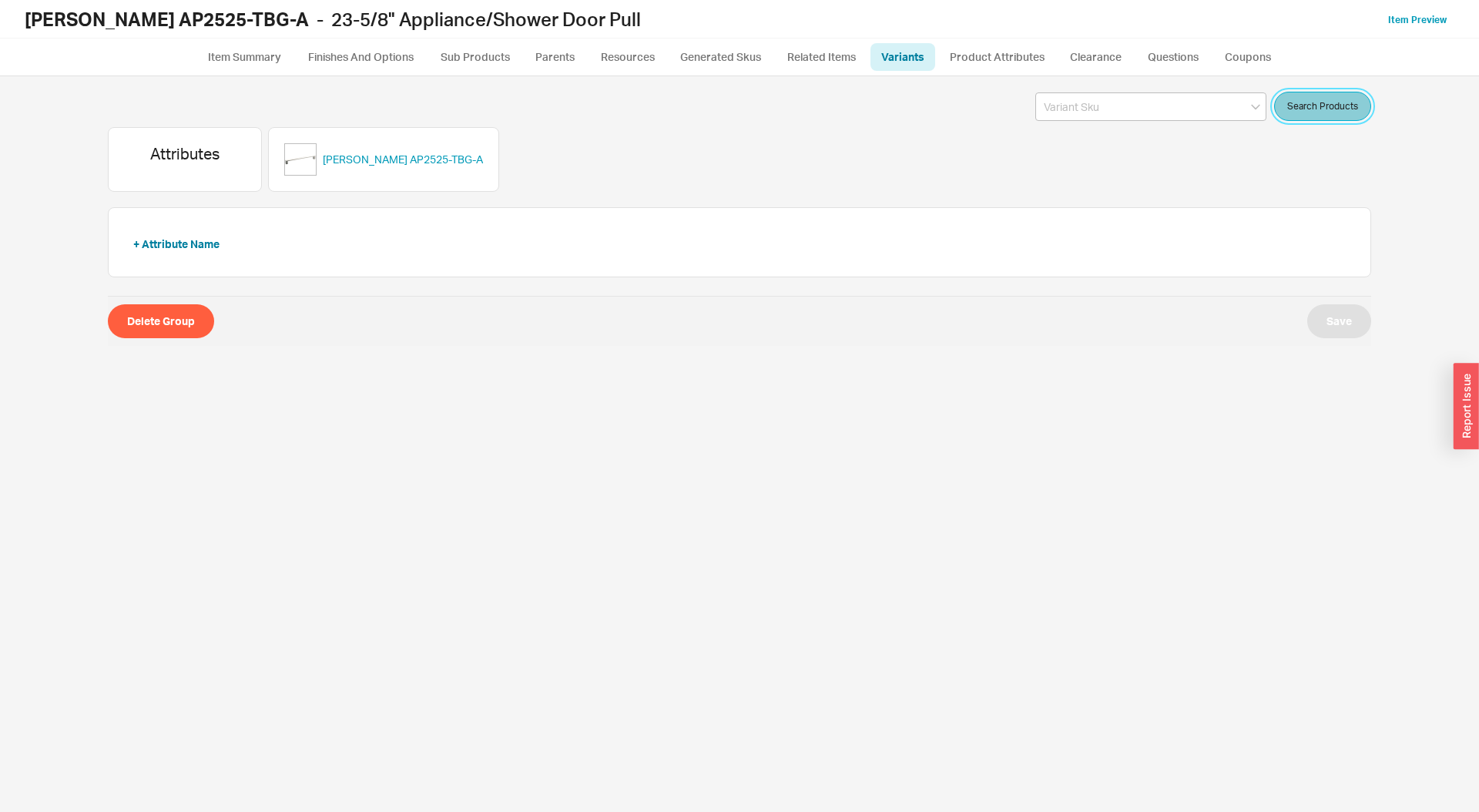
drag, startPoint x: 1359, startPoint y: 108, endPoint x: 1100, endPoint y: 245, distance: 293.0
click at [1359, 108] on button "Search Products" at bounding box center [1323, 105] width 97 height 29
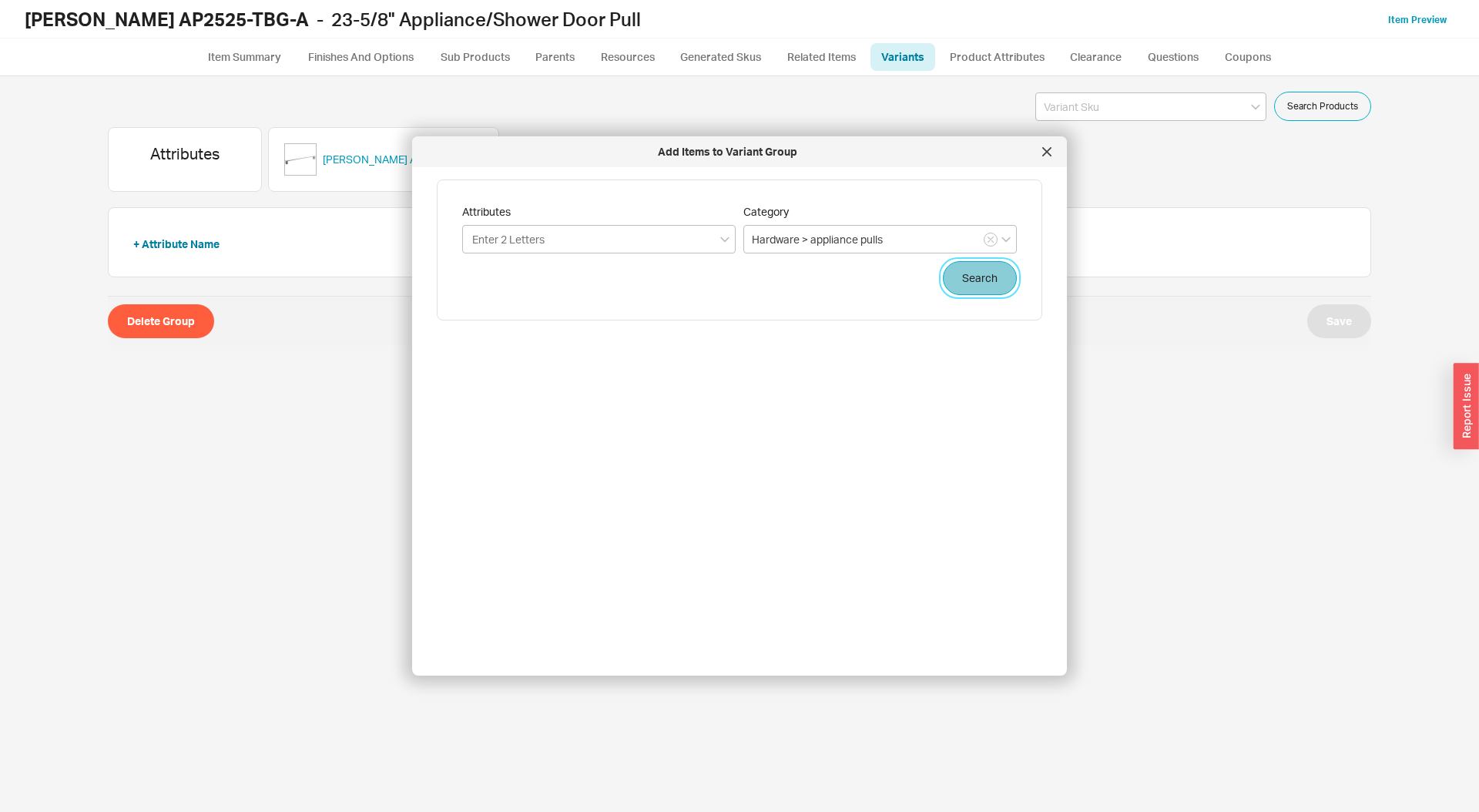
click at [976, 287] on button "Search" at bounding box center [979, 278] width 74 height 34
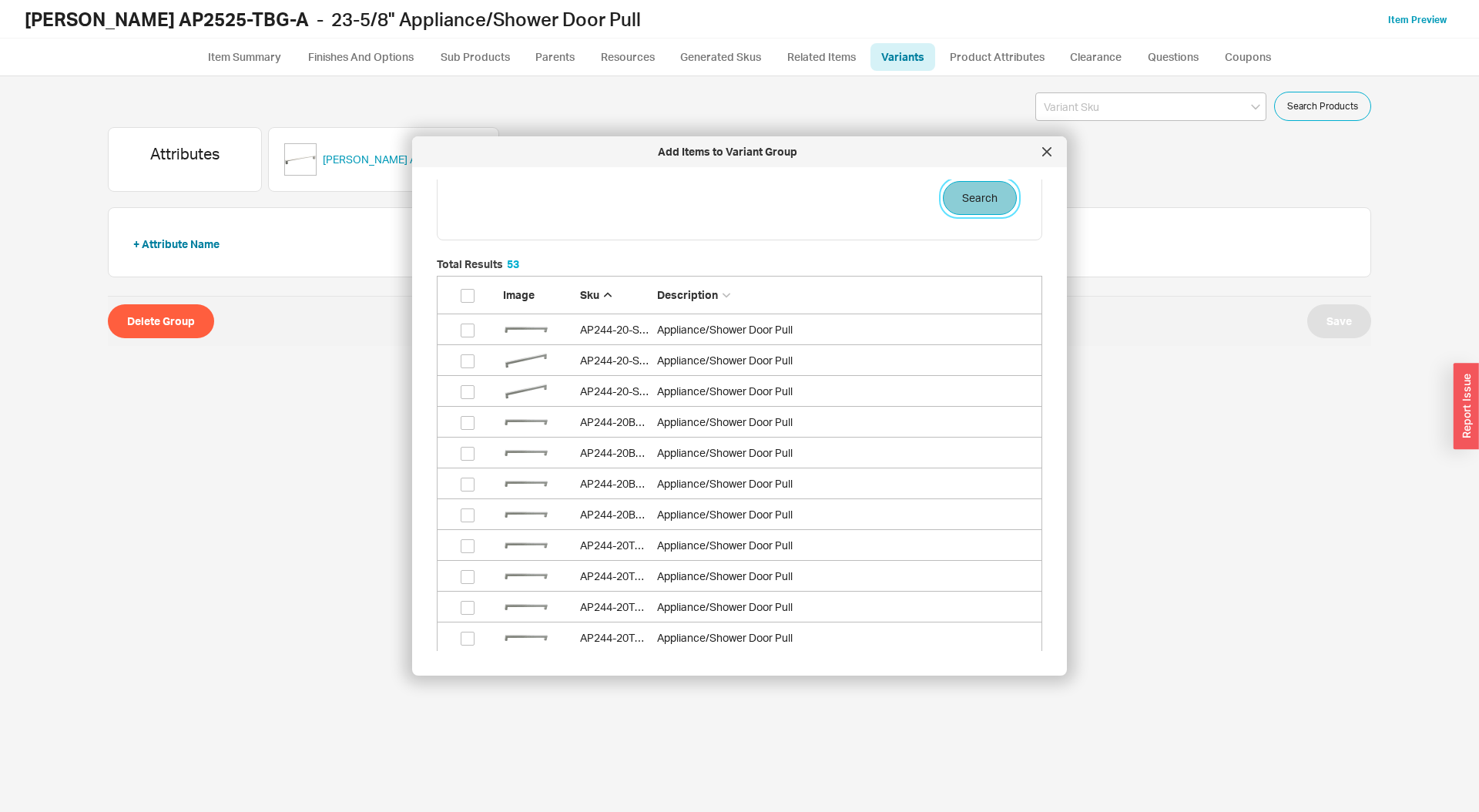
scroll to position [82, 0]
drag, startPoint x: 646, startPoint y: 293, endPoint x: 825, endPoint y: 310, distance: 179.8
click at [825, 310] on div "Image Sku Description" at bounding box center [740, 292] width 606 height 38
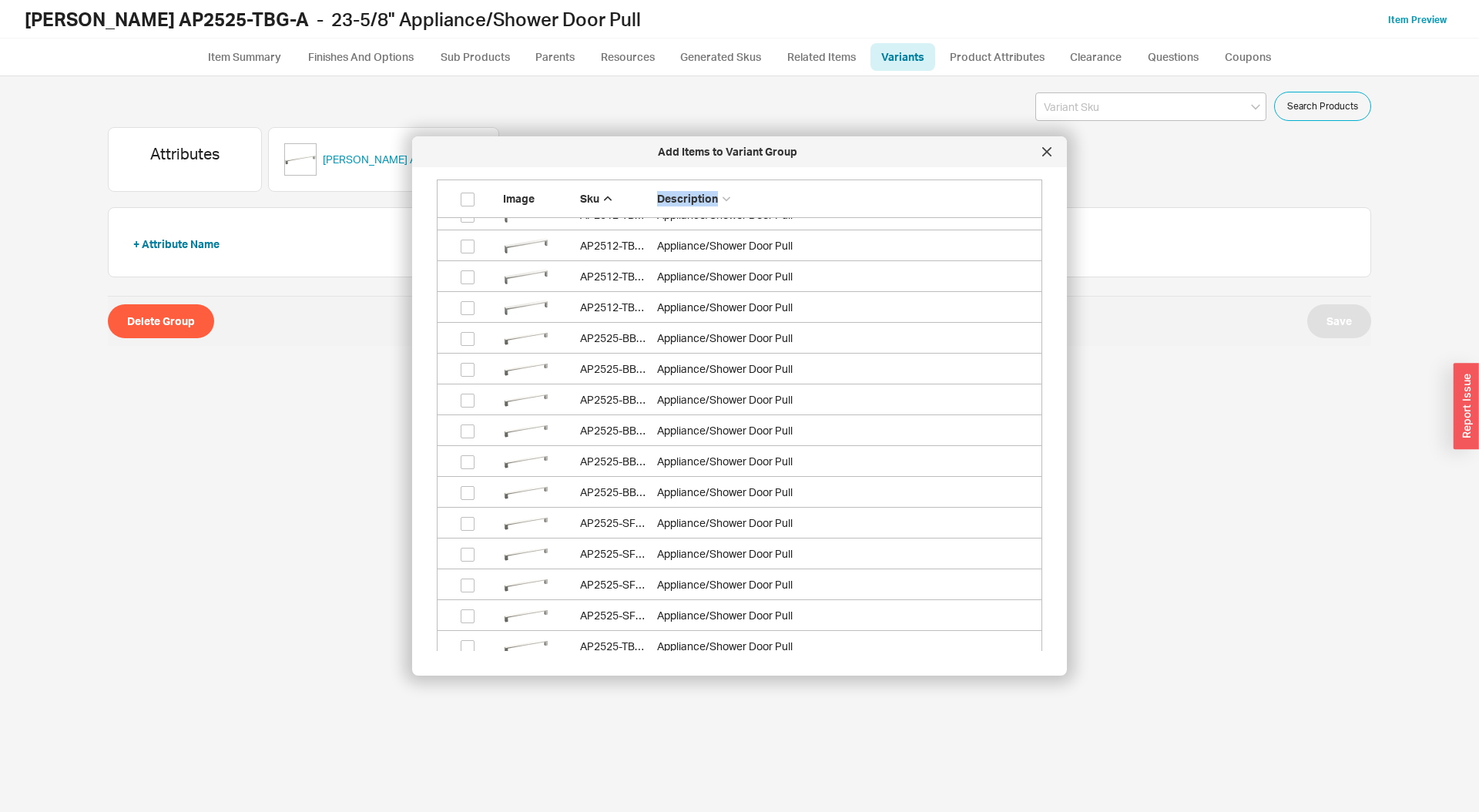
scroll to position [1151, 0]
